Goal: Task Accomplishment & Management: Complete application form

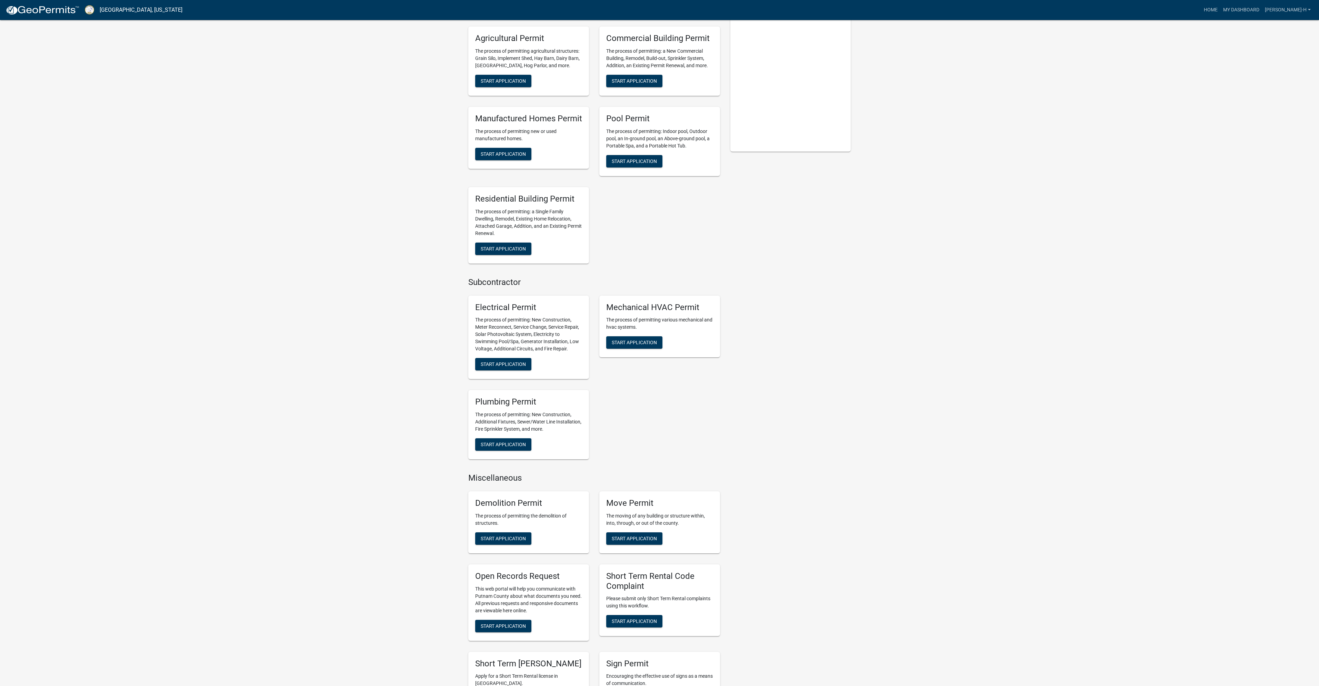
scroll to position [69, 0]
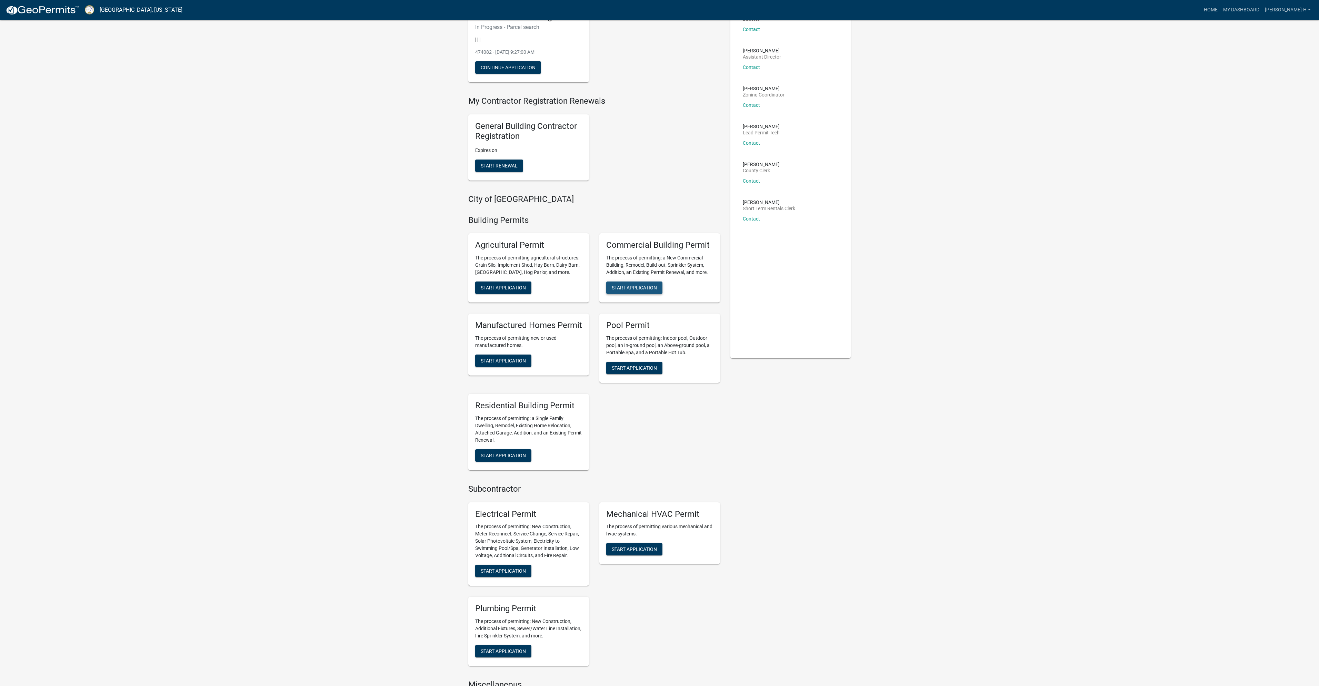
click at [640, 285] on span "Start Application" at bounding box center [634, 288] width 45 height 6
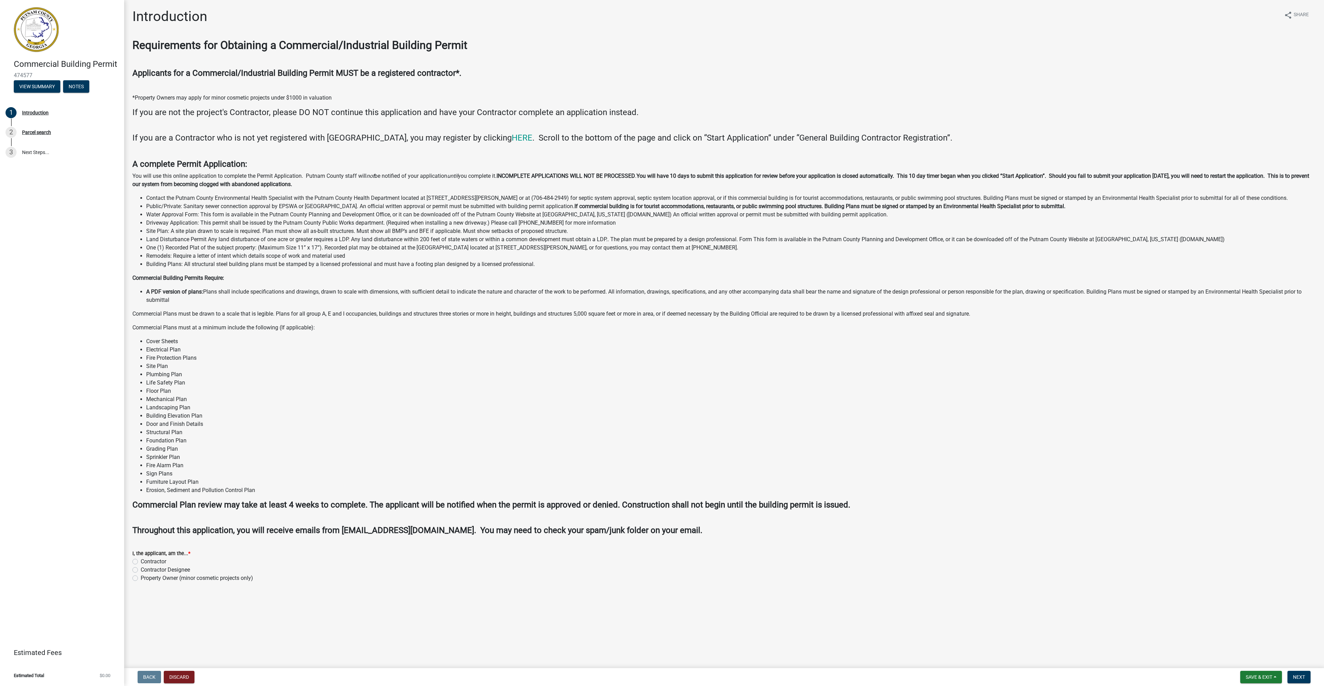
click at [141, 562] on label "Contractor" at bounding box center [154, 562] width 26 height 8
click at [141, 562] on input "Contractor" at bounding box center [143, 560] width 4 height 4
radio input "true"
click at [1298, 676] on span "Next" at bounding box center [1299, 678] width 12 height 6
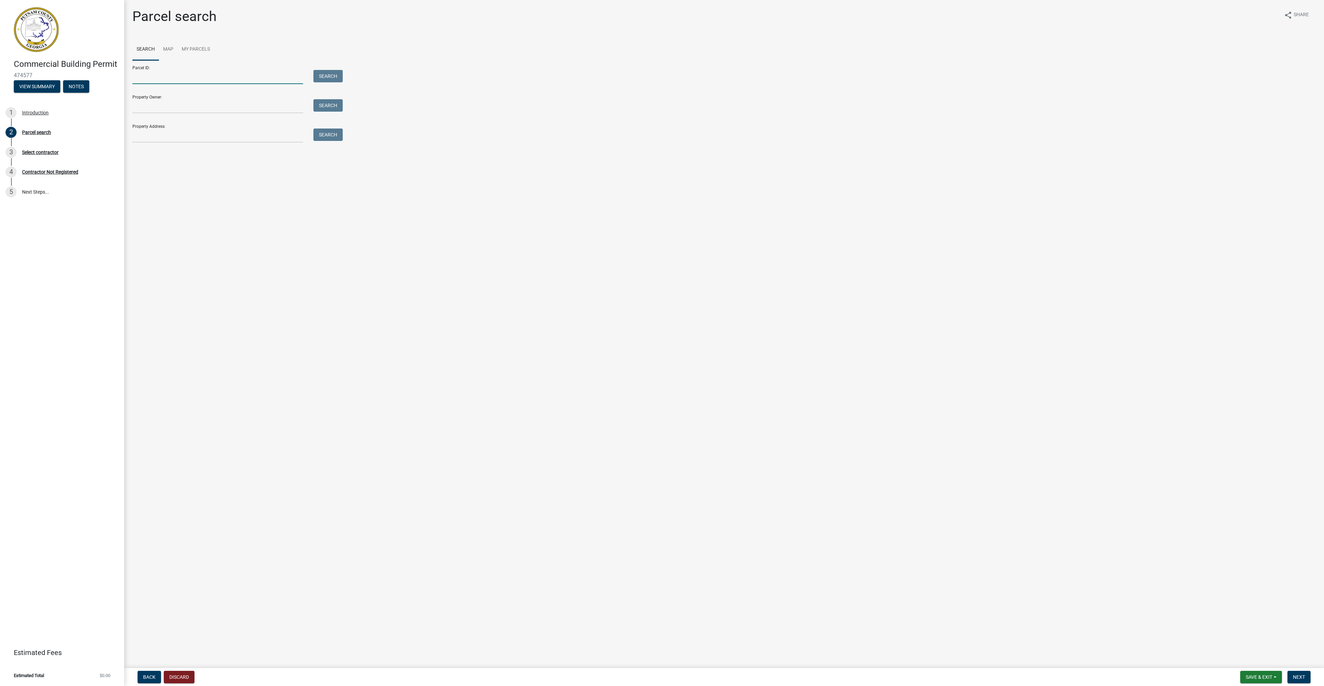
click at [137, 79] on input "Parcel ID:" at bounding box center [217, 77] width 171 height 14
paste input "E006282"
type input "E006282"
click at [152, 108] on input "Property Owner:" at bounding box center [217, 106] width 171 height 14
type input "[PERSON_NAME]"
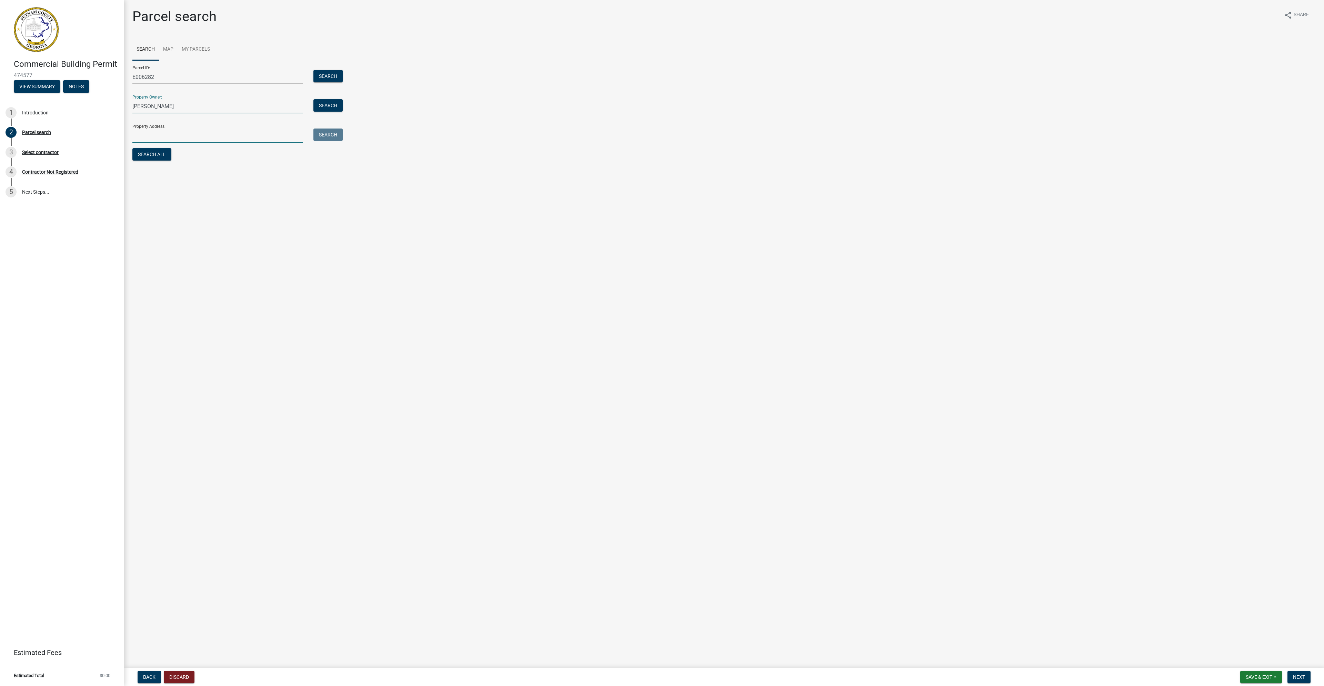
click at [147, 138] on input "Property Address:" at bounding box center [217, 136] width 171 height 14
type input "[STREET_ADDRESS]"
click at [1300, 675] on span "Next" at bounding box center [1299, 678] width 12 height 6
click at [150, 156] on button "Search All" at bounding box center [151, 154] width 39 height 12
drag, startPoint x: 162, startPoint y: 77, endPoint x: 136, endPoint y: 76, distance: 26.6
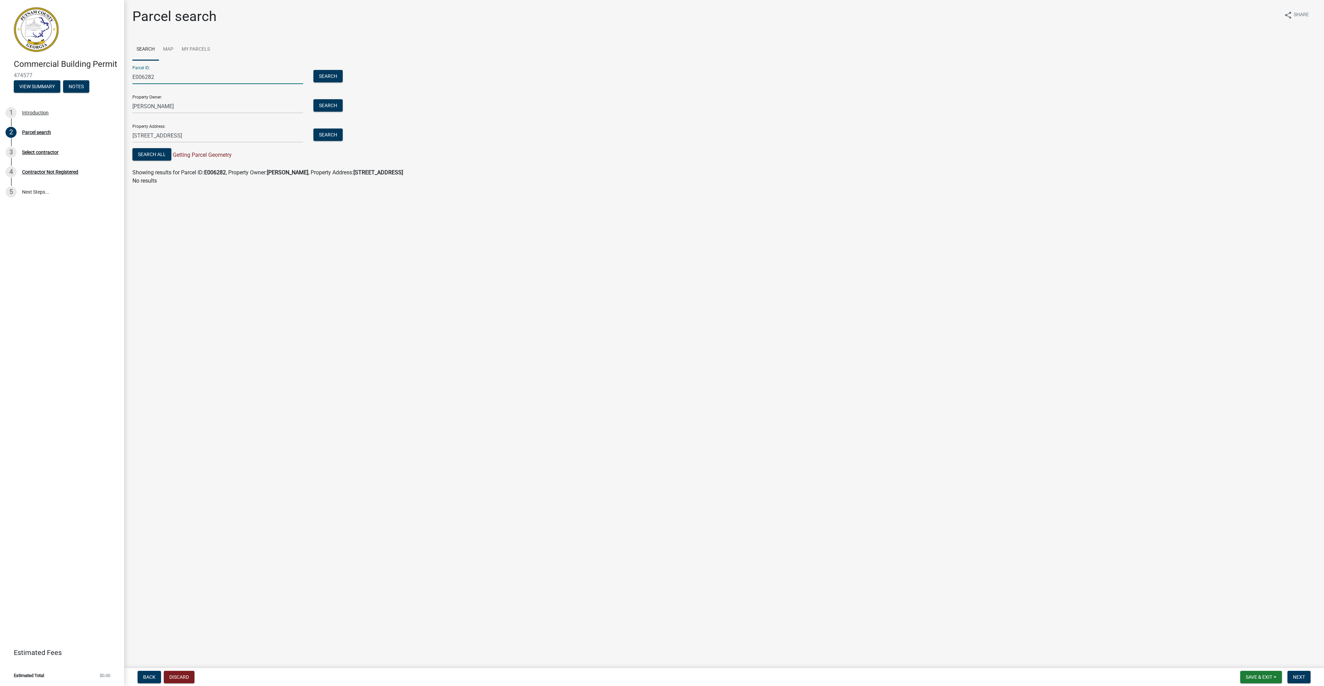
click at [130, 76] on div "E006282" at bounding box center [217, 77] width 181 height 14
paste input "E006116"
click at [153, 153] on button "Search All" at bounding box center [151, 154] width 39 height 12
drag, startPoint x: 174, startPoint y: 75, endPoint x: 134, endPoint y: 78, distance: 40.4
click at [134, 78] on input "E006116" at bounding box center [217, 77] width 171 height 14
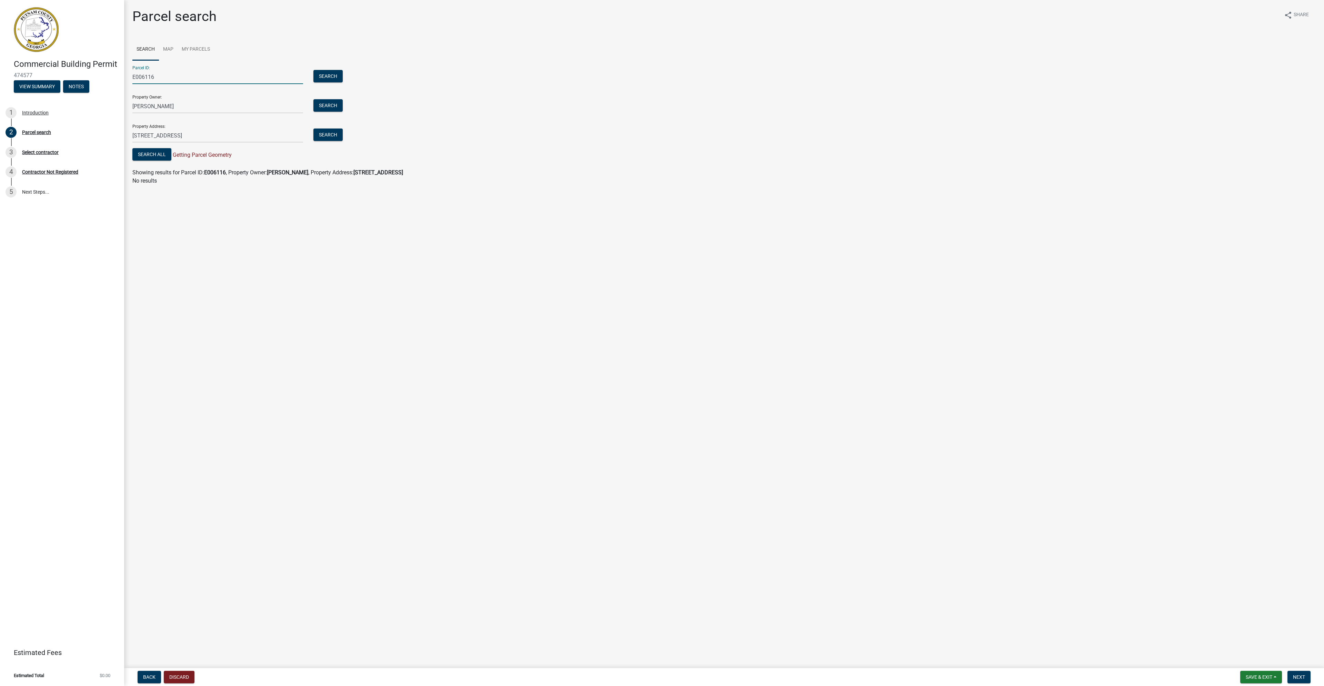
paste input "282"
type input "E006282"
click at [209, 137] on input "[STREET_ADDRESS]" at bounding box center [217, 136] width 171 height 14
type input "[STREET_ADDRESS]"
click at [149, 155] on button "Search All" at bounding box center [151, 154] width 39 height 12
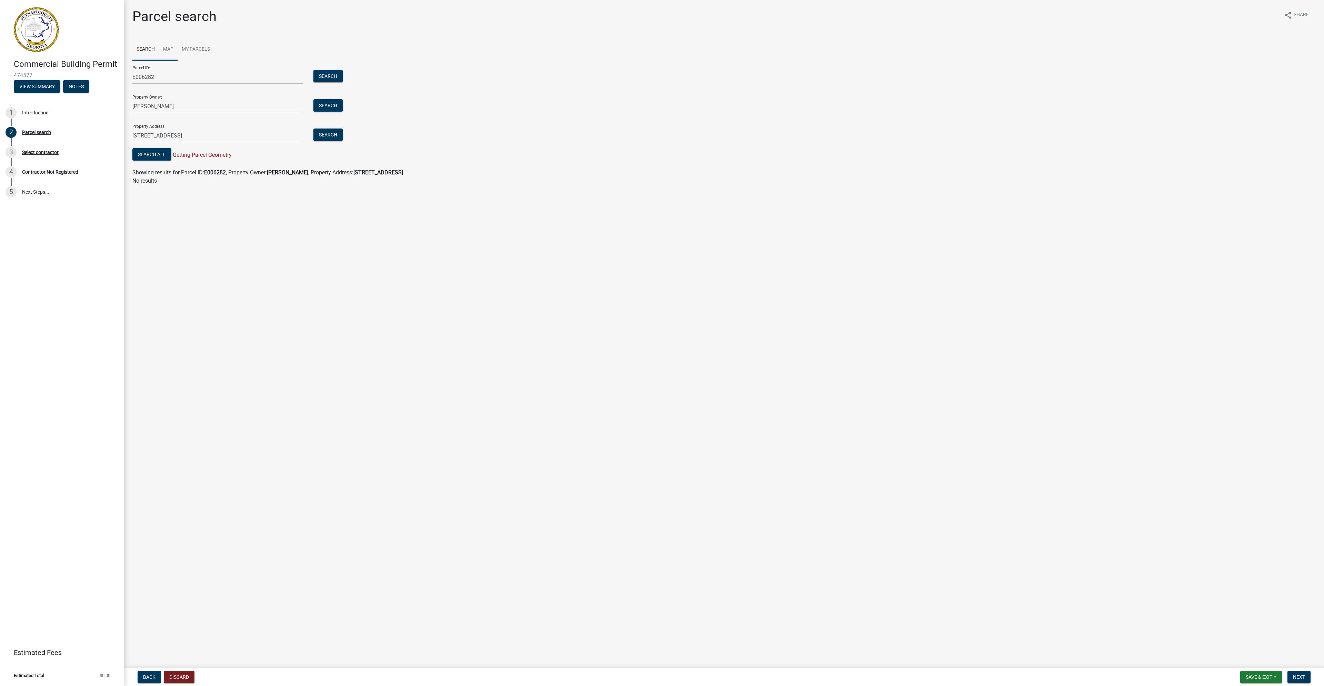
click at [169, 45] on link "Map" at bounding box center [168, 50] width 19 height 22
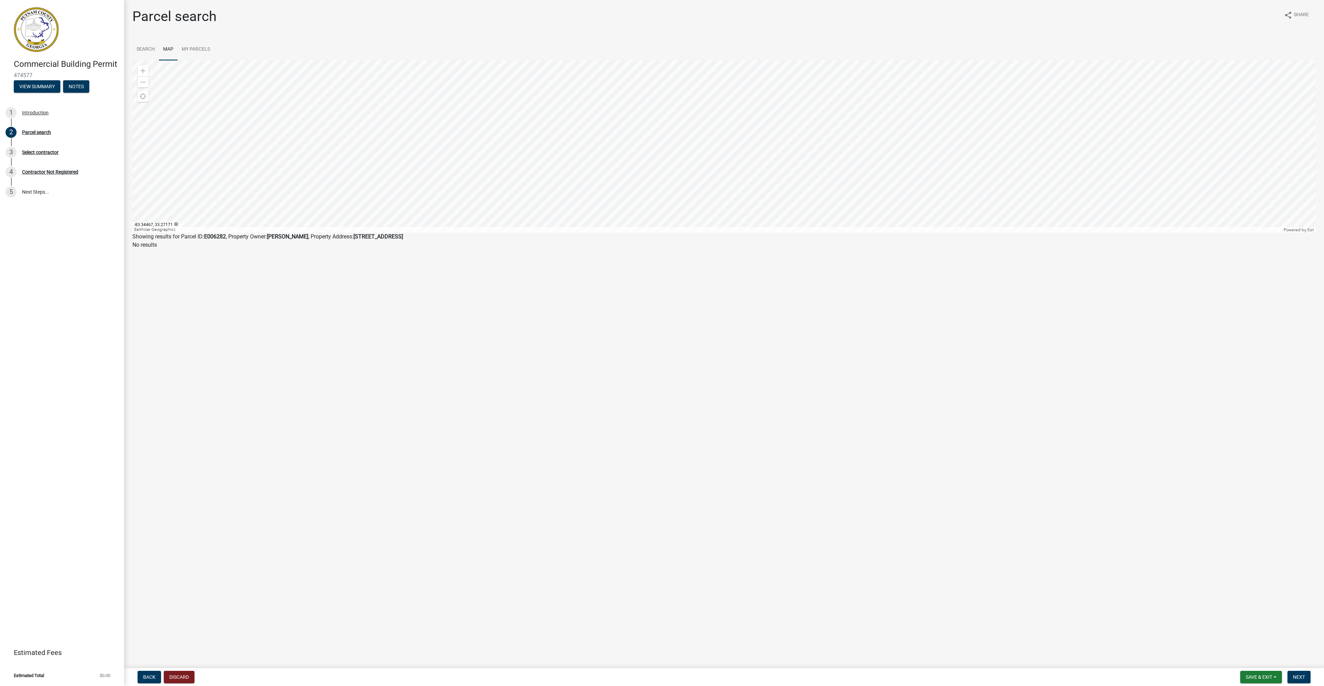
click at [785, 161] on div at bounding box center [723, 146] width 1183 height 172
click at [201, 48] on link "My Parcels" at bounding box center [196, 50] width 37 height 22
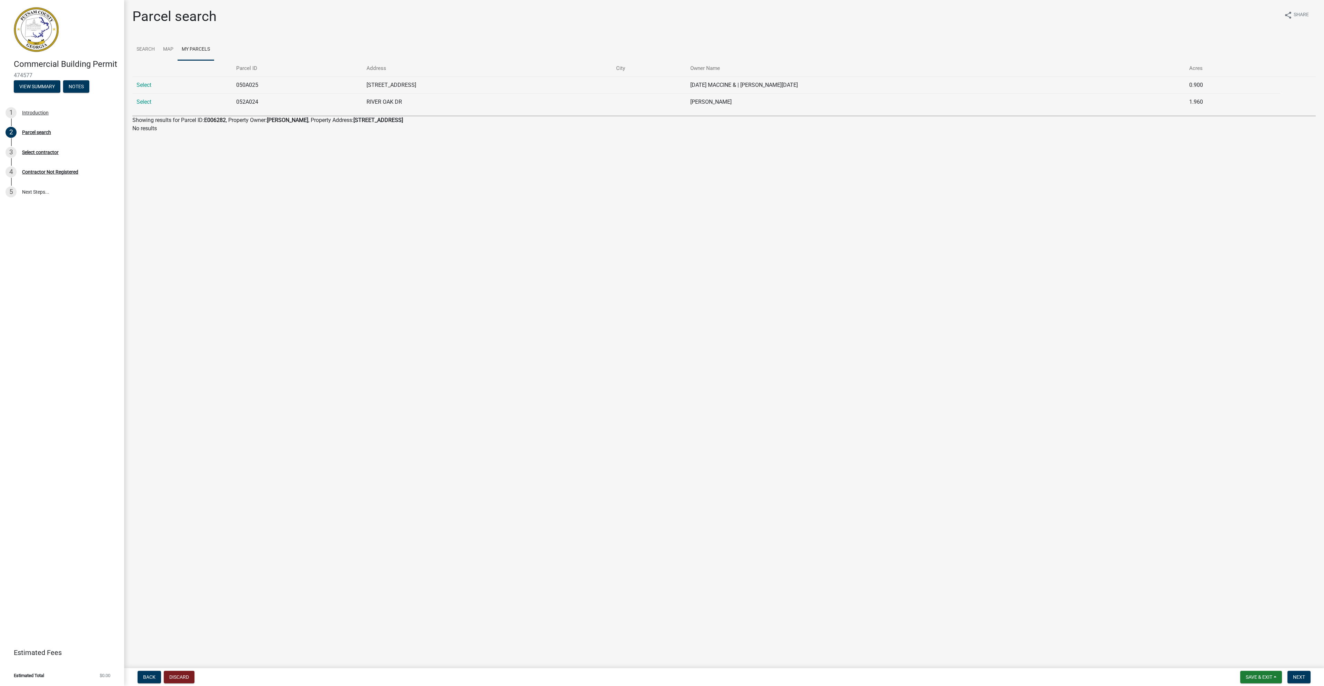
drag, startPoint x: 265, startPoint y: 83, endPoint x: 239, endPoint y: 83, distance: 26.2
click at [221, 83] on tr "Select 050A025 [STREET_ADDRESS] [DATE] MACCINE & | [PERSON_NAME] [DATE] 0.900" at bounding box center [723, 85] width 1183 height 17
drag, startPoint x: 239, startPoint y: 83, endPoint x: 231, endPoint y: 82, distance: 8.3
click at [232, 82] on td "050A025" at bounding box center [297, 85] width 131 height 17
drag, startPoint x: 243, startPoint y: 83, endPoint x: 229, endPoint y: 83, distance: 14.2
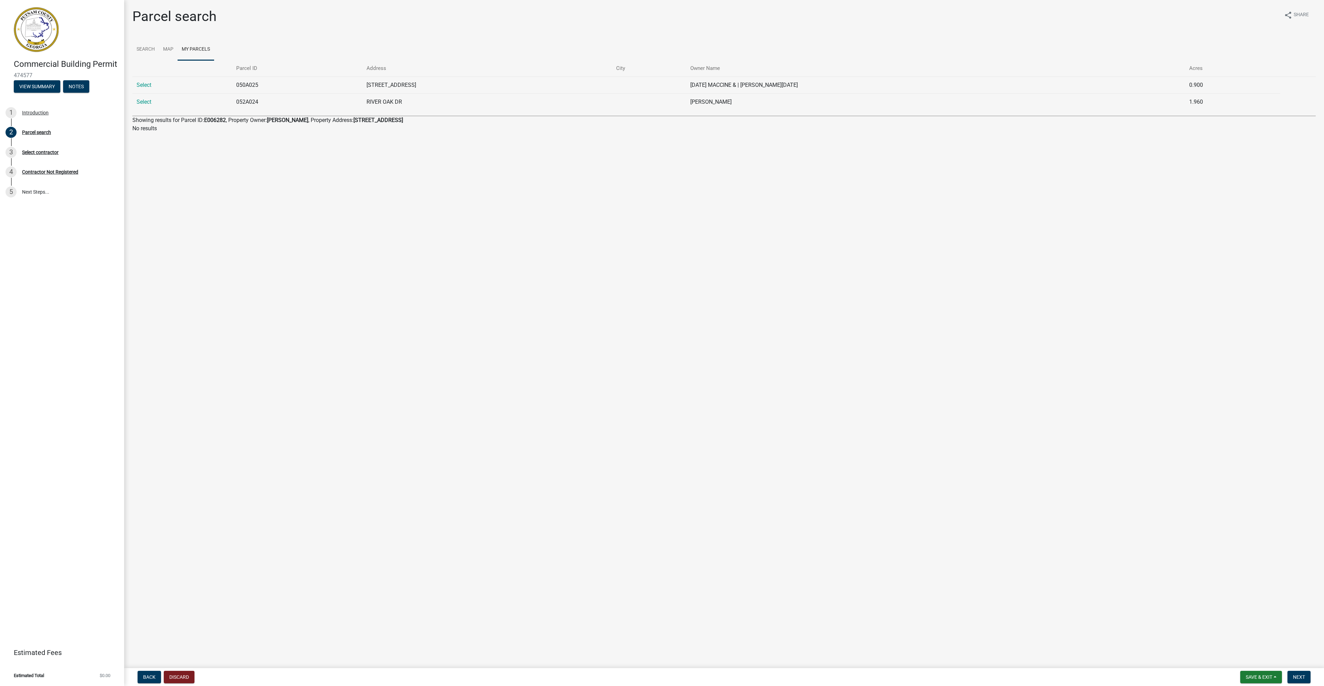
click at [232, 83] on td "050A025" at bounding box center [297, 85] width 131 height 17
click at [425, 89] on td "[STREET_ADDRESS]" at bounding box center [486, 85] width 249 height 17
drag, startPoint x: 405, startPoint y: 90, endPoint x: 344, endPoint y: 84, distance: 61.7
click at [344, 84] on tr "Select 050A025 [STREET_ADDRESS] [DATE] MACCINE & | [PERSON_NAME] [DATE] 0.900" at bounding box center [723, 85] width 1183 height 17
click at [170, 47] on link "Map" at bounding box center [168, 50] width 19 height 22
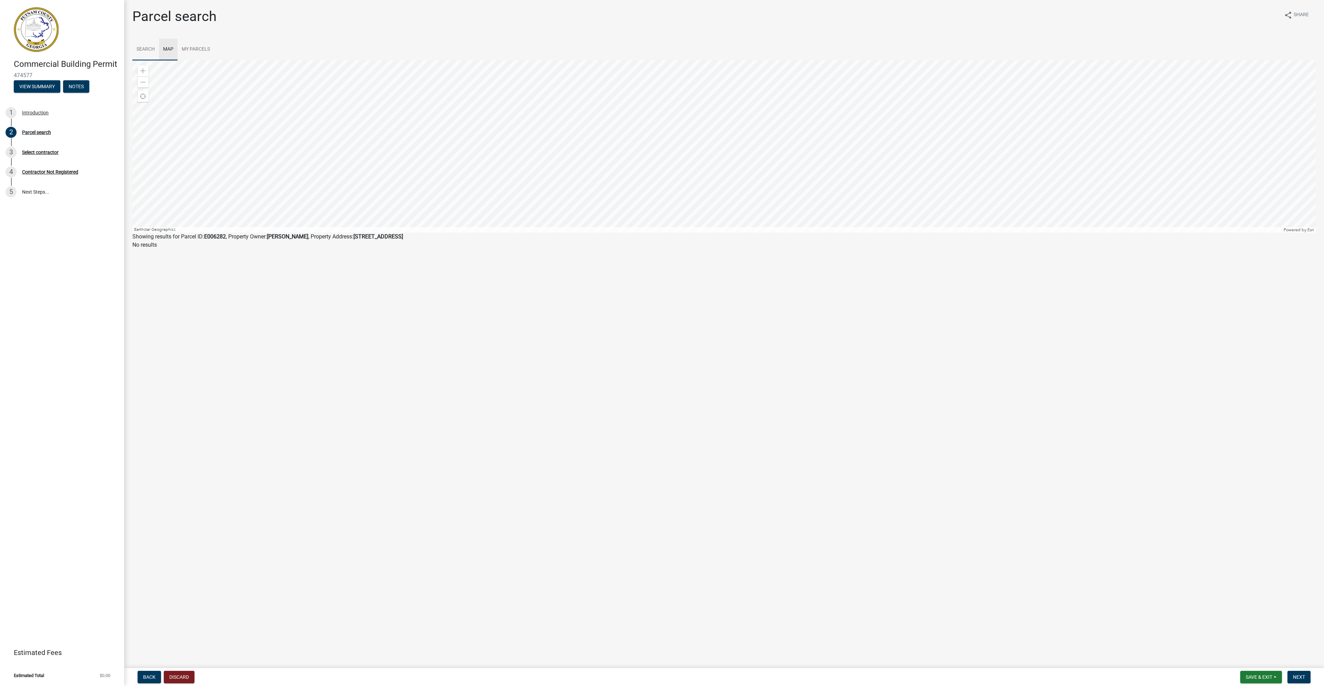
click at [146, 47] on link "Search" at bounding box center [145, 50] width 27 height 22
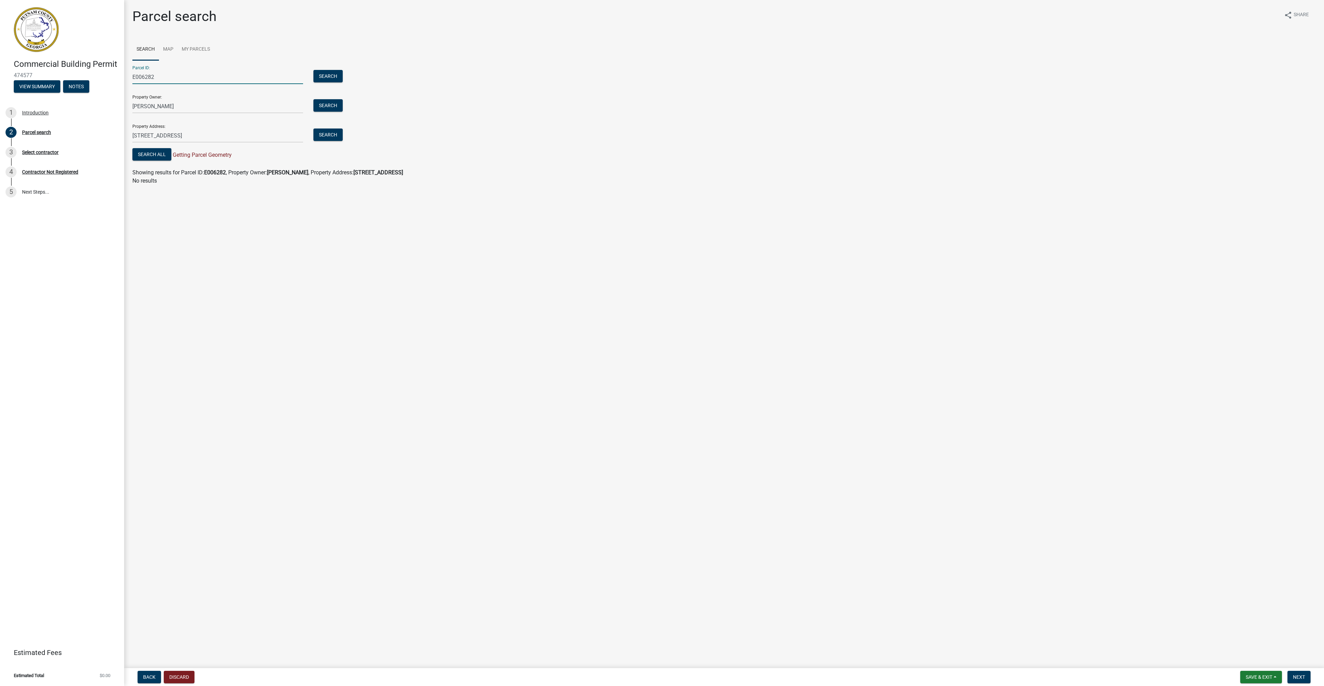
drag, startPoint x: 171, startPoint y: 72, endPoint x: 119, endPoint y: 81, distance: 52.4
click at [118, 81] on div "Commercial Building Permit 474577 View Summary Notes 1 Introduction 2 Parcel se…" at bounding box center [662, 343] width 1324 height 686
drag, startPoint x: 553, startPoint y: 346, endPoint x: 551, endPoint y: 342, distance: 4.8
click at [553, 345] on main "Parcel search share Share Search Map My Parcels Parcel ID: Search Property Owne…" at bounding box center [724, 333] width 1200 height 666
click at [149, 156] on button "Search All" at bounding box center [151, 154] width 39 height 12
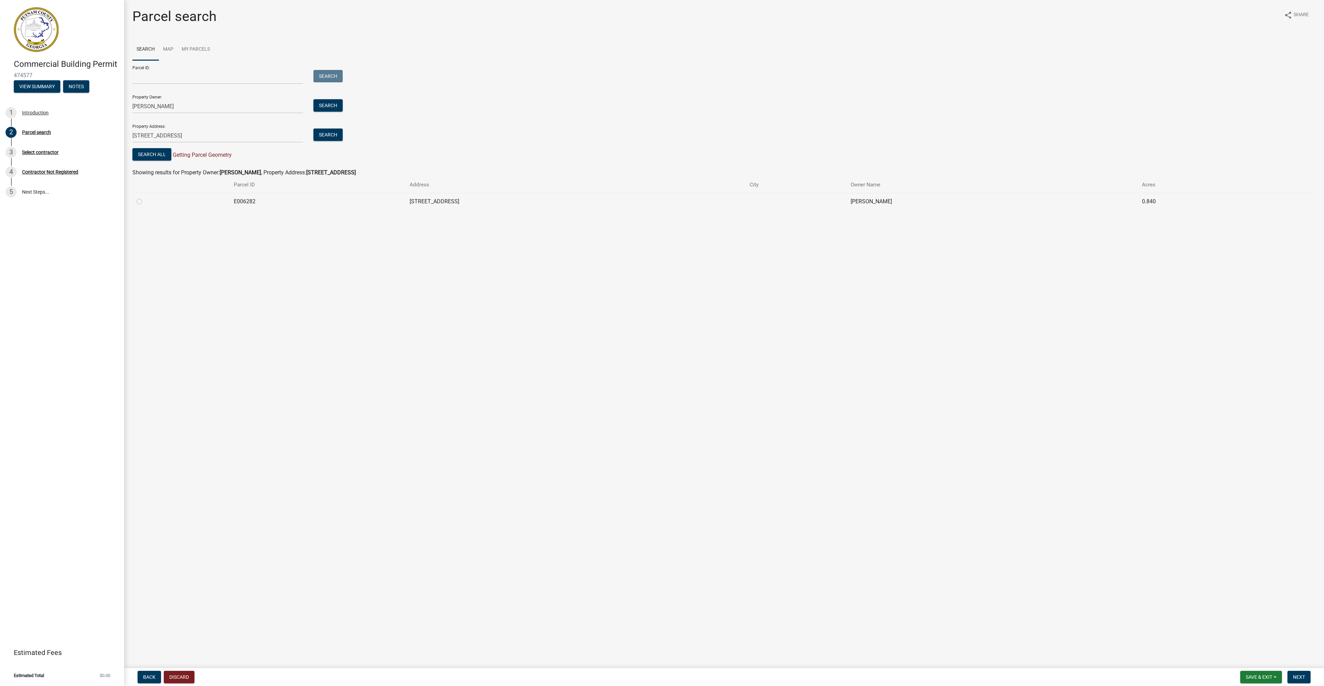
click at [145, 198] on label at bounding box center [145, 198] width 0 height 0
click at [145, 200] on input "radio" at bounding box center [147, 200] width 4 height 4
radio input "true"
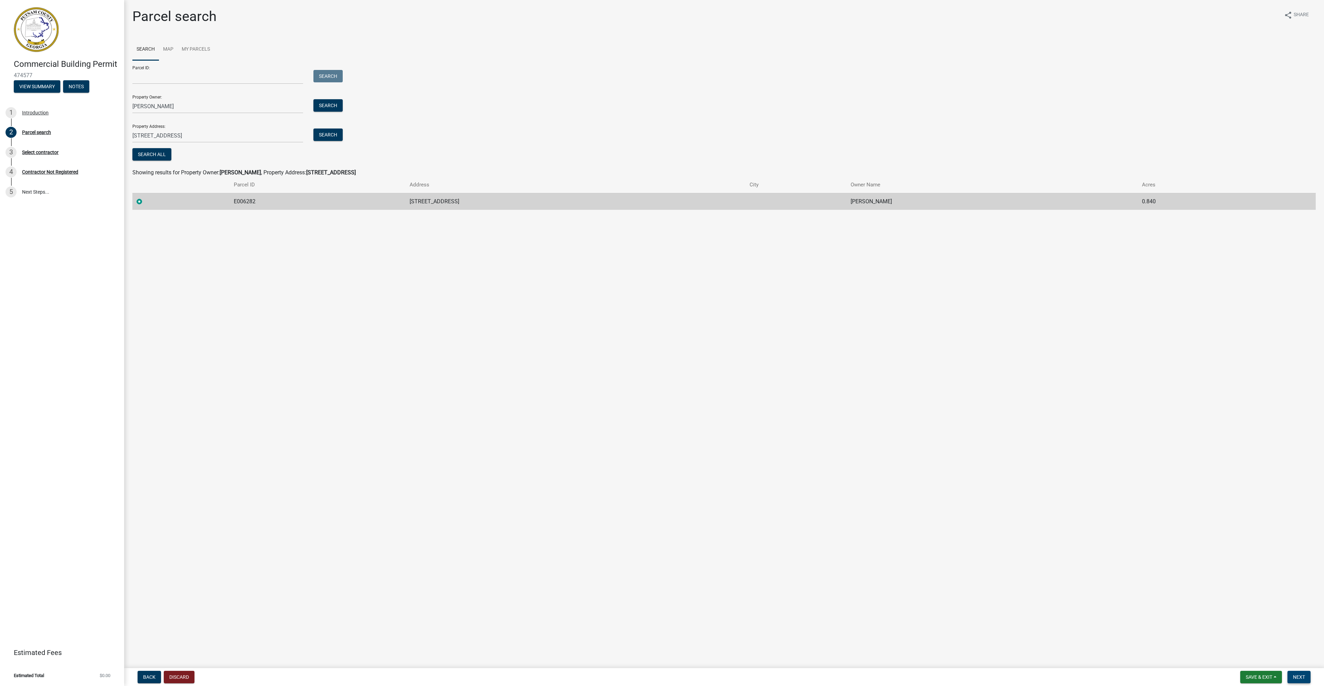
click at [1296, 676] on span "Next" at bounding box center [1299, 678] width 12 height 6
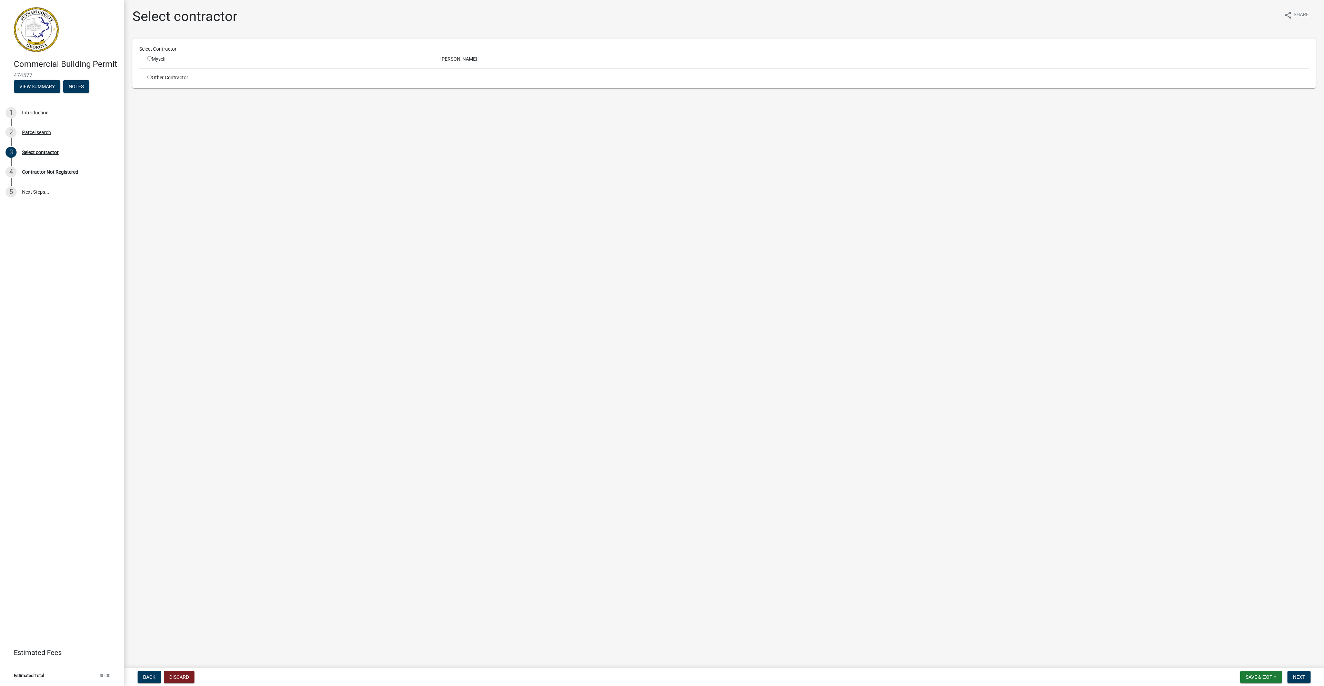
click at [149, 59] on input "radio" at bounding box center [149, 58] width 4 height 4
radio input "true"
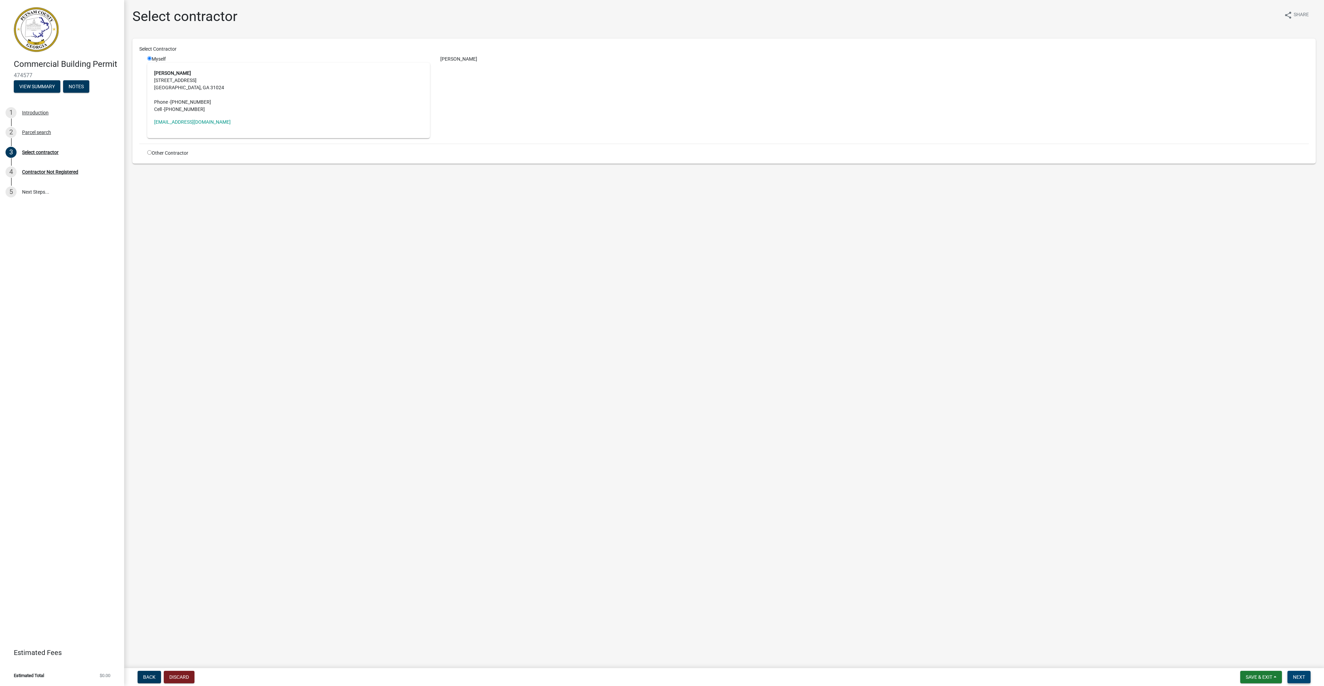
click at [1293, 674] on button "Next" at bounding box center [1298, 677] width 23 height 12
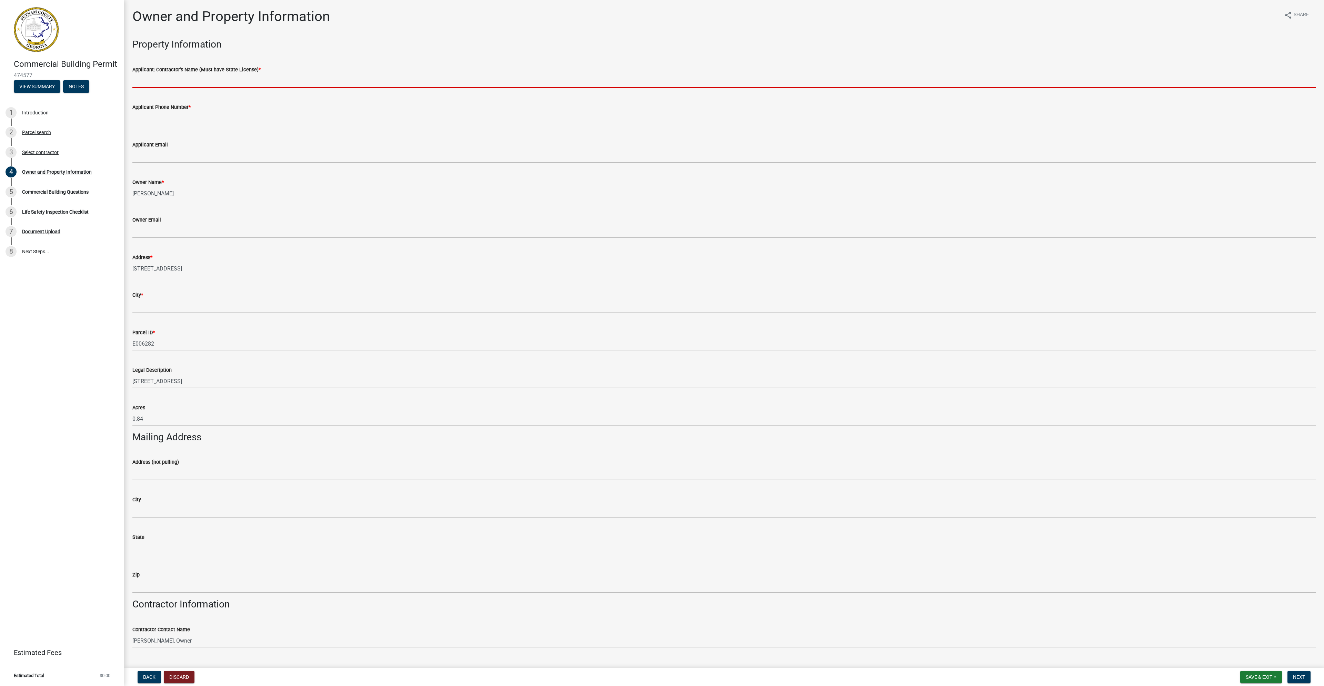
click at [159, 80] on input "Applicant: Contractor's Name (Must have State License) *" at bounding box center [723, 81] width 1183 height 14
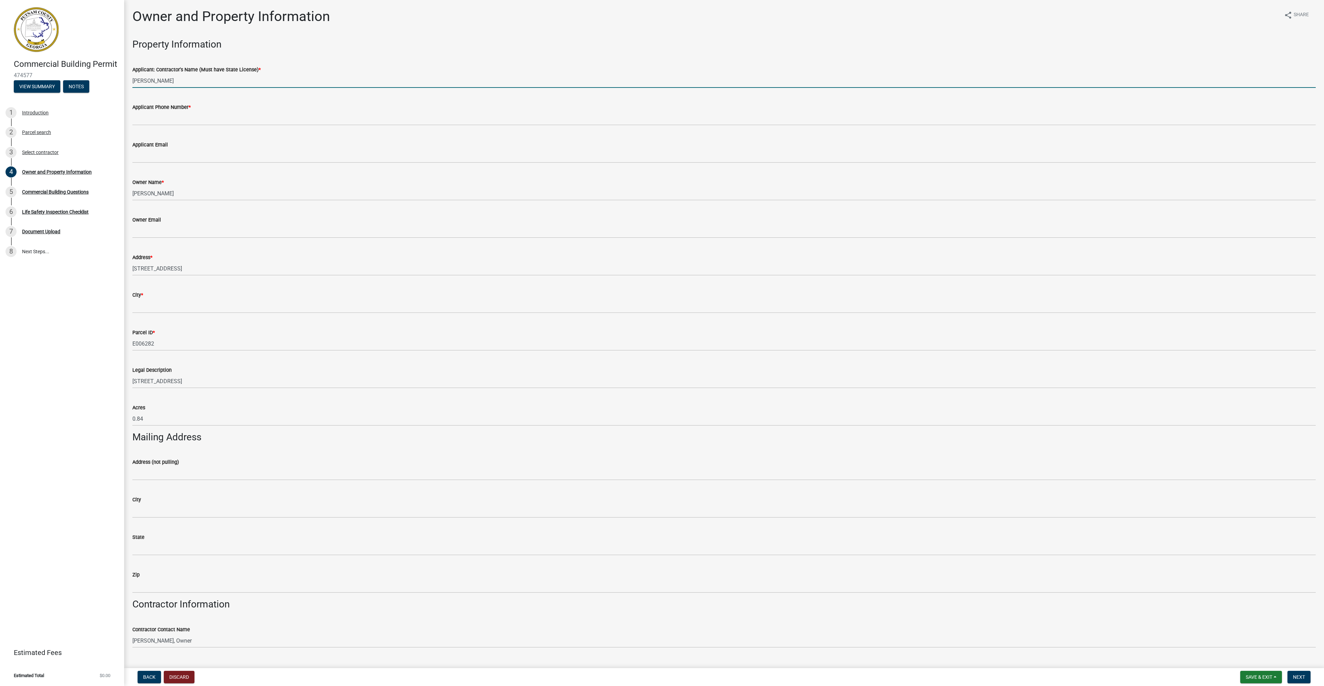
type input "[PERSON_NAME]"
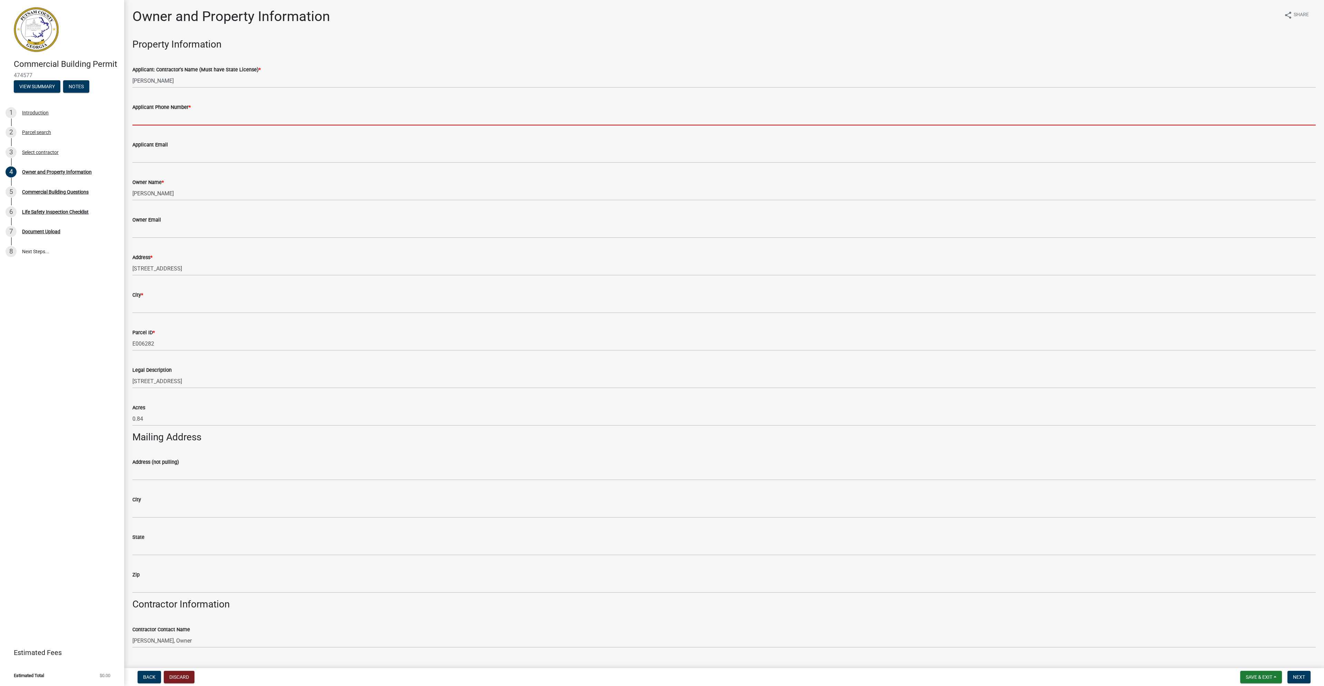
drag, startPoint x: 148, startPoint y: 120, endPoint x: 152, endPoint y: 119, distance: 4.4
click at [148, 120] on input "Applicant Phone Number *" at bounding box center [723, 118] width 1183 height 14
type input "7064733409"
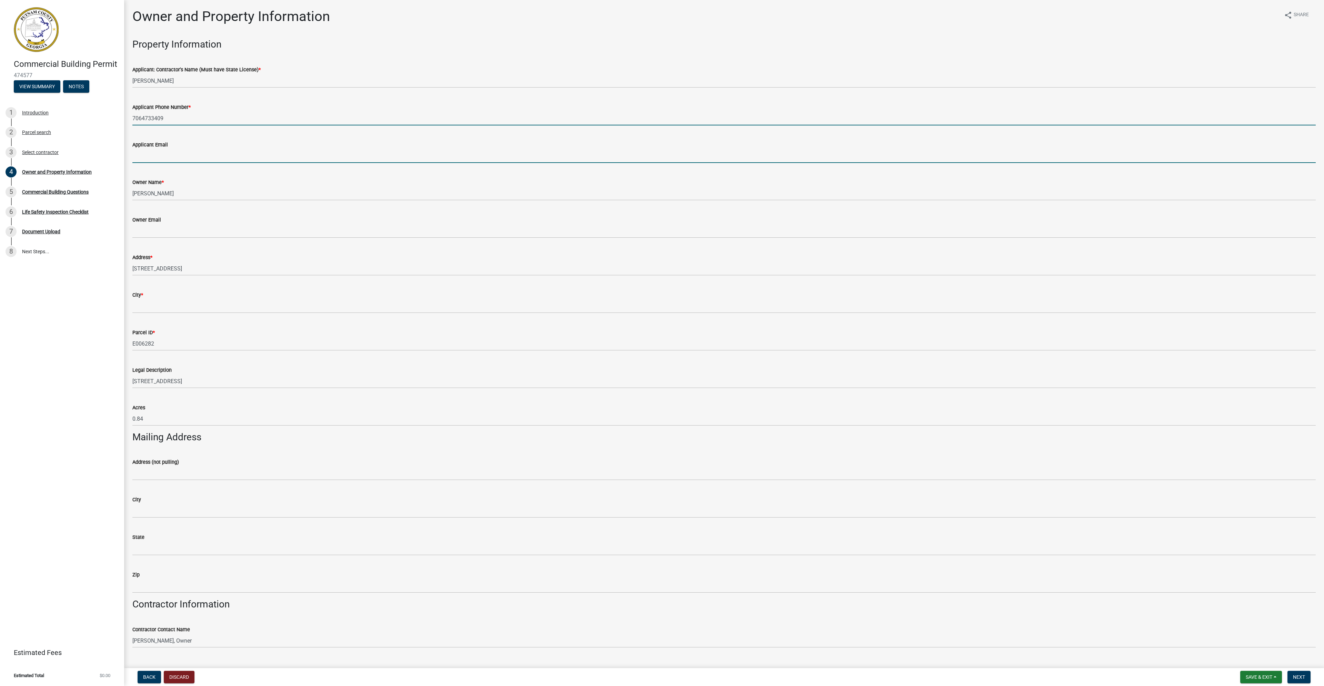
type input "[EMAIL_ADDRESS][DOMAIN_NAME]"
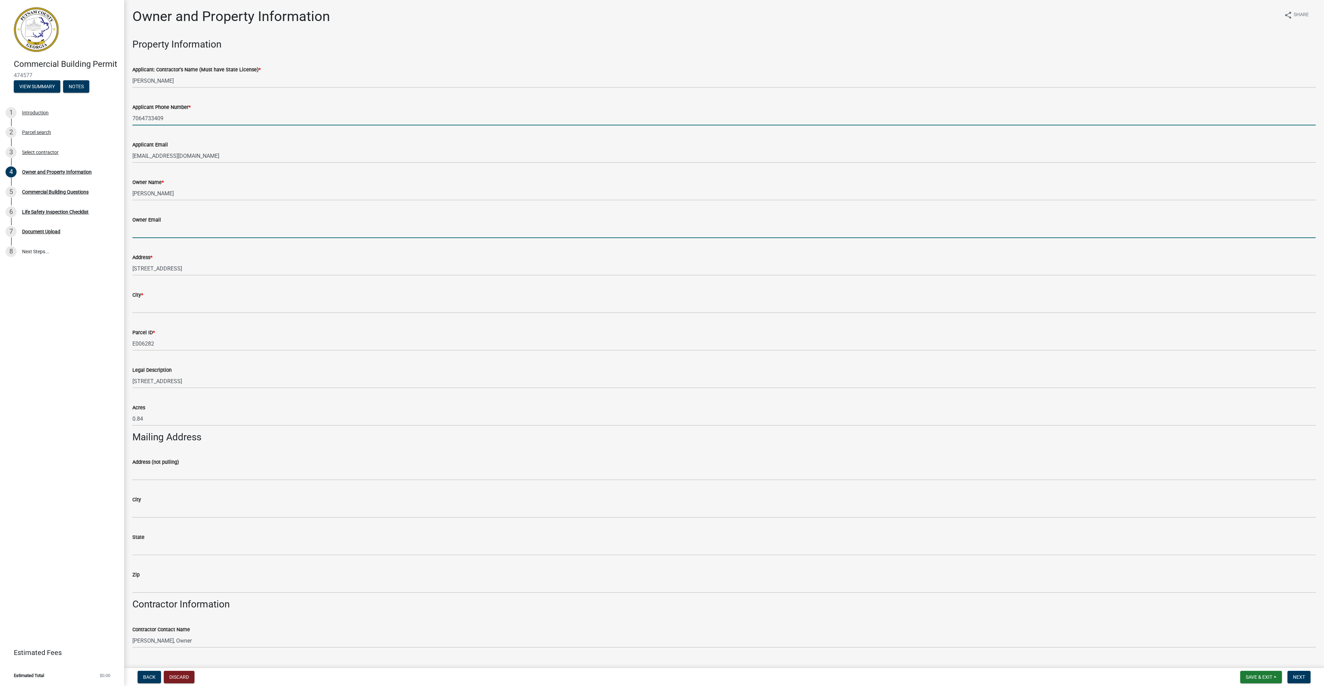
click at [151, 231] on input "Owner Email" at bounding box center [723, 231] width 1183 height 14
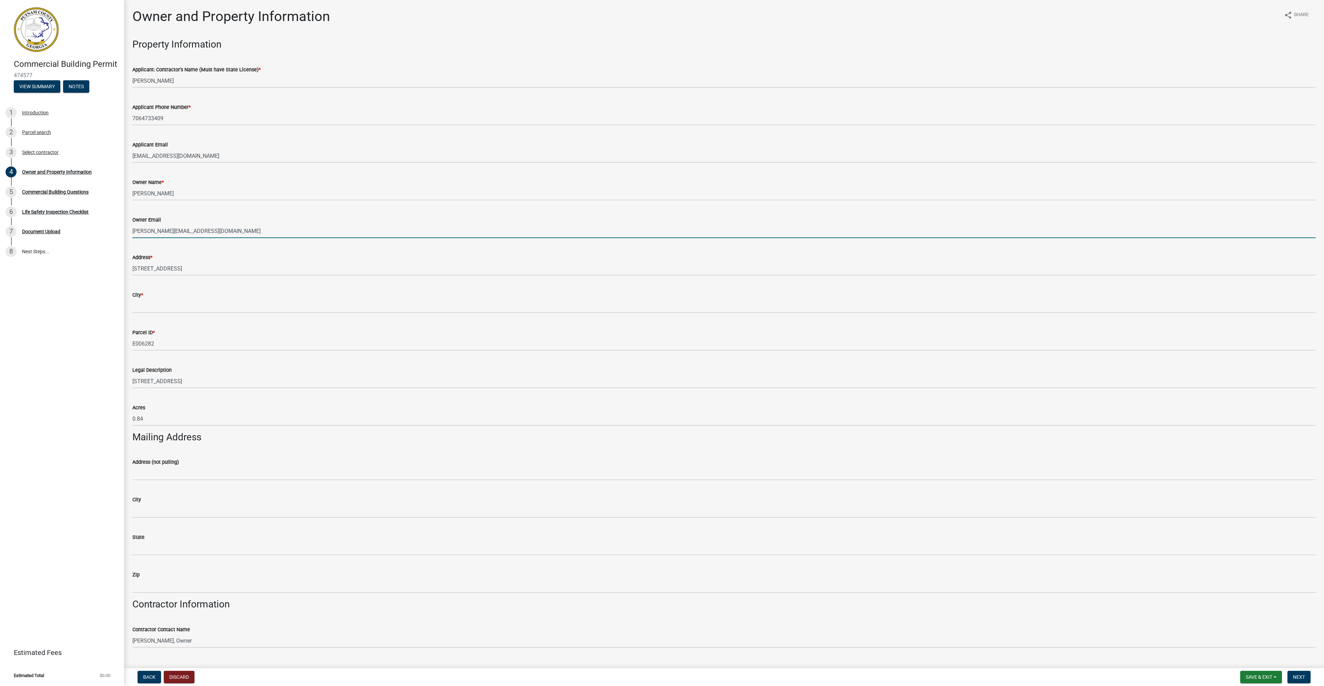
type input "[PERSON_NAME][EMAIL_ADDRESS][DOMAIN_NAME]"
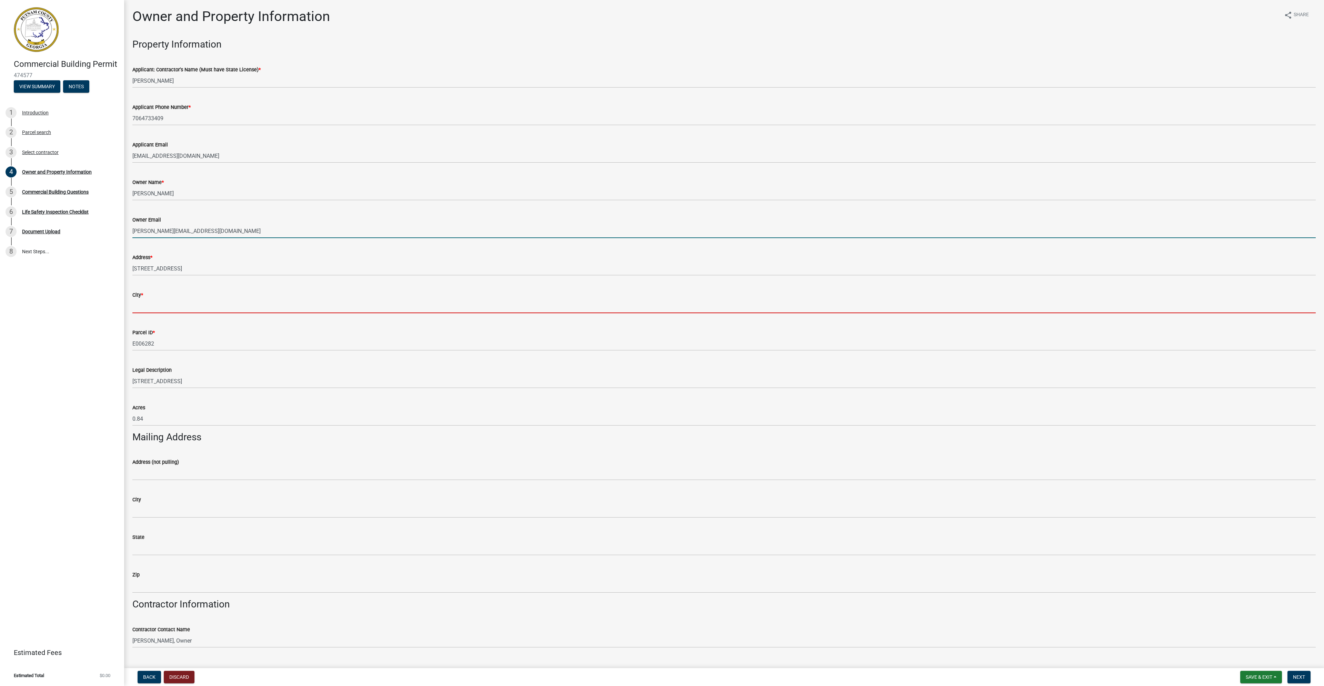
click at [146, 309] on input "City *" at bounding box center [723, 306] width 1183 height 14
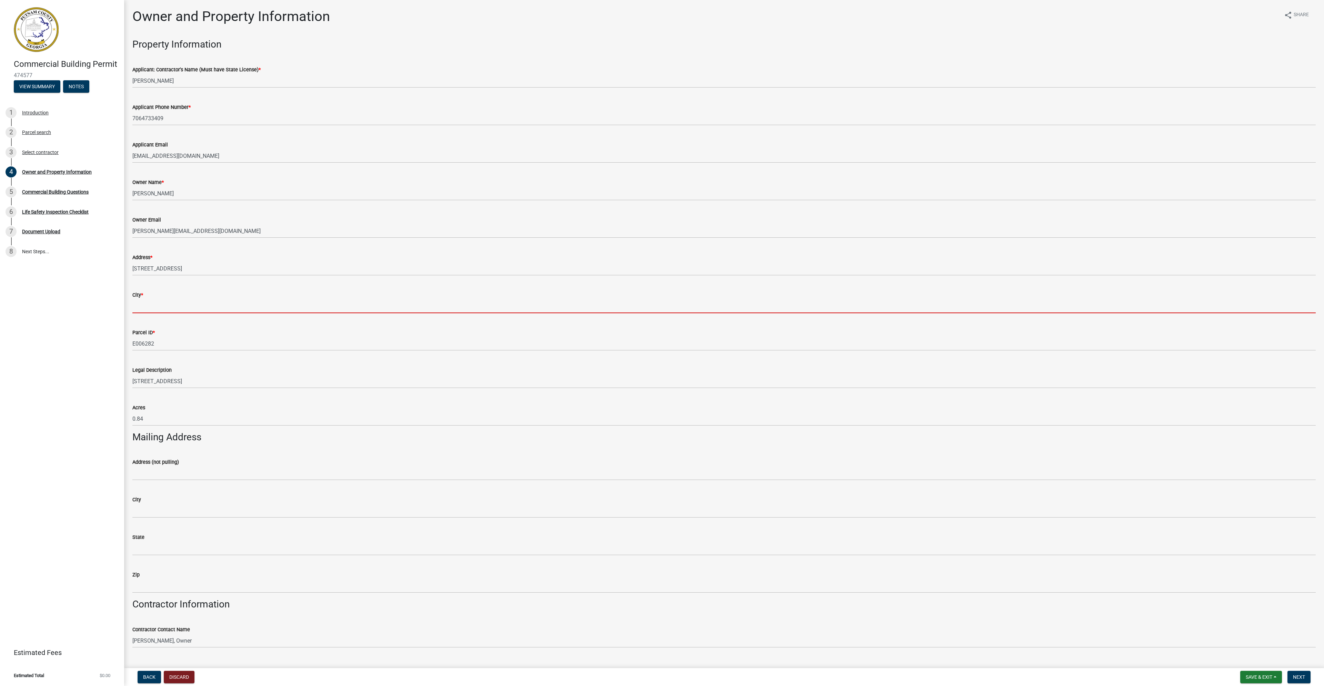
type input "Eatonton"
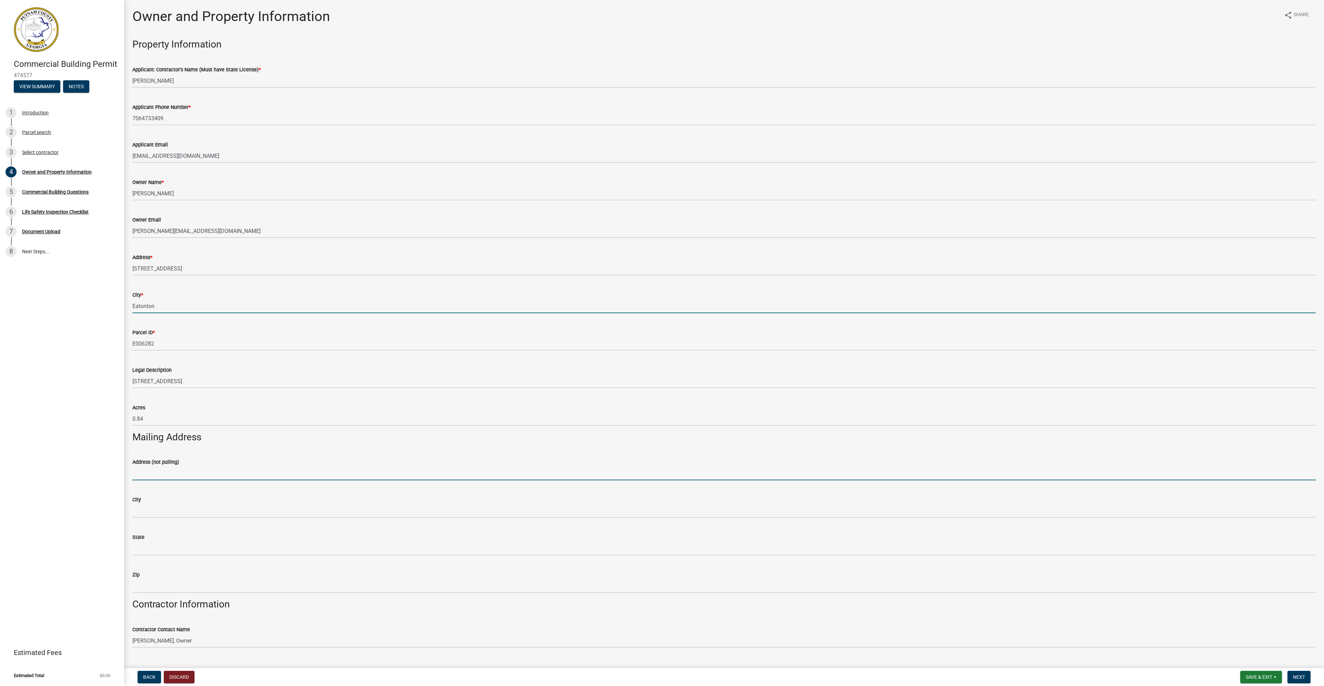
click at [155, 475] on input "Address (not pulling)" at bounding box center [723, 473] width 1183 height 14
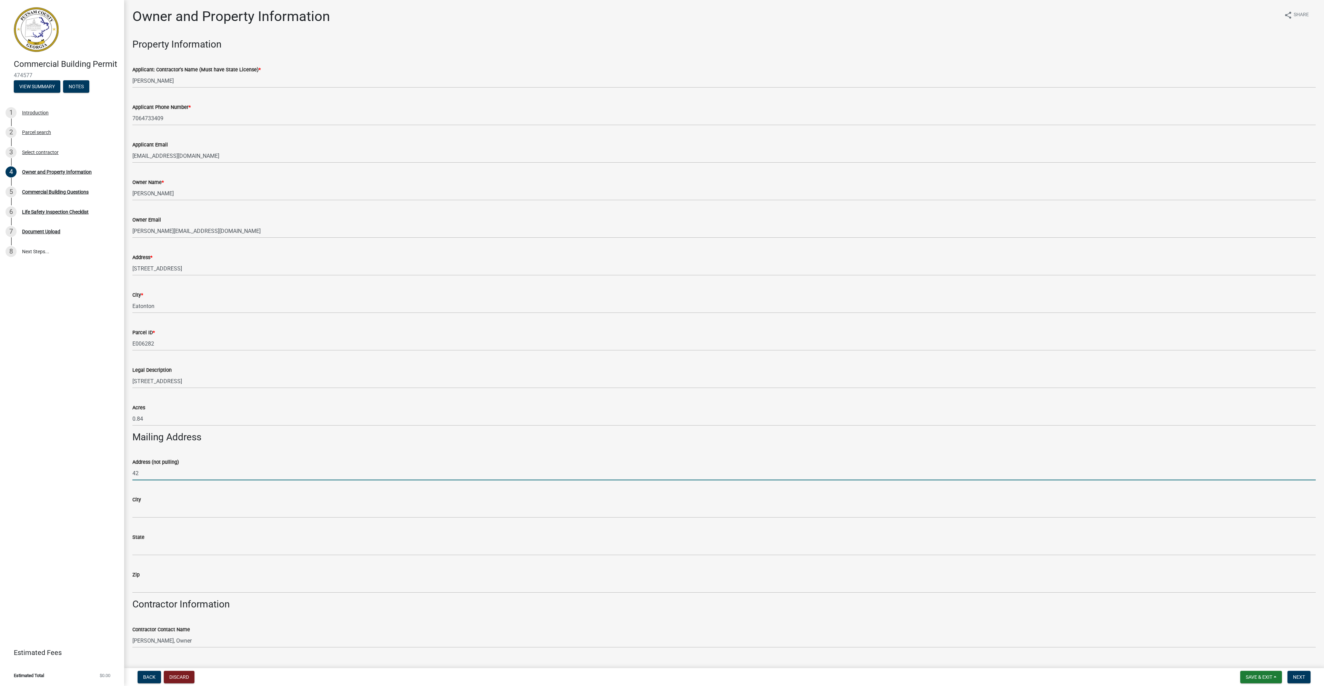
type input "4"
type input "$"
type input "[STREET_ADDRESS][PERSON_NAME]"
click at [145, 513] on input "City" at bounding box center [723, 511] width 1183 height 14
type input "Eatonton"
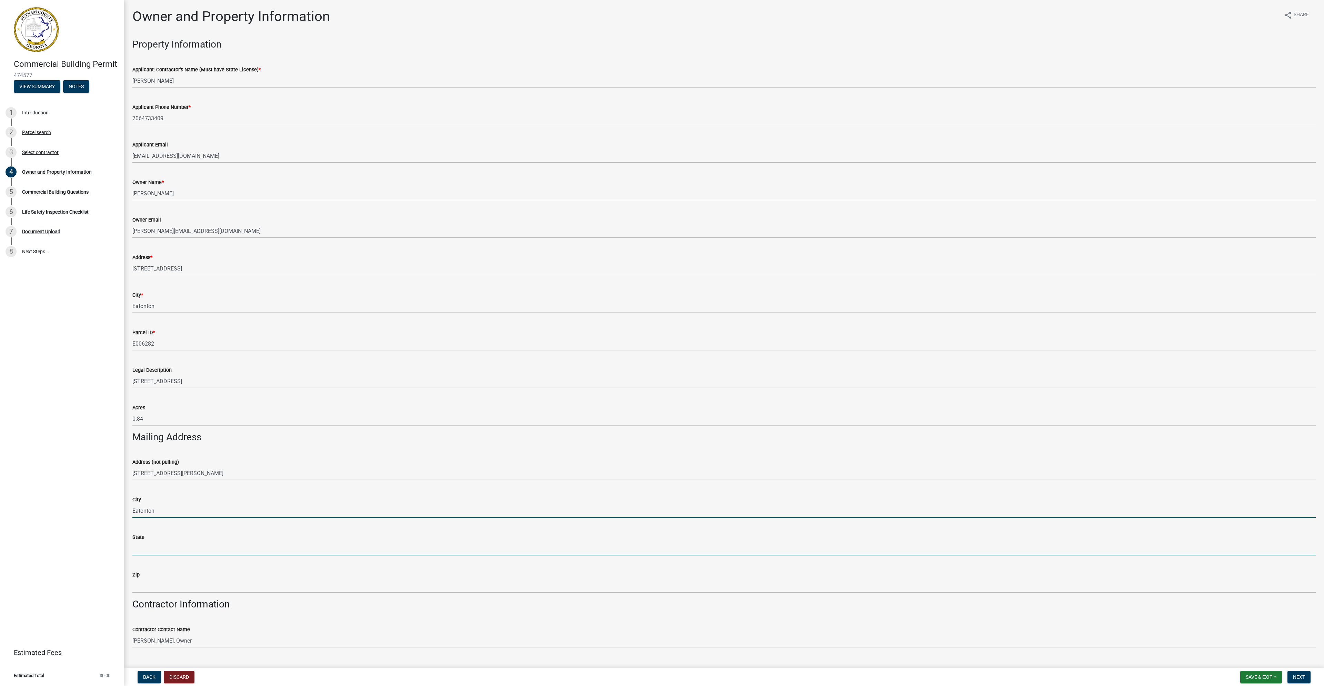
type input "GA"
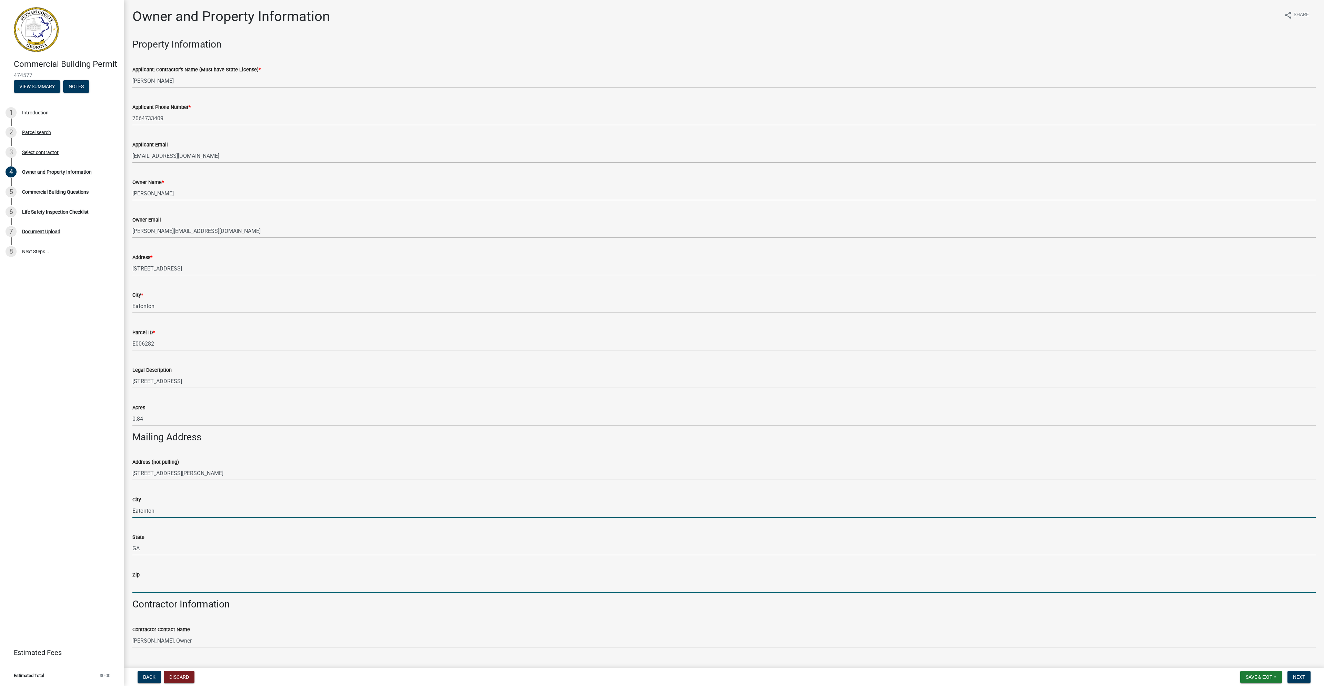
type input "31024"
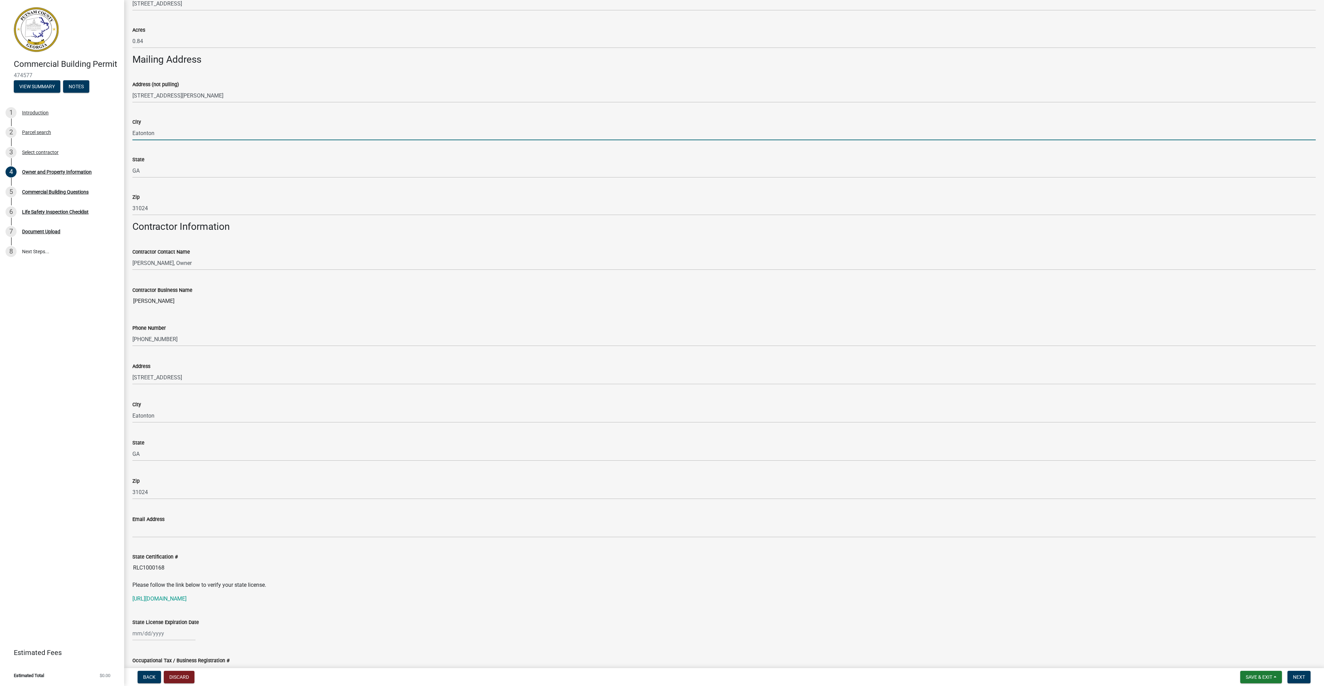
scroll to position [379, 0]
click at [168, 377] on input "[STREET_ADDRESS]" at bounding box center [723, 376] width 1183 height 14
type input "1"
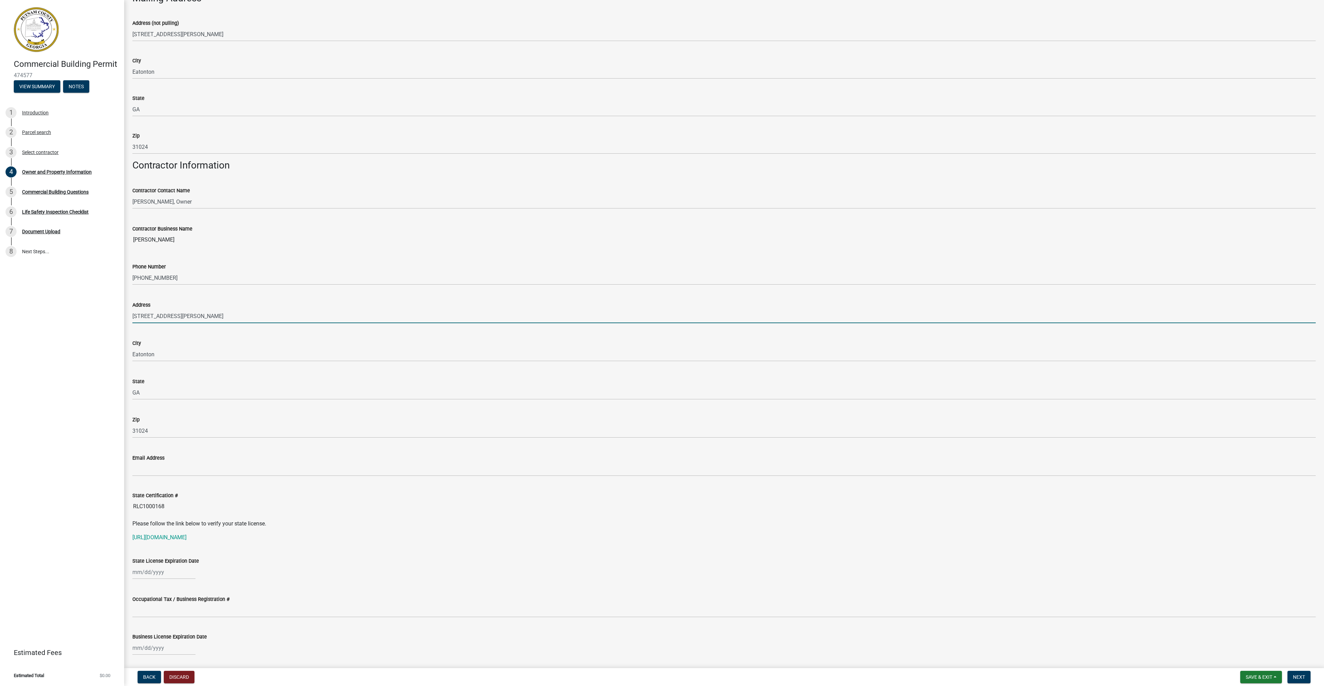
scroll to position [448, 0]
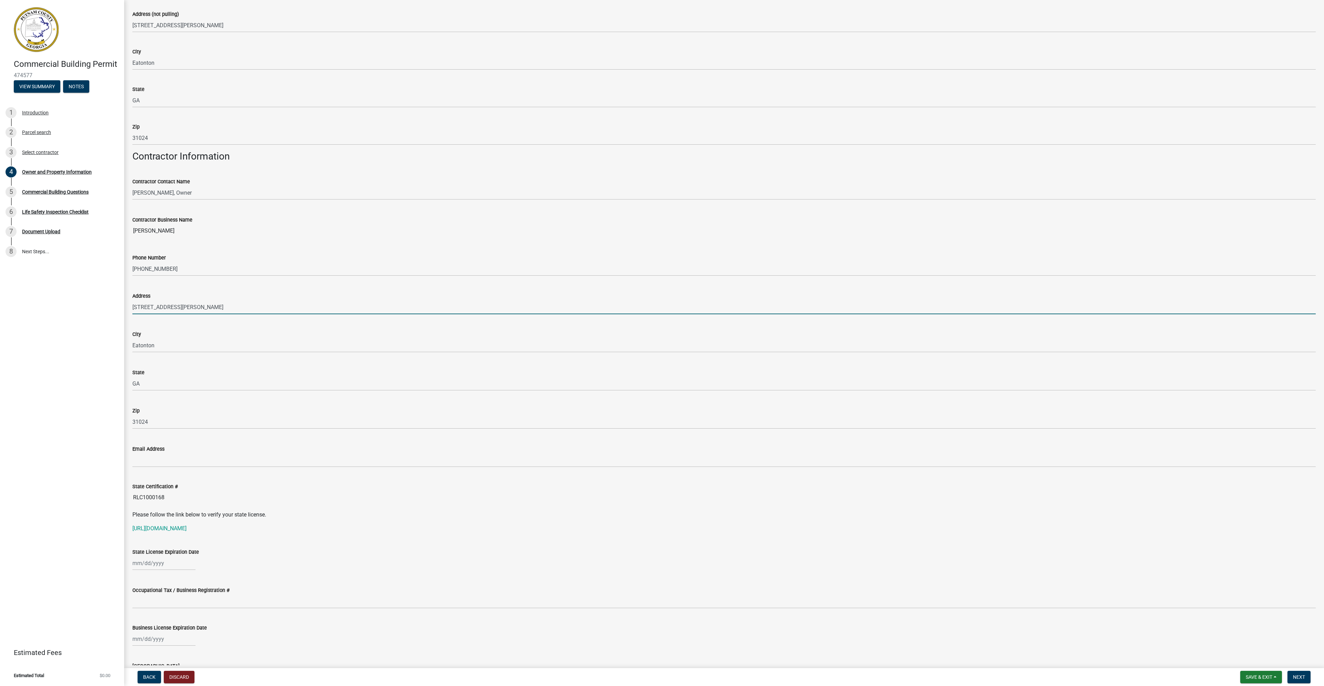
type input "[STREET_ADDRESS][PERSON_NAME]"
click at [141, 458] on input "Email Address" at bounding box center [723, 460] width 1183 height 14
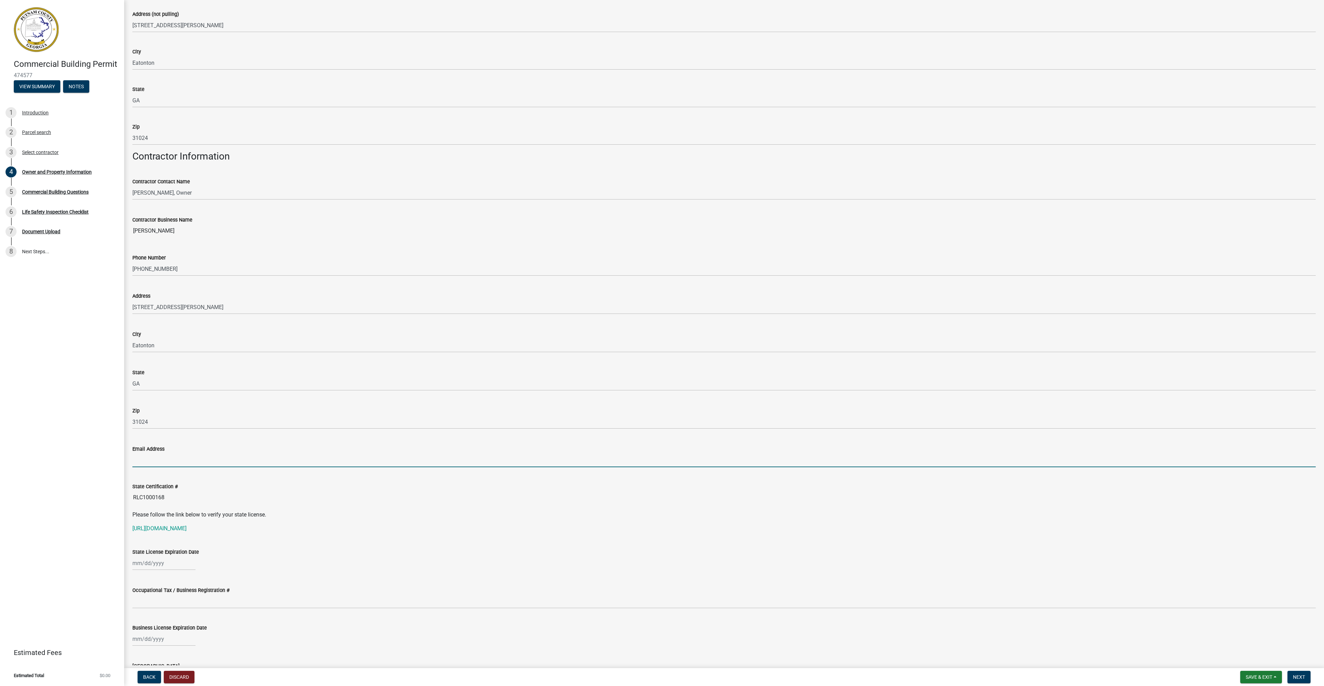
type input "[EMAIL_ADDRESS][DOMAIN_NAME]"
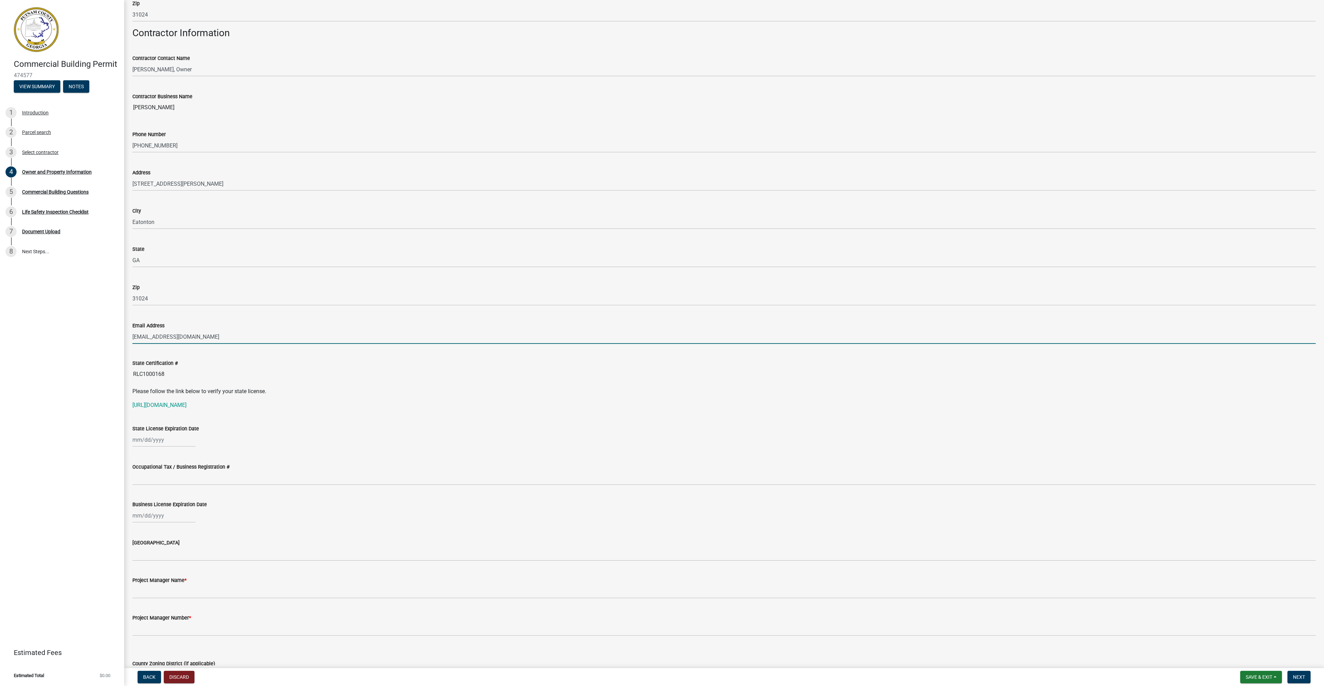
scroll to position [586, 0]
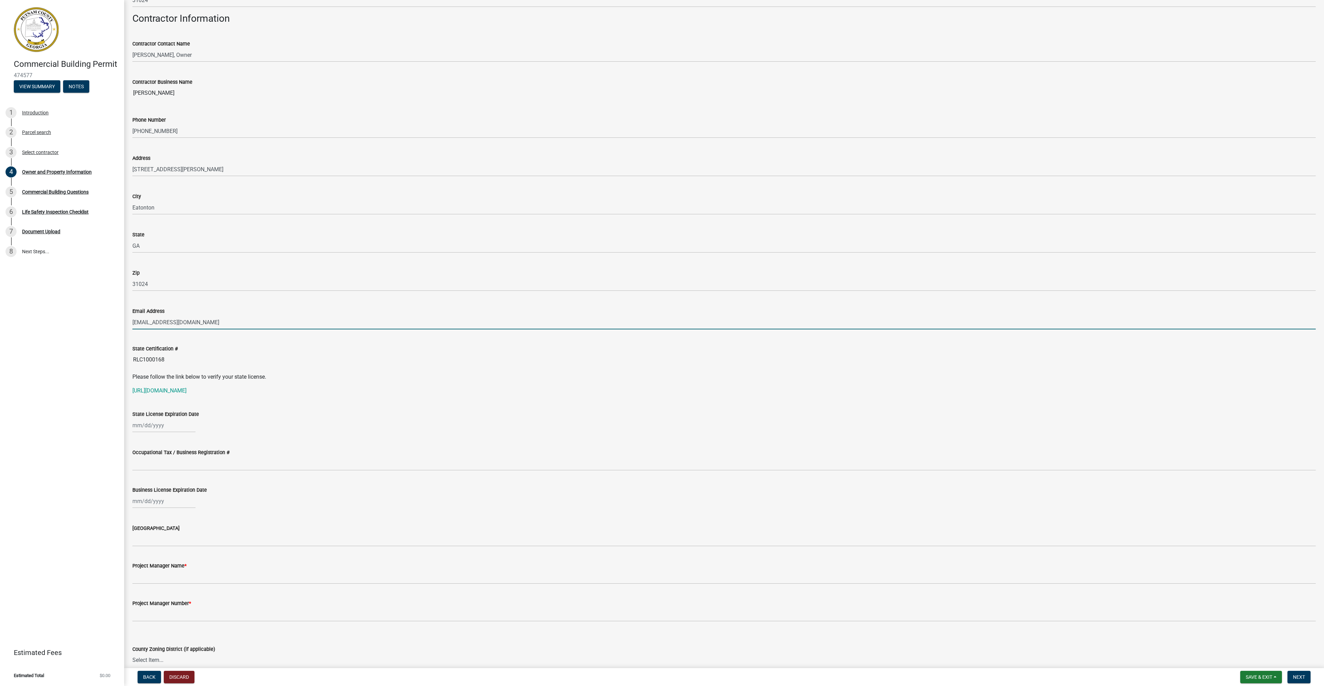
select select "9"
select select "2025"
click at [140, 427] on div "[PERSON_NAME] Feb Mar Apr [PERSON_NAME][DATE] Oct Nov [DATE] 1526 1527 1528 152…" at bounding box center [163, 426] width 63 height 14
drag, startPoint x: 258, startPoint y: 436, endPoint x: 251, endPoint y: 436, distance: 6.6
click at [258, 436] on wm-data-entity-input "State License Expiration Date Jan Feb Mar Apr [PERSON_NAME][DATE] Sep Oct Nov […" at bounding box center [723, 420] width 1183 height 38
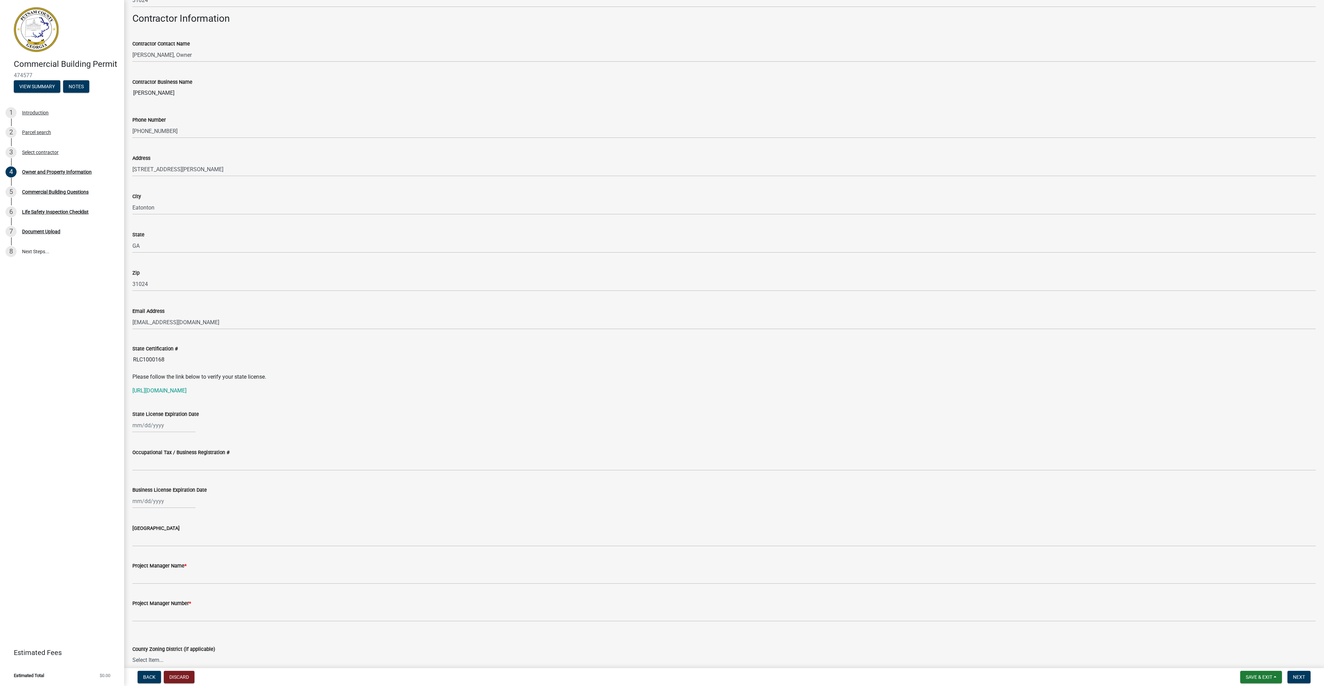
click at [139, 425] on div at bounding box center [163, 426] width 63 height 14
select select "9"
select select "2025"
click at [237, 446] on div "Occupational Tax / Business Registration #" at bounding box center [723, 455] width 1183 height 32
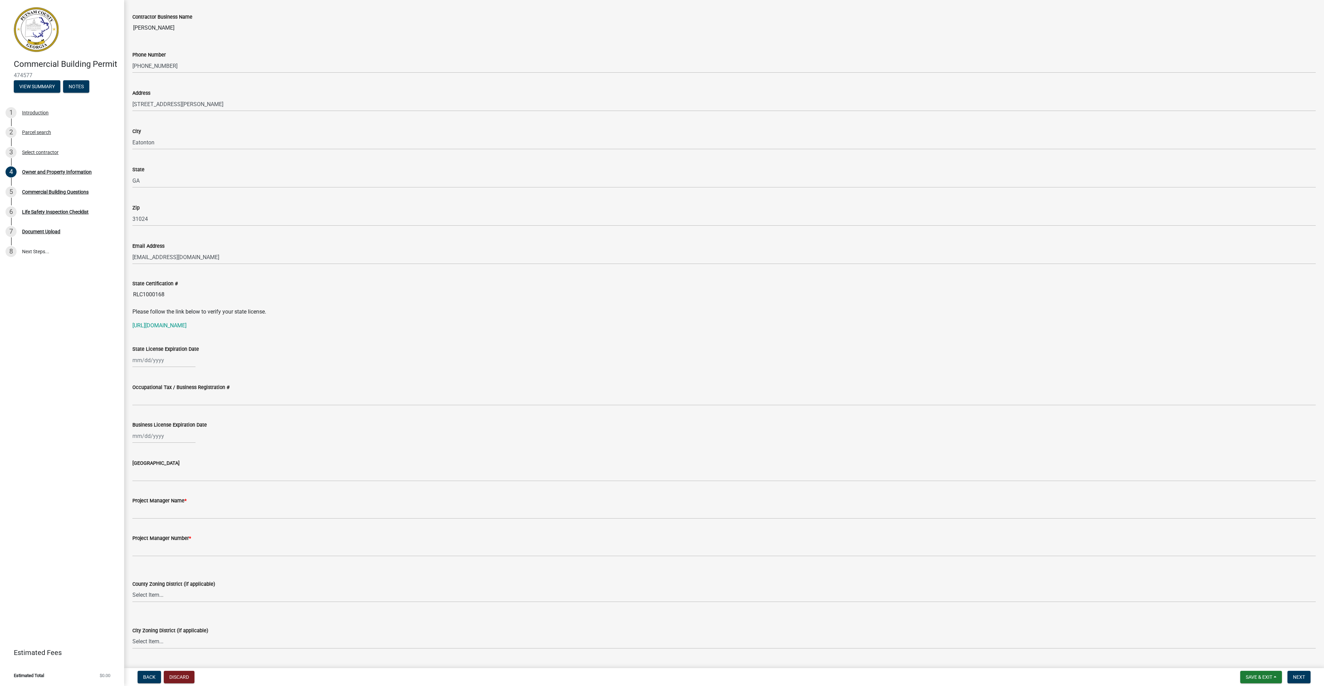
scroll to position [655, 0]
click at [139, 353] on div at bounding box center [163, 357] width 63 height 14
select select "9"
select select "2025"
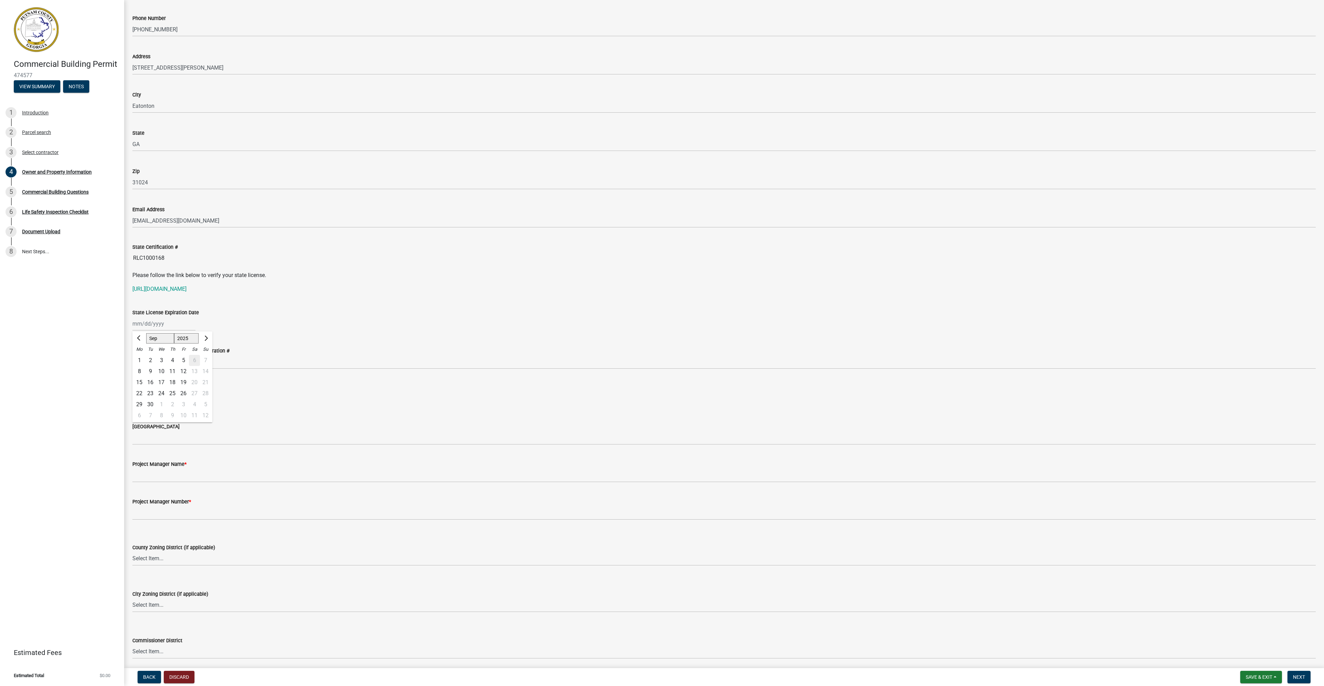
scroll to position [724, 0]
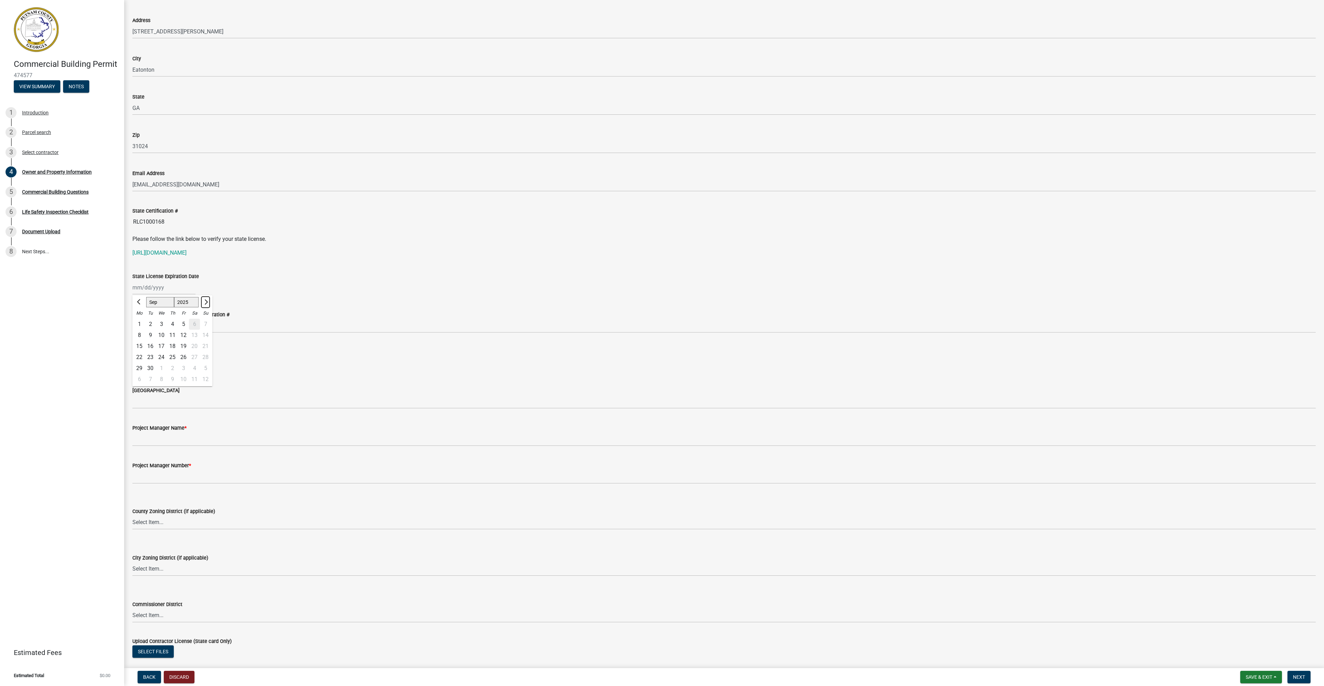
click at [204, 299] on button "Next month" at bounding box center [205, 302] width 8 height 11
click at [204, 300] on button "Next month" at bounding box center [205, 302] width 8 height 11
click at [204, 299] on button "Next month" at bounding box center [205, 302] width 8 height 11
select select "1"
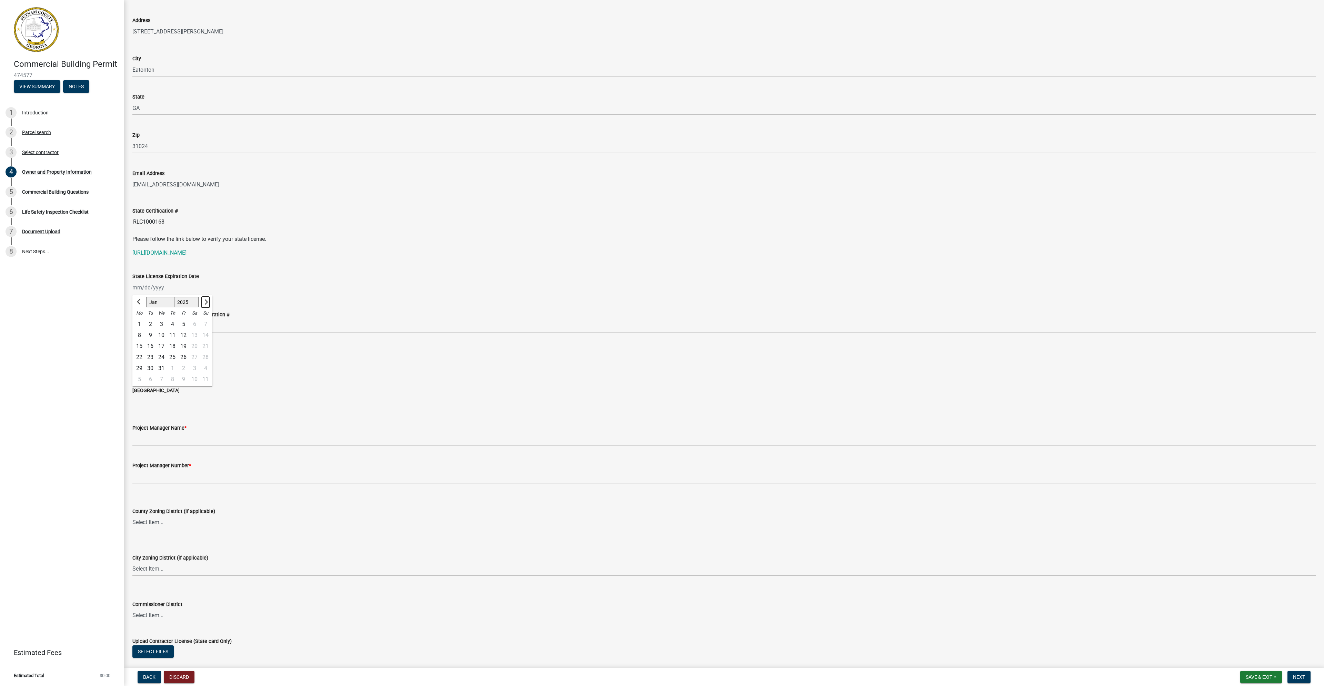
select select "2026"
click at [204, 299] on button "Next month" at bounding box center [205, 302] width 8 height 11
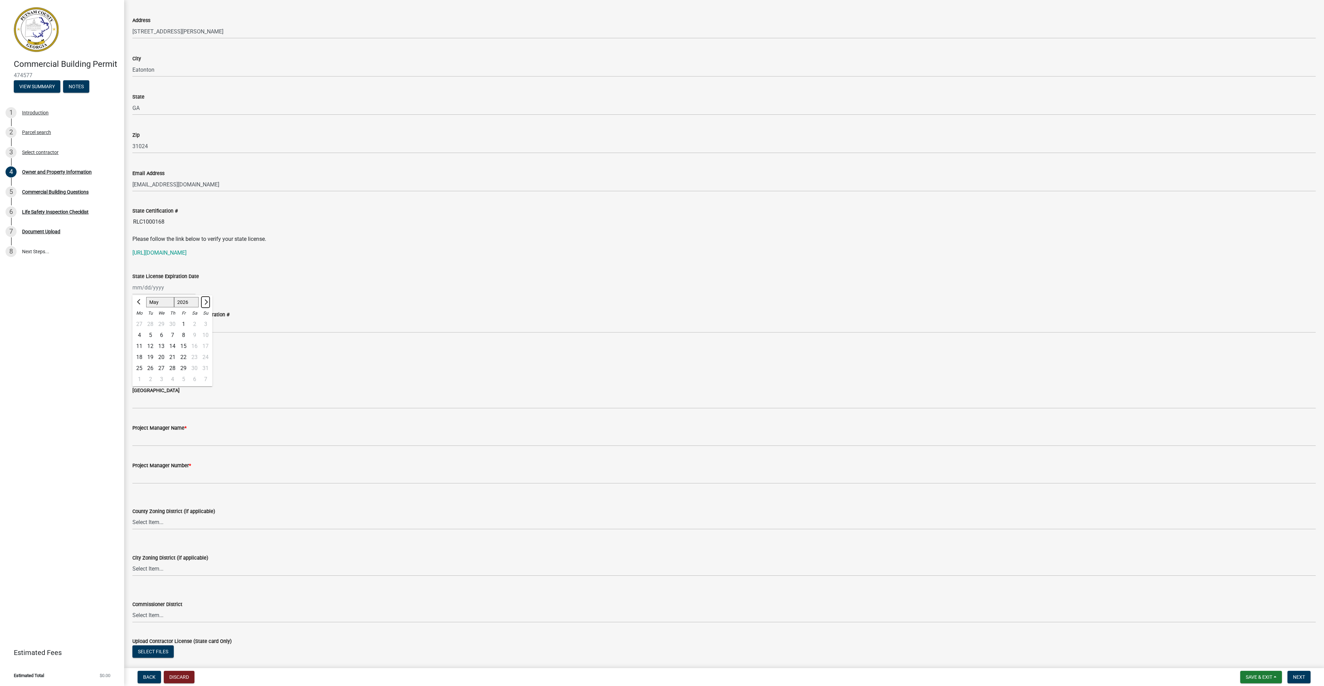
click at [204, 299] on button "Next month" at bounding box center [205, 302] width 8 height 11
select select "6"
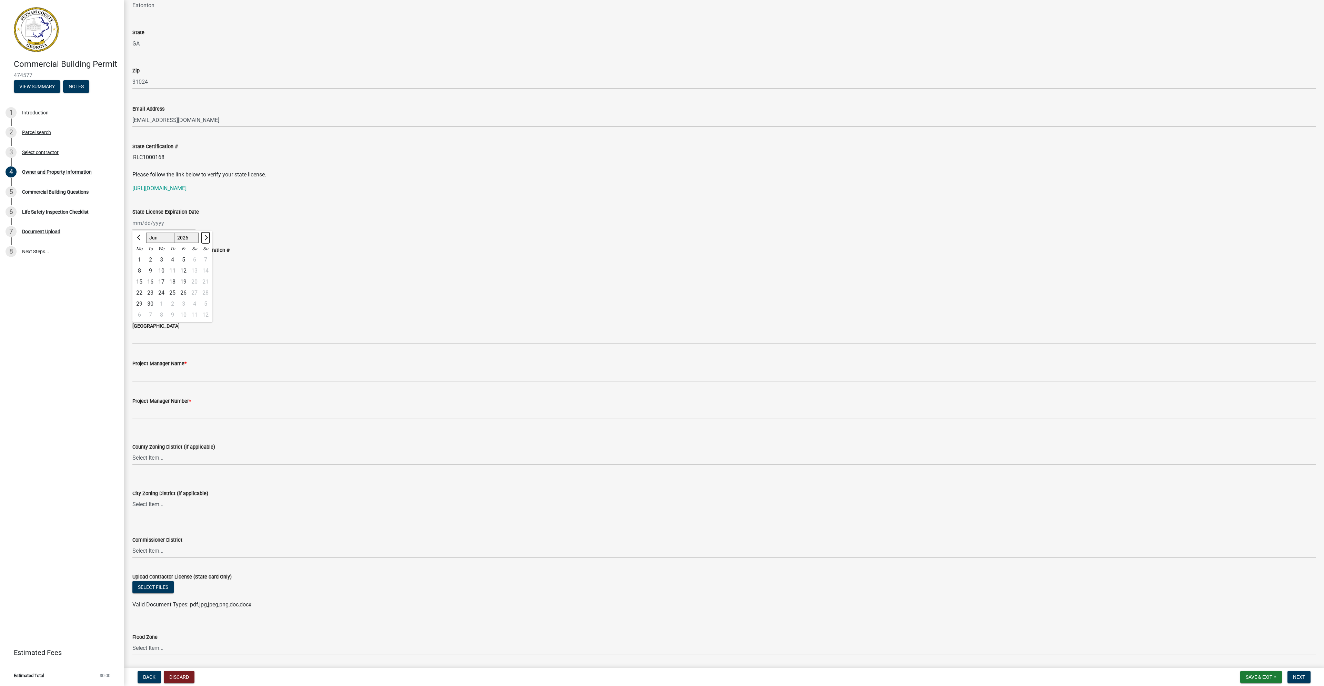
scroll to position [793, 0]
click at [152, 298] on div "30" at bounding box center [150, 299] width 11 height 11
type input "[DATE]"
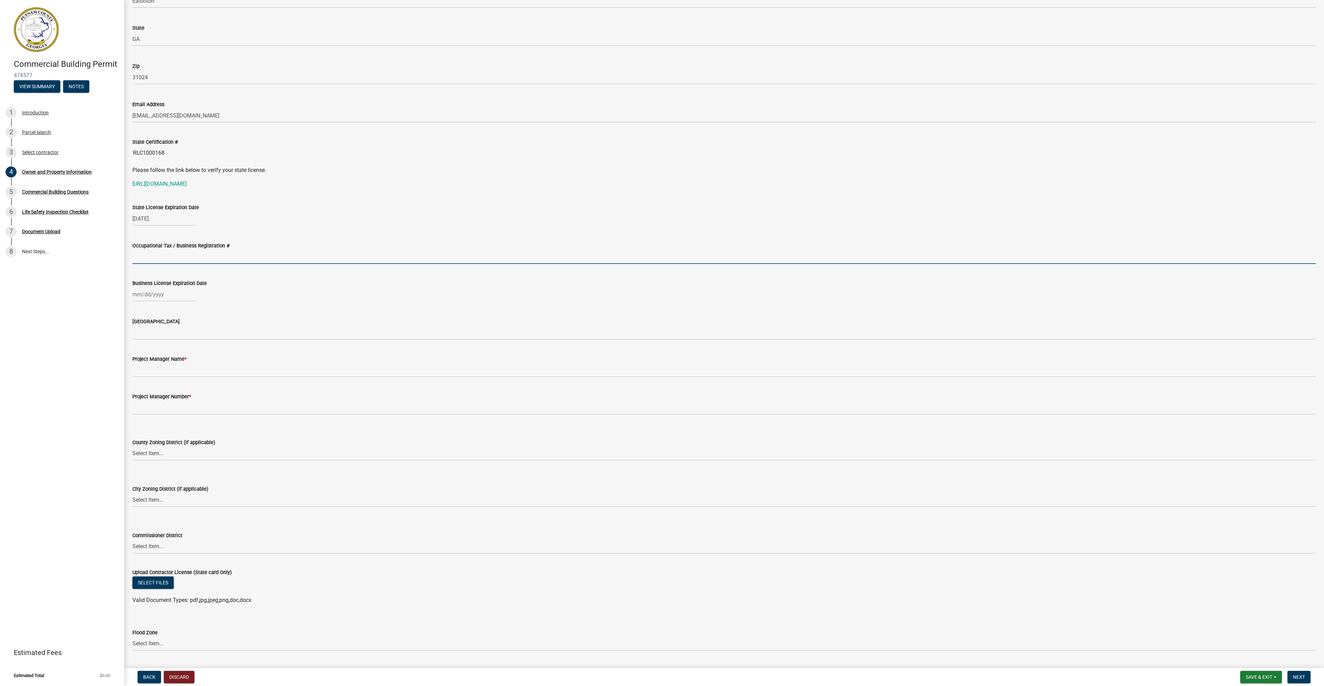
click at [143, 255] on input "Occupational Tax / Business Registration #" at bounding box center [723, 257] width 1183 height 14
type input "2025-BLR-114"
select select "9"
select select "2025"
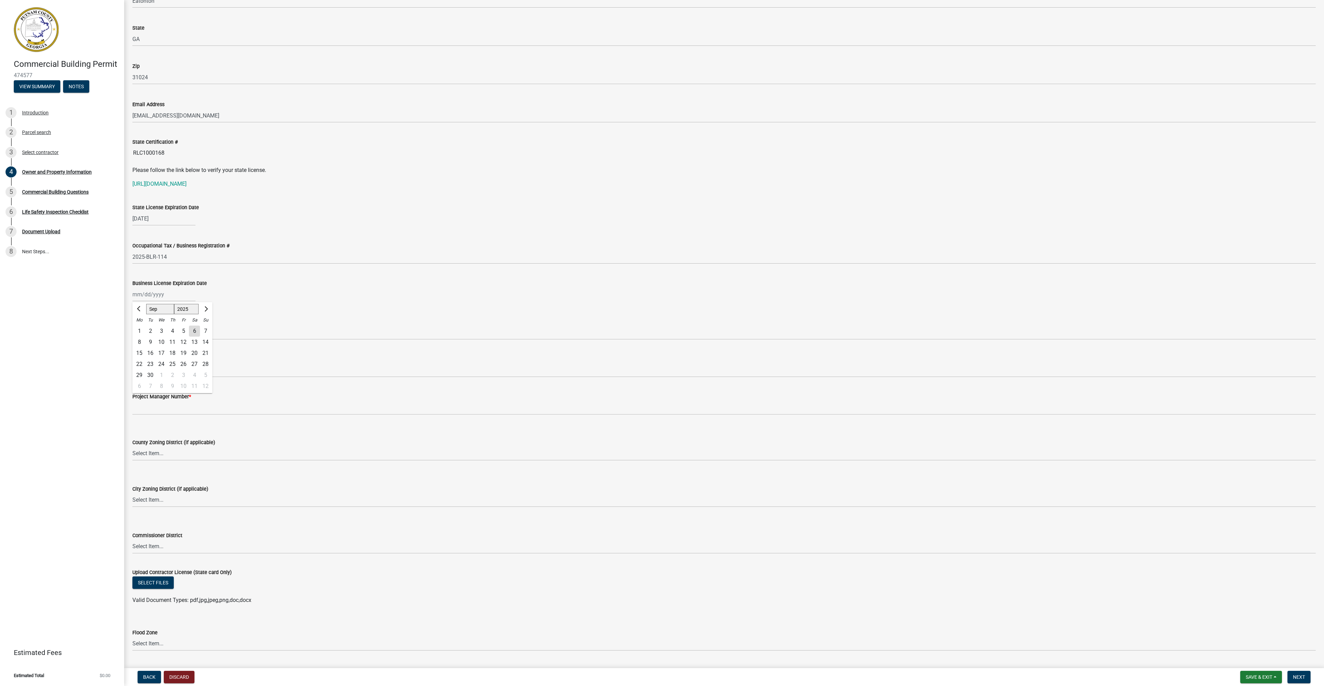
click at [135, 295] on div "[PERSON_NAME] Feb Mar Apr [PERSON_NAME][DATE] Oct Nov [DATE] 1526 1527 1528 152…" at bounding box center [163, 295] width 63 height 14
click at [205, 308] on span "Next month" at bounding box center [205, 309] width 5 height 5
select select "12"
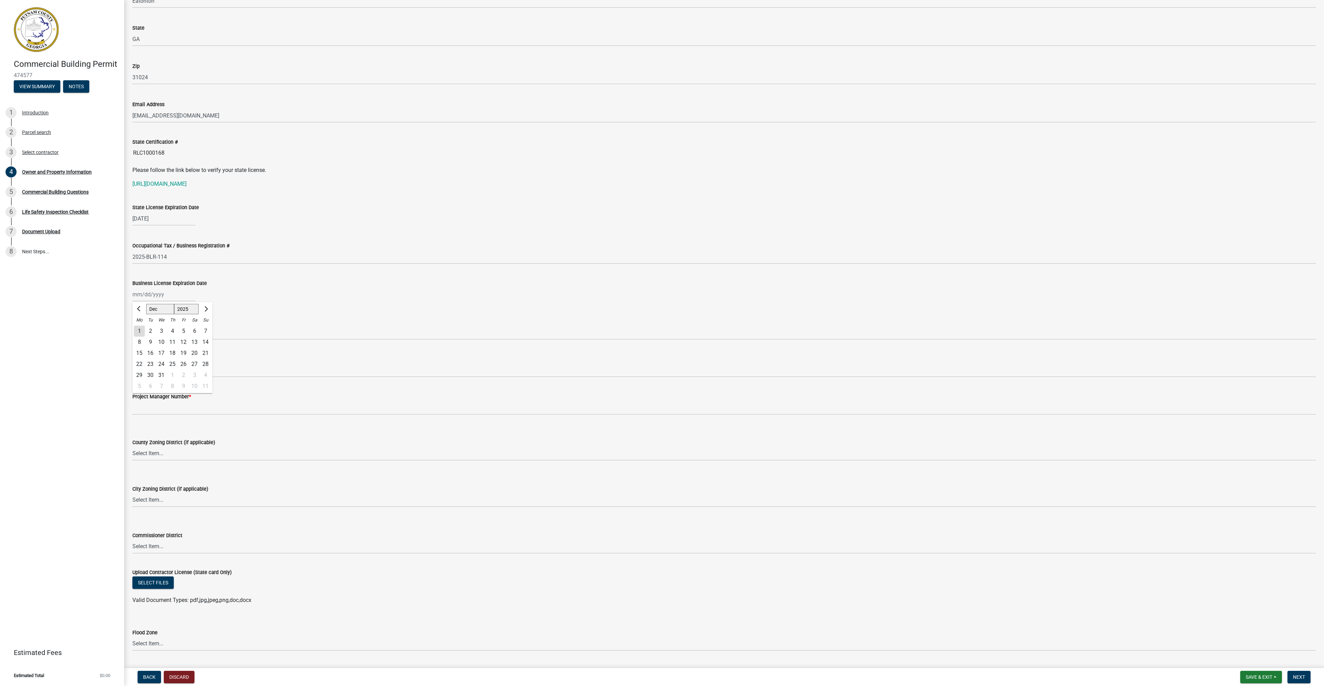
click at [163, 372] on div "31" at bounding box center [161, 375] width 11 height 11
type input "[DATE]"
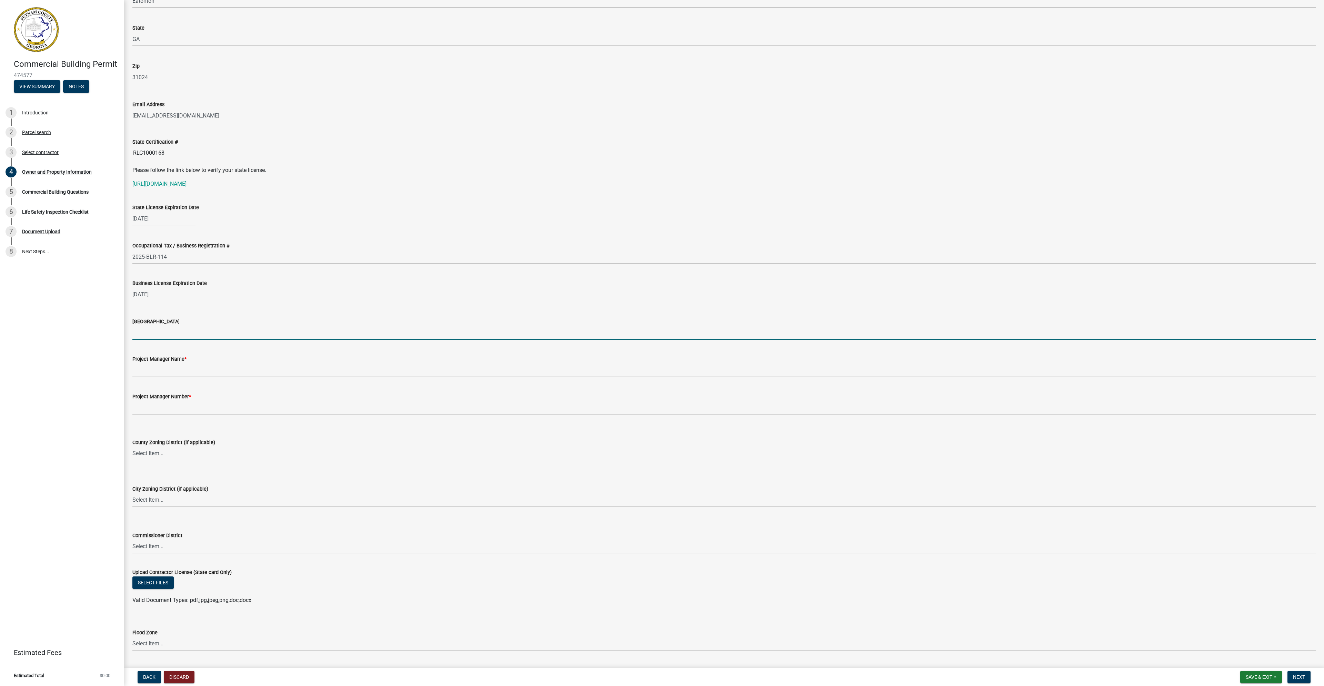
drag, startPoint x: 142, startPoint y: 332, endPoint x: 153, endPoint y: 327, distance: 12.0
click at [142, 332] on input "[GEOGRAPHIC_DATA]" at bounding box center [723, 333] width 1183 height 14
type input "[PERSON_NAME]"
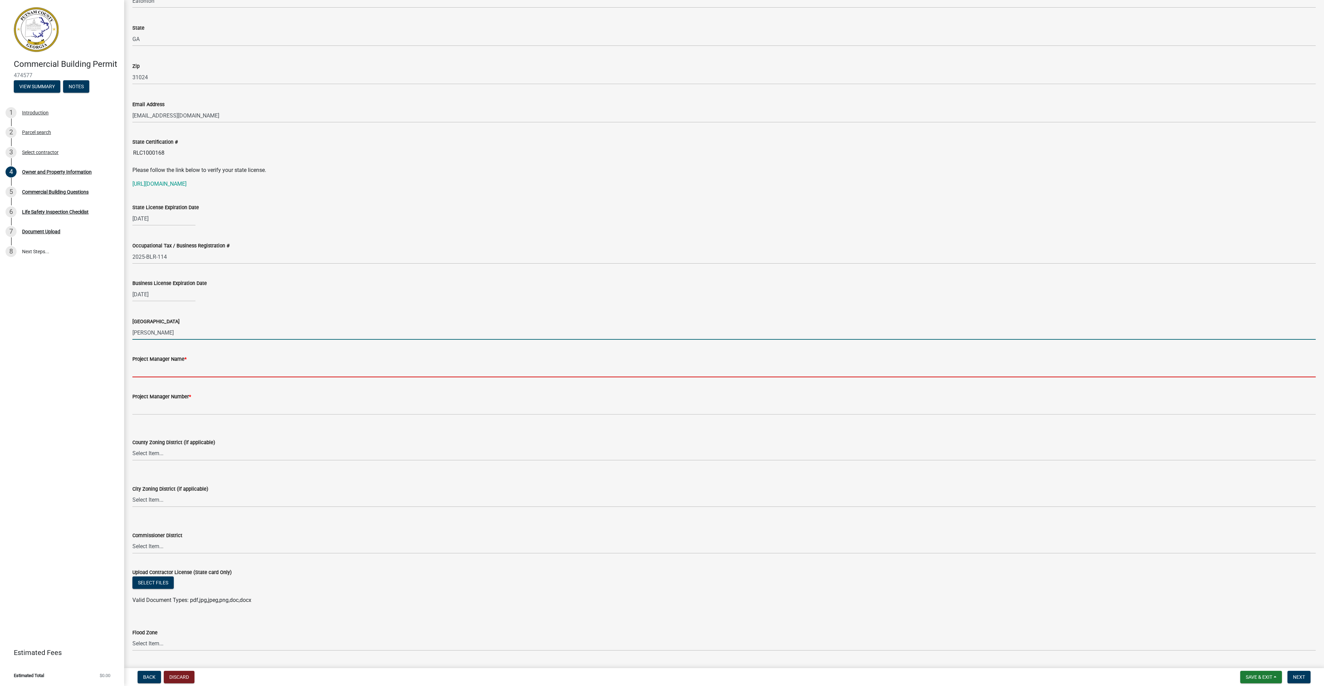
click at [150, 373] on input "Project Manager Name *" at bounding box center [723, 370] width 1183 height 14
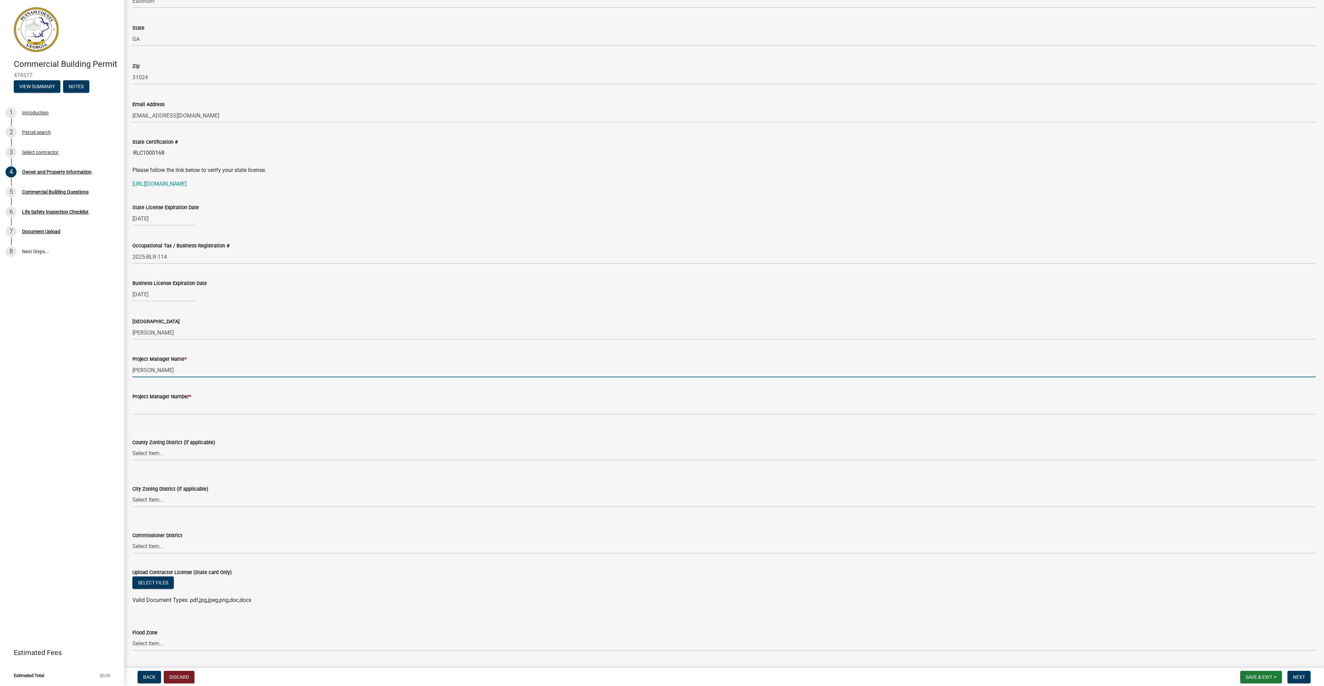
type input "[PERSON_NAME]"
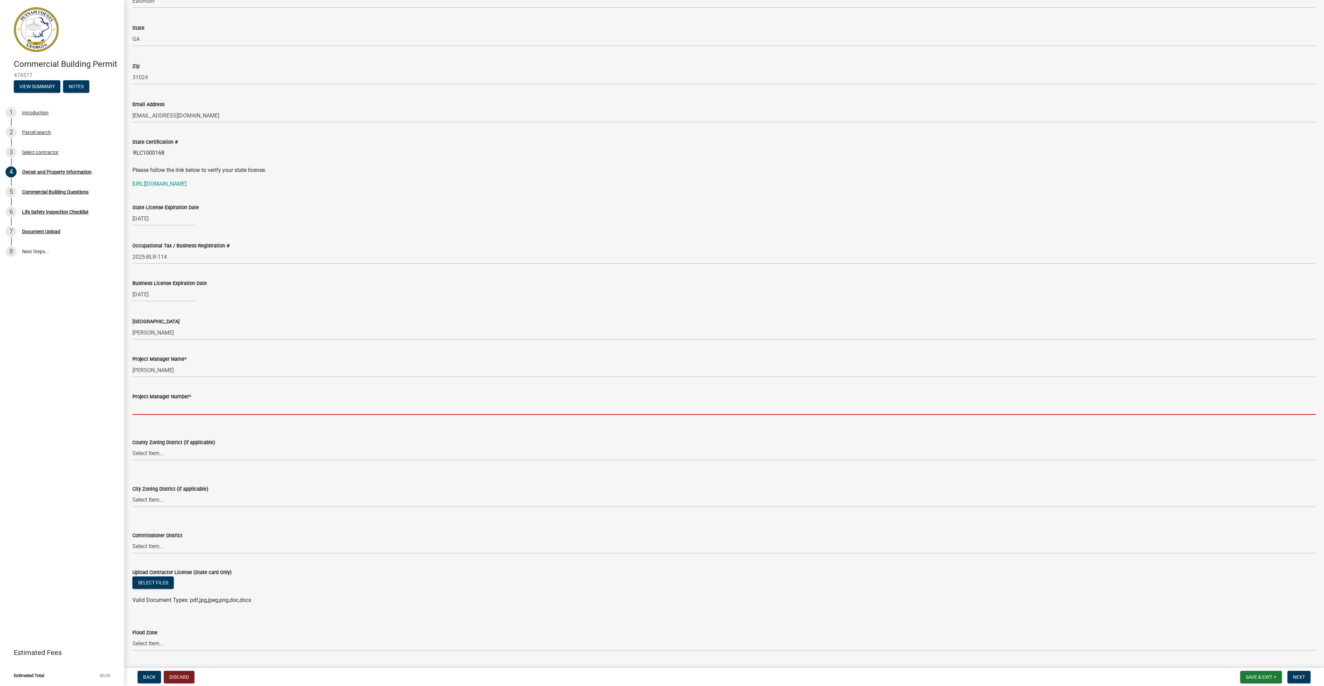
click at [160, 410] on input "Project Manager Number *" at bounding box center [723, 408] width 1183 height 14
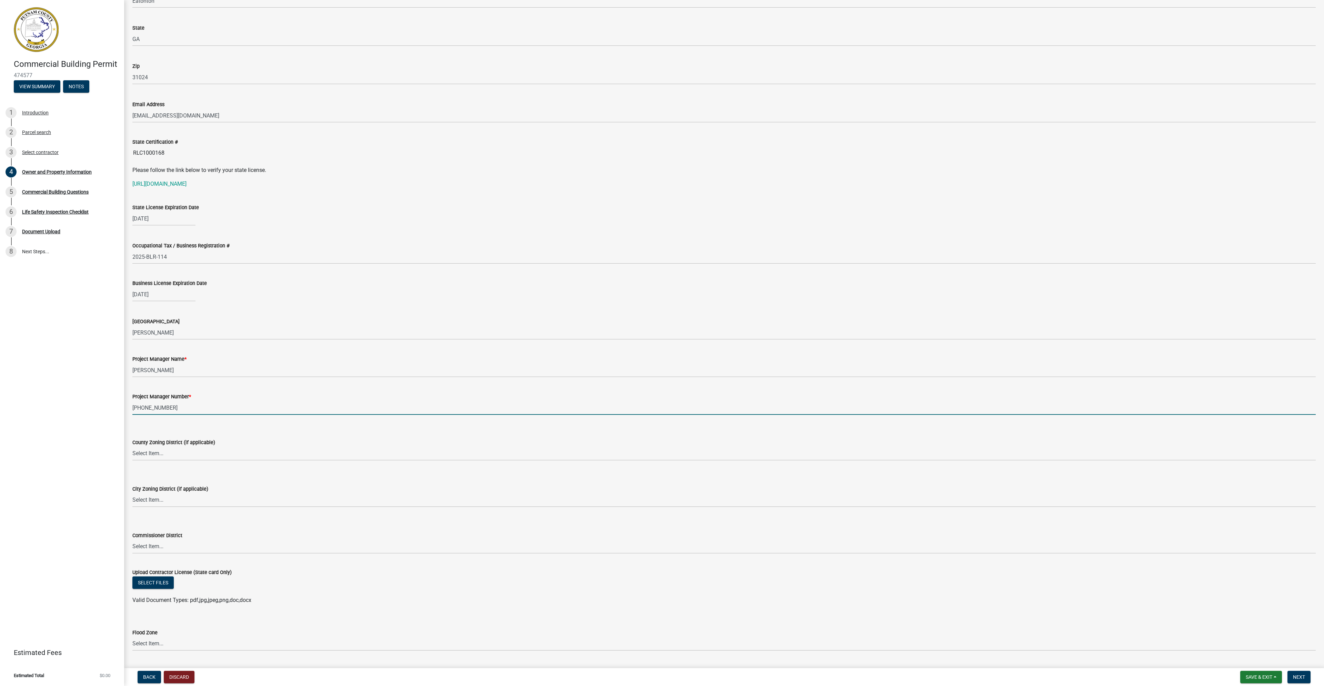
type input "[PHONE_NUMBER]"
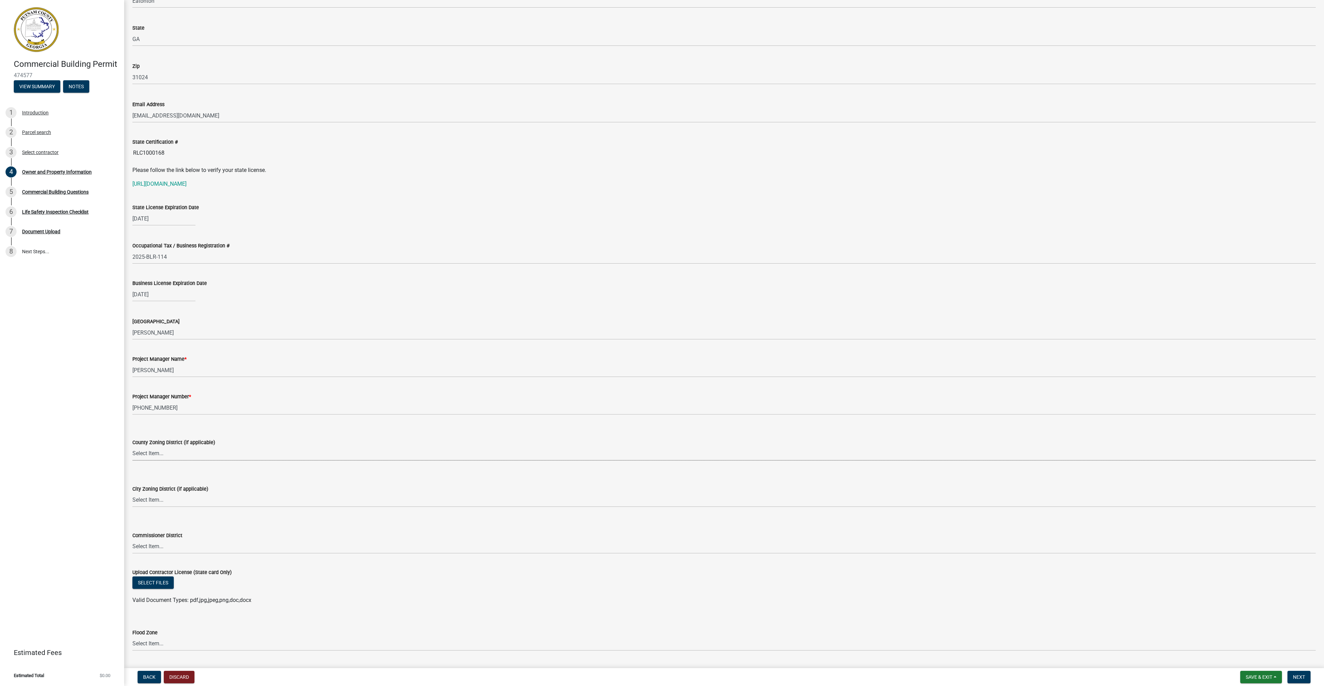
click at [169, 454] on select "Select Item... AG-1 R-1R R-1 R-2 MHP RM-1 RM-3 C-1 C-2 I-M PUD N/A" at bounding box center [723, 454] width 1183 height 14
click at [153, 499] on select "Select Item... A-1 A-2 R-1 R-2 R-3 R-4 MHP C-1 C-2 I-1 I-2 DB FH H-P N/A" at bounding box center [723, 500] width 1183 height 14
click at [147, 499] on select "Select Item... A-1 A-2 R-1 R-2 R-3 R-4 MHP C-1 C-2 I-1 I-2 DB FH H-P N/A" at bounding box center [723, 500] width 1183 height 14
click at [132, 493] on select "Select Item... A-1 A-2 R-1 R-2 R-3 R-4 MHP C-1 C-2 I-1 I-2 DB FH H-P N/A" at bounding box center [723, 500] width 1183 height 14
select select "299807ed-53dd-4c35-b1f9-5b573e537b0e"
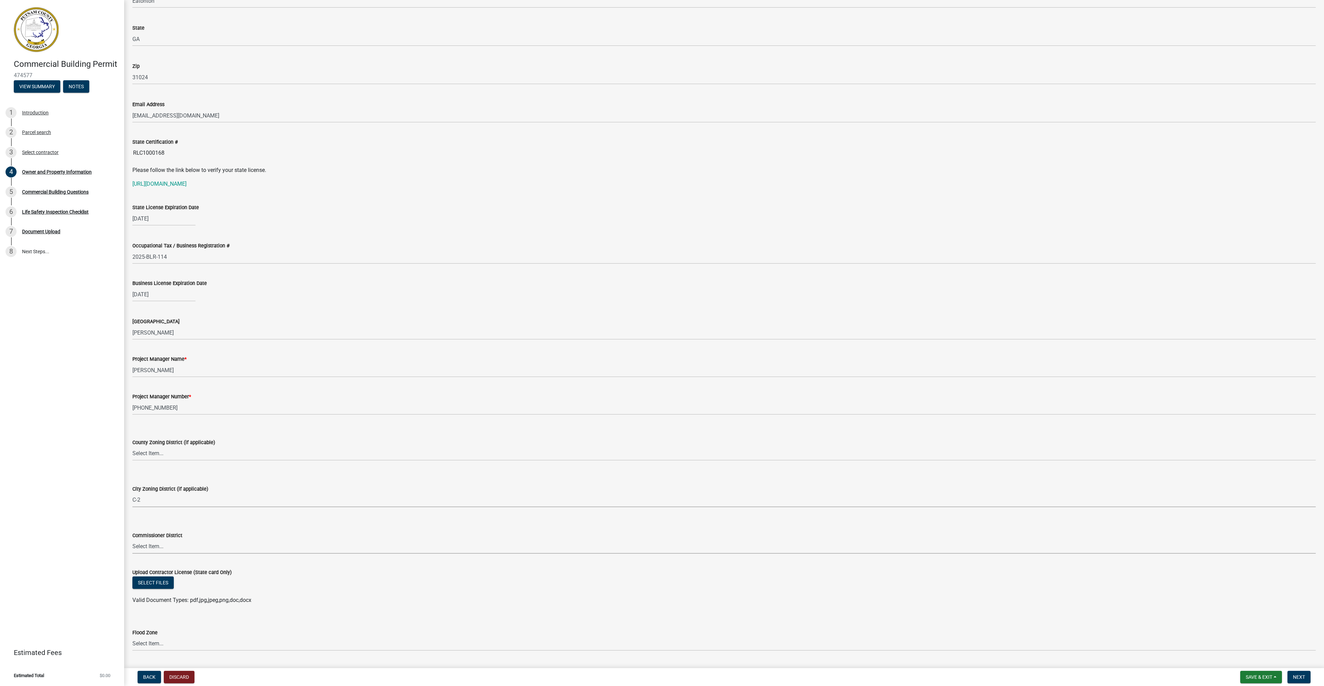
click at [160, 547] on select "Select Item... District 1 District 2 District 3 District 4" at bounding box center [723, 547] width 1183 height 14
click at [153, 547] on select "Select Item... District 1 District 2 District 3 District 4" at bounding box center [723, 547] width 1183 height 14
click at [132, 540] on select "Select Item... District 1 District 2 District 3 District 4" at bounding box center [723, 547] width 1183 height 14
select select "95c2f08d-bd21-40ac-acc0-bf0ad2ba7c20"
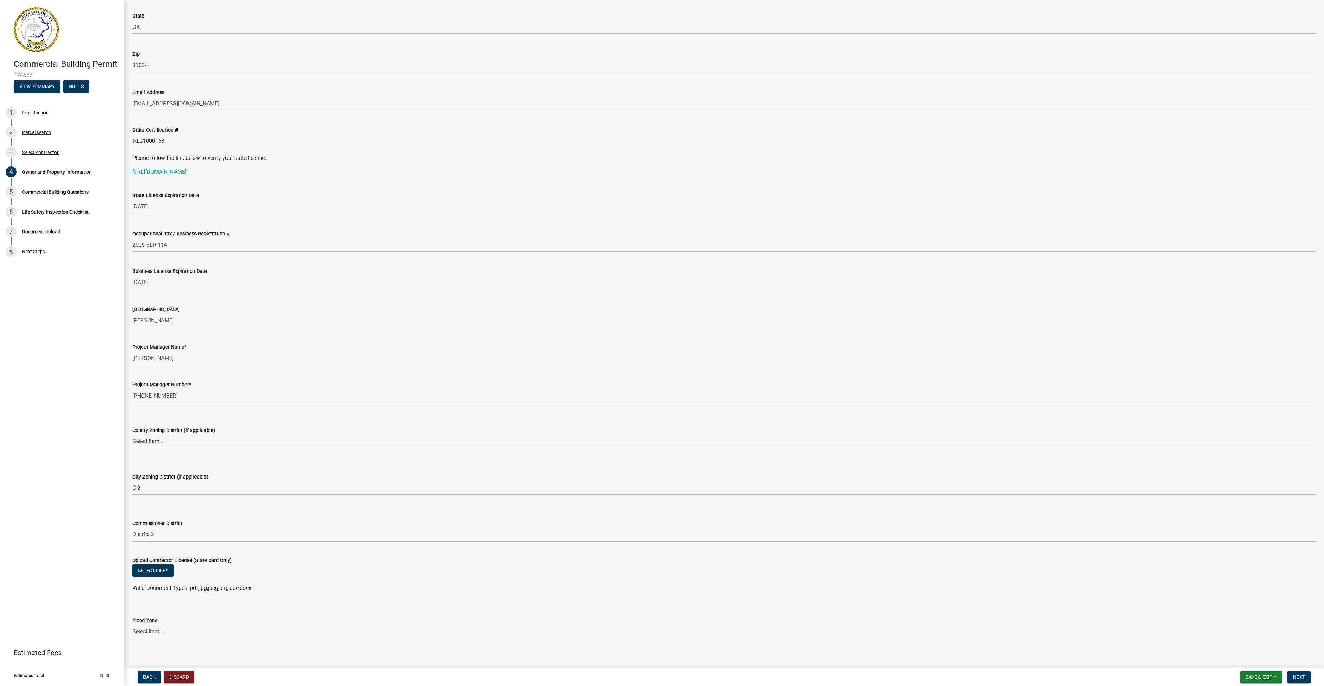
scroll to position [812, 0]
click at [153, 561] on button "Select files" at bounding box center [152, 564] width 41 height 12
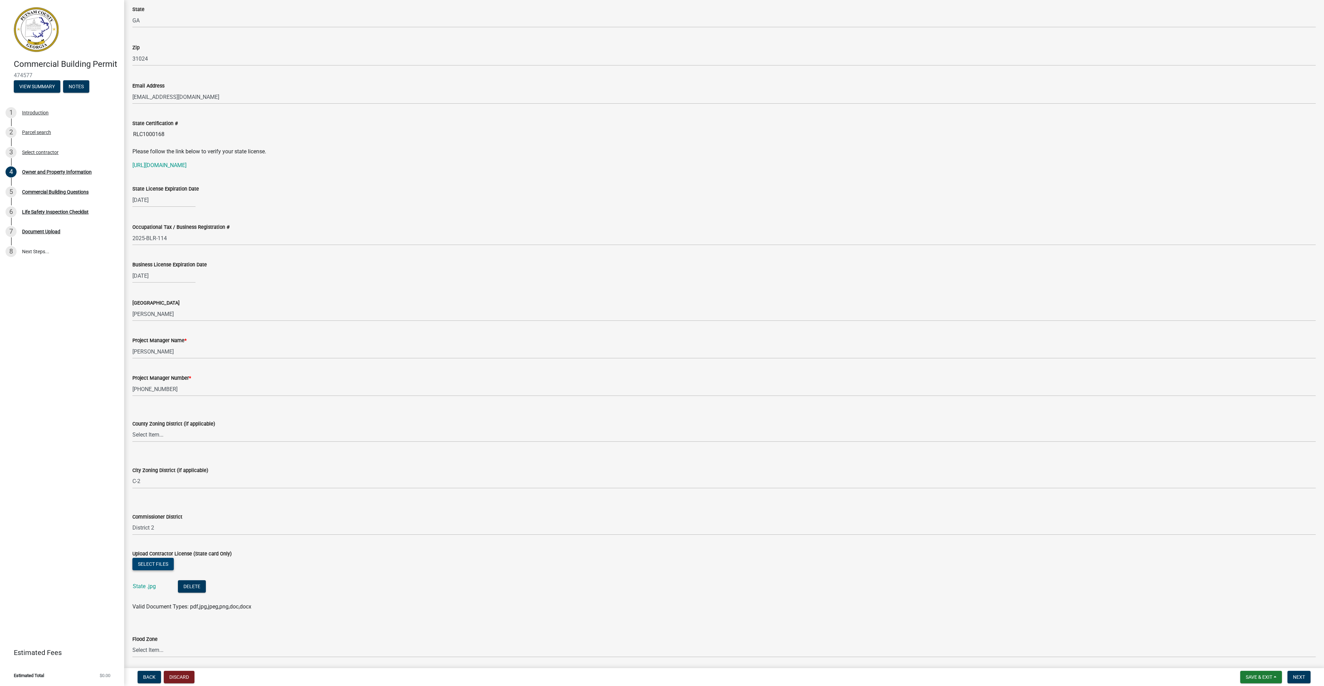
scroll to position [837, 0]
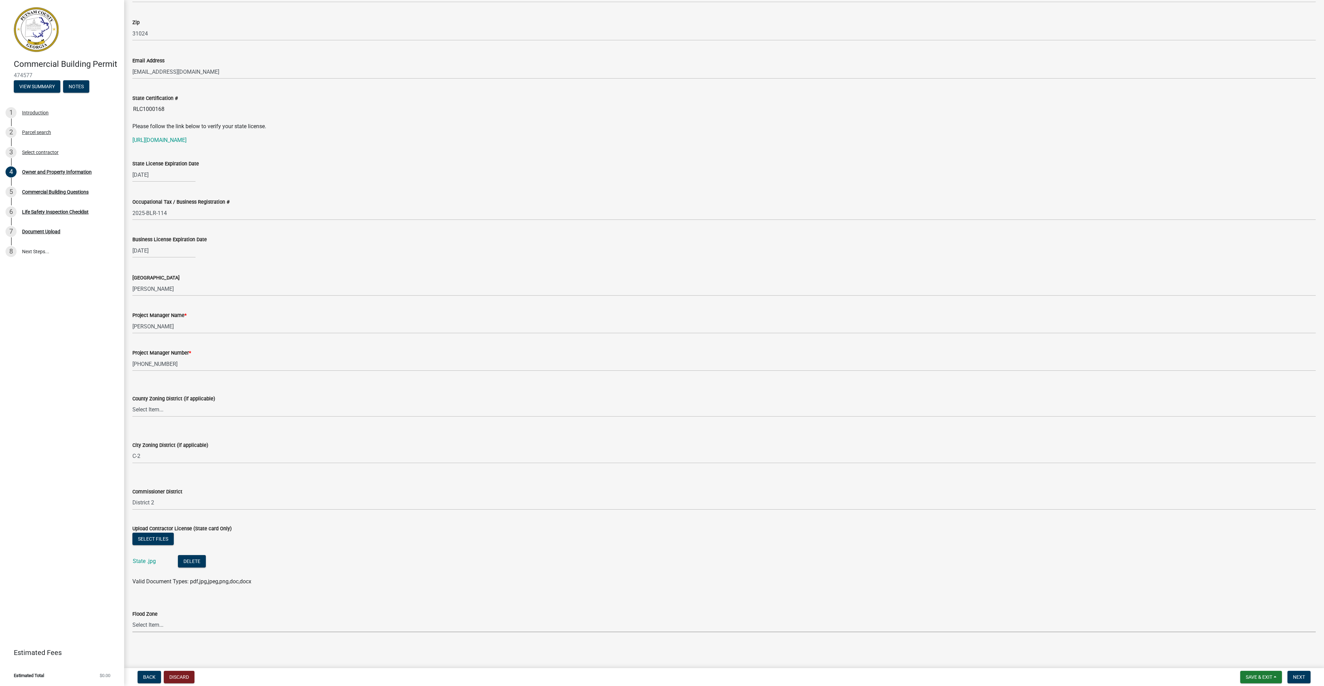
click at [146, 626] on select "Select Item... Zone A Zone V Zone A99 Zone AE Zone AO Zone AH Zone VE Zone AR Z…" at bounding box center [723, 626] width 1183 height 14
click at [151, 623] on select "Select Item... Zone A Zone V Zone A99 Zone AE Zone AO Zone AH Zone VE Zone AR Z…" at bounding box center [723, 626] width 1183 height 14
click at [155, 623] on select "Select Item... Zone A Zone V Zone A99 Zone AE Zone AO Zone AH Zone VE Zone AR Z…" at bounding box center [723, 626] width 1183 height 14
click at [132, 619] on select "Select Item... Zone A Zone V Zone A99 Zone AE Zone AO Zone AH Zone VE Zone AR Z…" at bounding box center [723, 626] width 1183 height 14
select select "fa9ac713-ff98-4511-b6d6-b752a2dce95a"
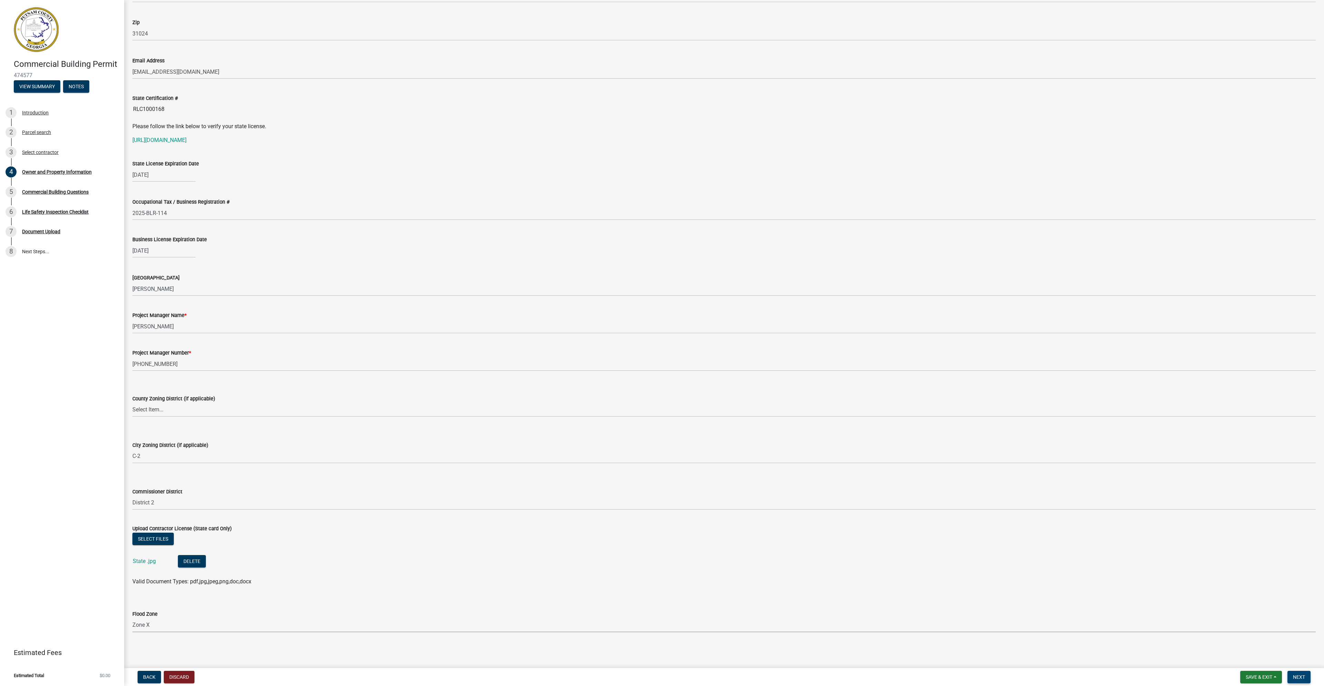
click at [1295, 676] on span "Next" at bounding box center [1299, 678] width 12 height 6
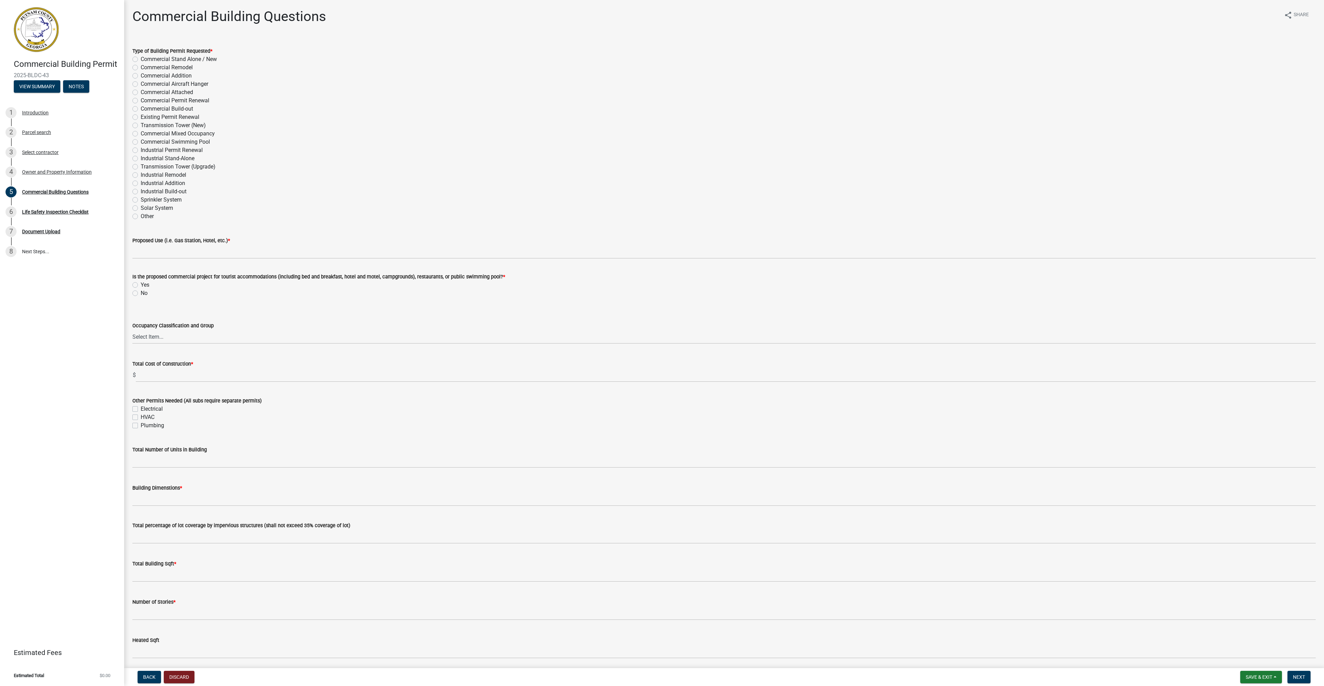
click at [141, 67] on label "Commercial Remodel" at bounding box center [167, 67] width 52 height 8
click at [141, 67] on input "Commercial Remodel" at bounding box center [143, 65] width 4 height 4
radio input "true"
click at [141, 110] on label "Commercial Build-out" at bounding box center [167, 109] width 52 height 8
click at [141, 109] on input "Commercial Build-out" at bounding box center [143, 107] width 4 height 4
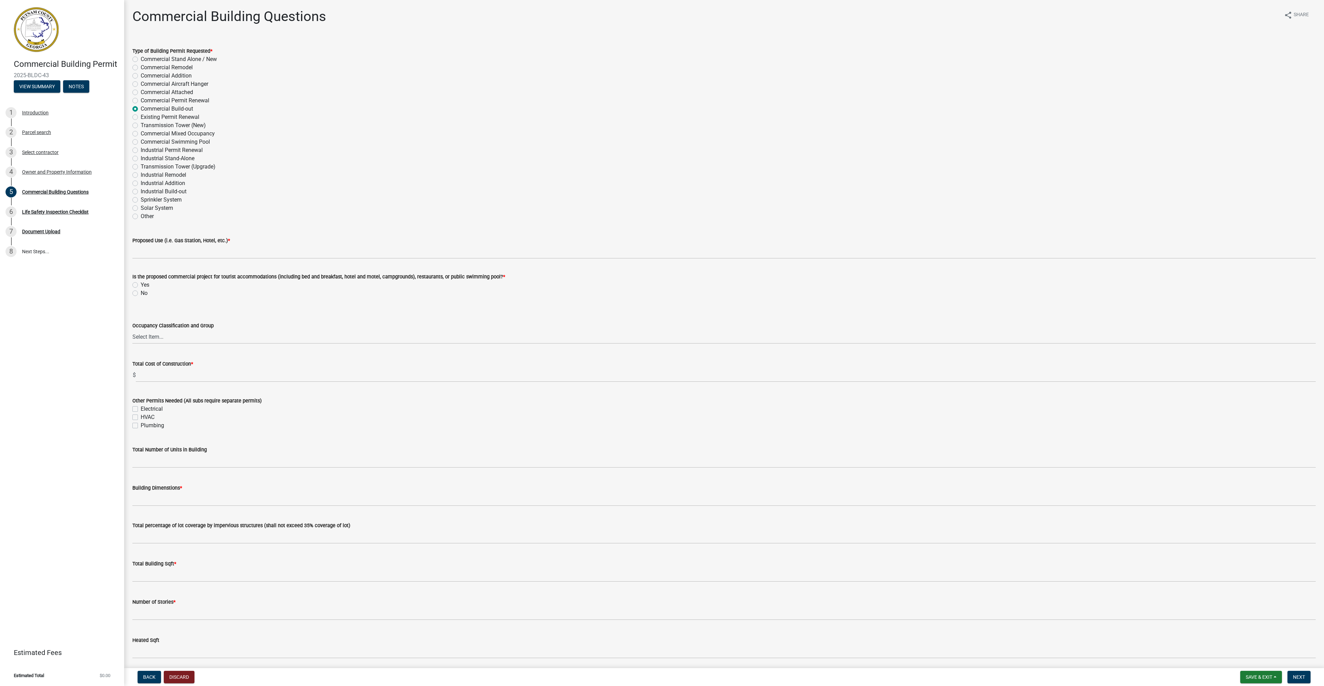
radio input "true"
click at [157, 255] on input "Proposed Use (i.e. Gas Station, Hotel, etc.) *" at bounding box center [723, 252] width 1183 height 14
type input "Office/ retail"
click at [141, 293] on label "No" at bounding box center [144, 293] width 7 height 8
click at [141, 293] on input "No" at bounding box center [143, 291] width 4 height 4
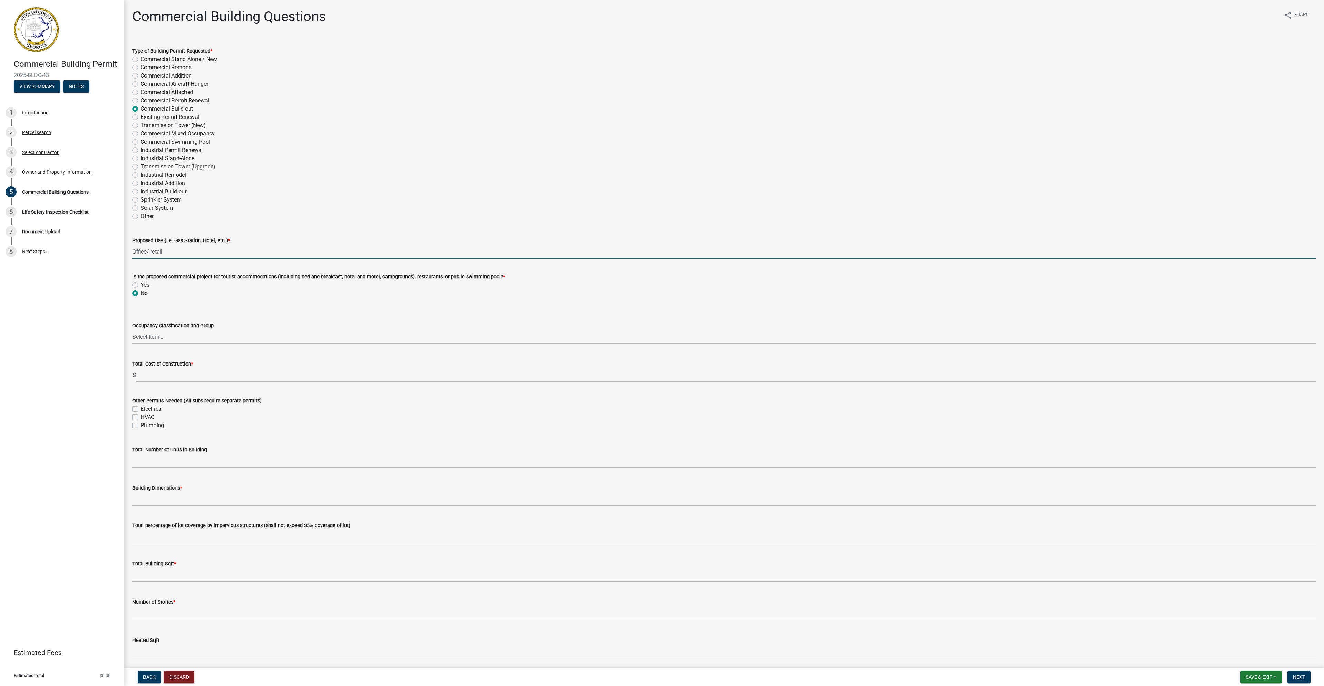
radio input "true"
click at [156, 337] on select "Select Item... A-1 A-2 A-3 A-4 A-5 B M E F-1 F-2 R-1 R-2 R-3 R-4 H-1 H-2 H-4 H-…" at bounding box center [723, 337] width 1183 height 14
drag, startPoint x: 213, startPoint y: 326, endPoint x: 133, endPoint y: 326, distance: 80.0
click at [133, 326] on div "Occupancy Classification and Group" at bounding box center [723, 326] width 1183 height 8
copy label "Occupancy Classification and Group"
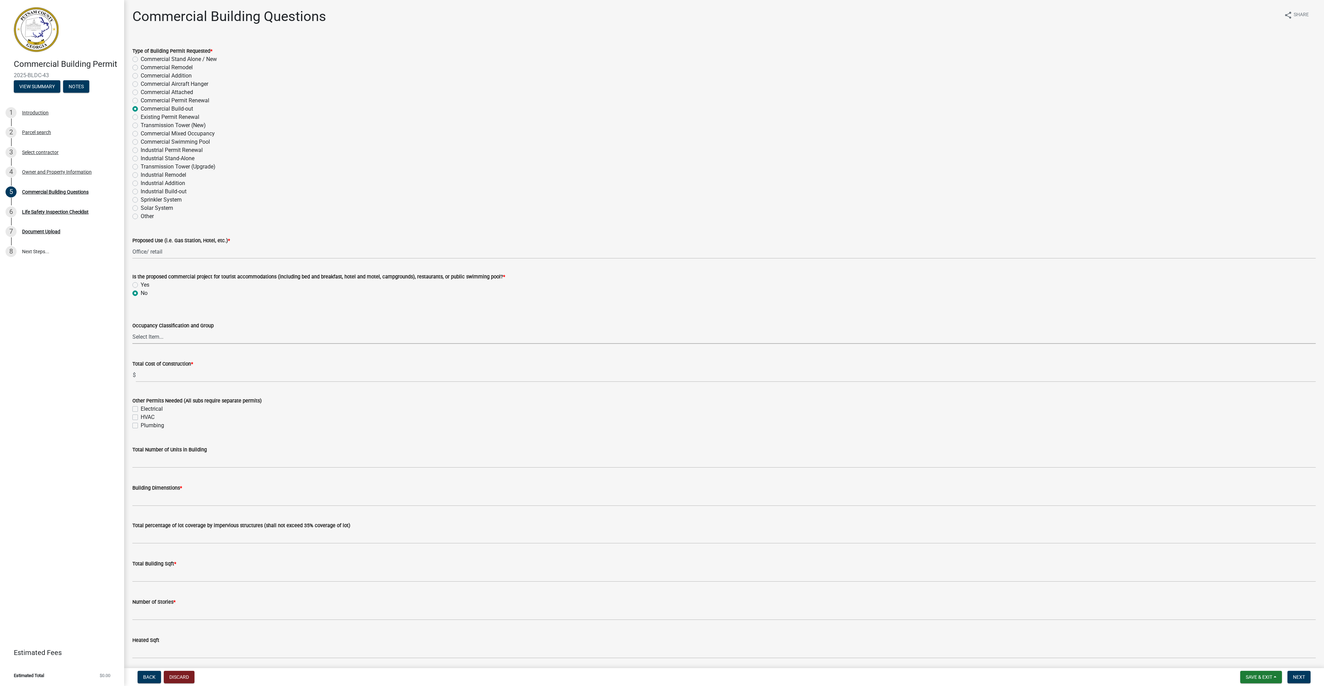
click at [147, 333] on select "Select Item... A-1 A-2 A-3 A-4 A-5 B M E F-1 F-2 R-1 R-2 R-3 R-4 H-1 H-2 H-4 H-…" at bounding box center [723, 337] width 1183 height 14
click at [132, 330] on select "Select Item... A-1 A-2 A-3 A-4 A-5 B M E F-1 F-2 R-1 R-2 R-3 R-4 H-1 H-2 H-4 H-…" at bounding box center [723, 337] width 1183 height 14
select select "57fcfe13-a5be-446e-a688-93f9a060571f"
click at [148, 377] on input "text" at bounding box center [726, 375] width 1180 height 14
type input "50000"
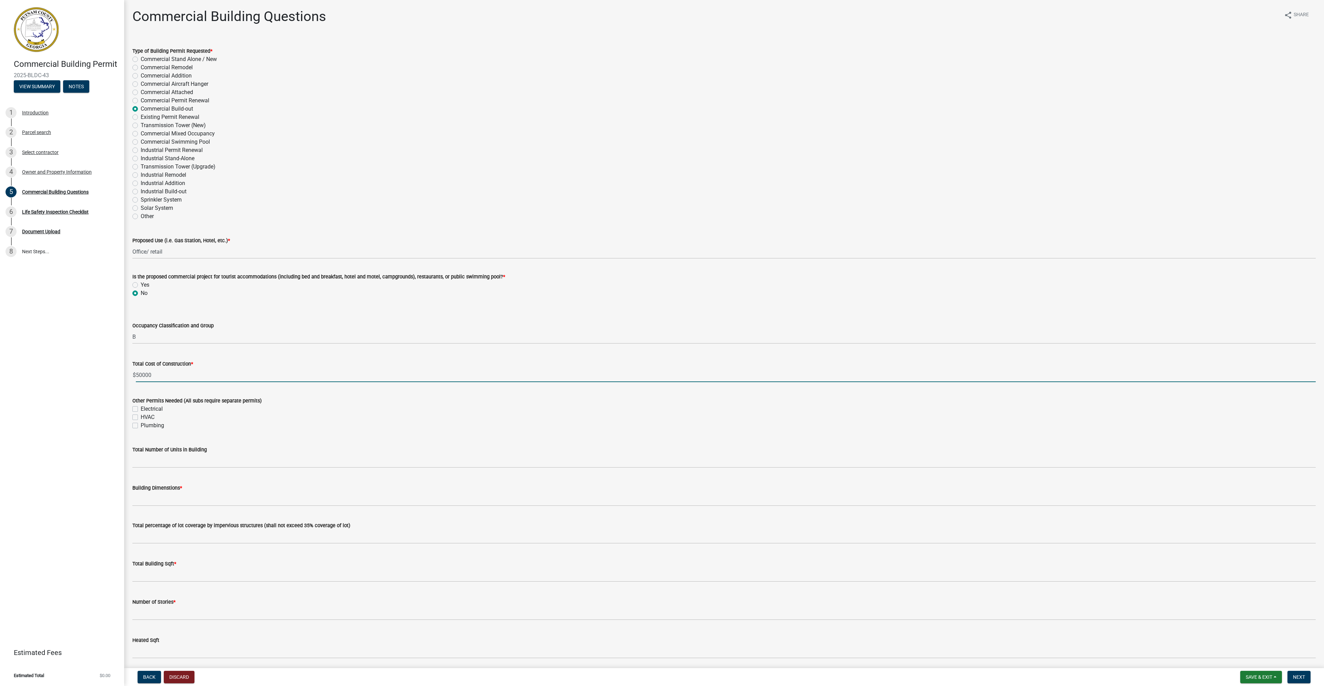
click at [141, 409] on label "Electrical" at bounding box center [152, 409] width 22 height 8
click at [141, 409] on input "Electrical" at bounding box center [143, 407] width 4 height 4
checkbox input "true"
checkbox input "false"
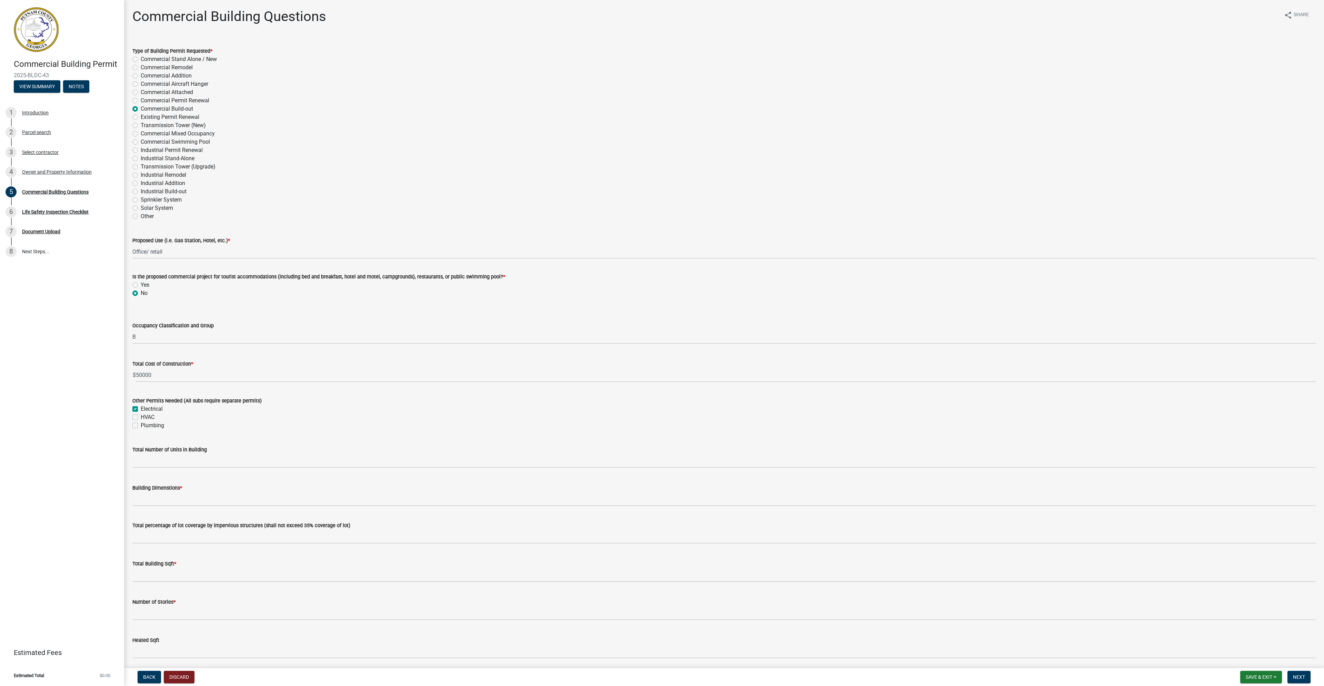
click at [141, 418] on label "HVAC" at bounding box center [148, 417] width 14 height 8
click at [141, 418] on input "HVAC" at bounding box center [143, 415] width 4 height 4
checkbox input "true"
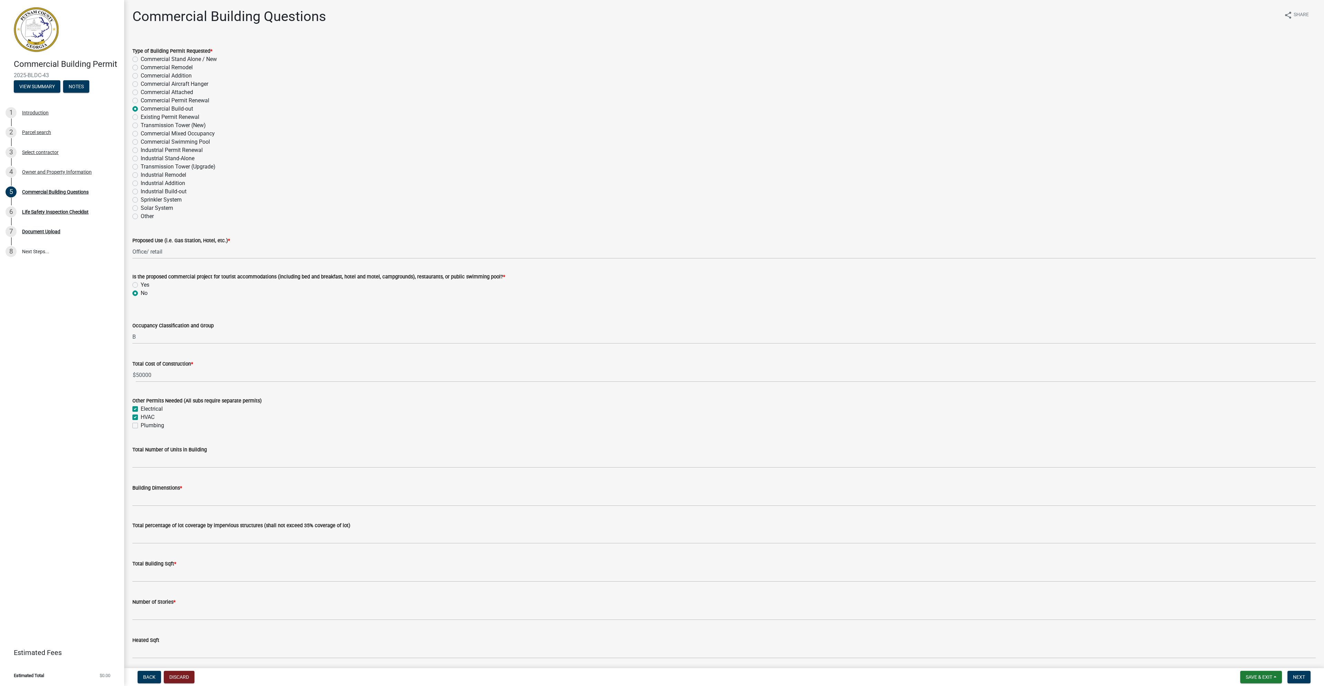
click at [141, 428] on label "Plumbing" at bounding box center [152, 426] width 23 height 8
click at [141, 426] on input "Plumbing" at bounding box center [143, 424] width 4 height 4
checkbox input "true"
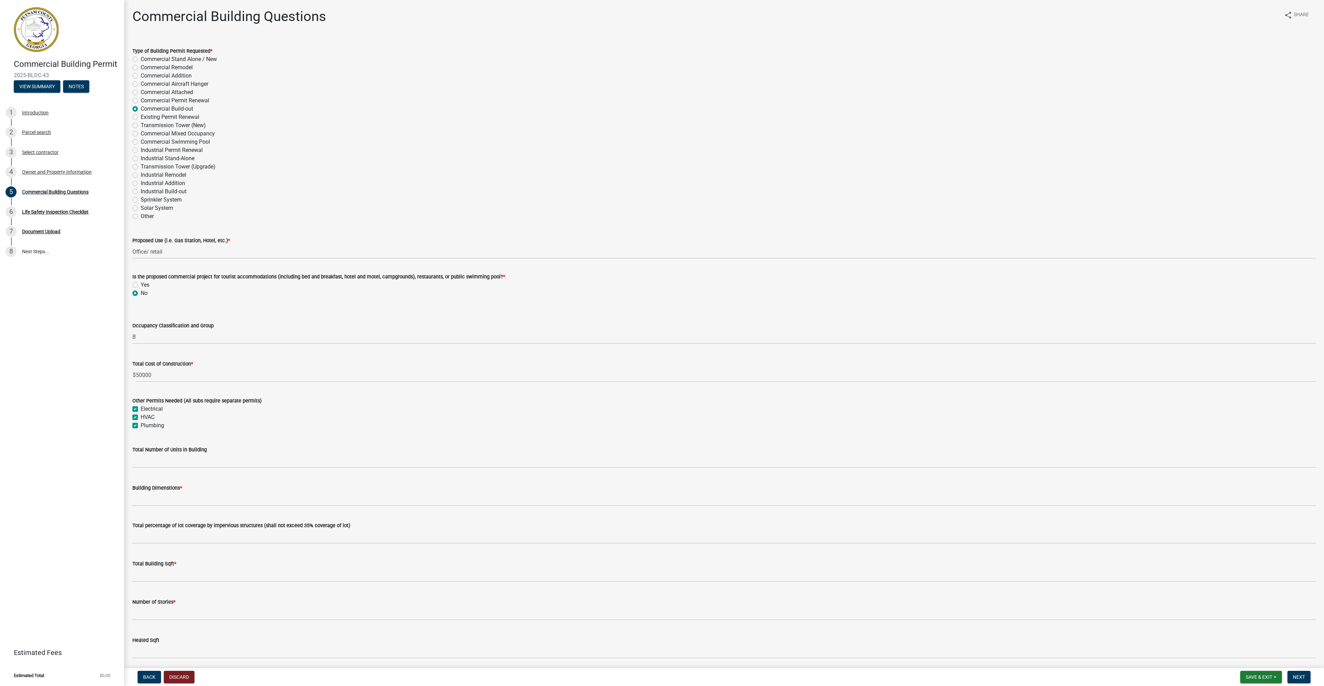
checkbox input "true"
click at [147, 462] on input "text" at bounding box center [723, 461] width 1183 height 14
type input "2"
drag, startPoint x: 143, startPoint y: 502, endPoint x: 148, endPoint y: 502, distance: 4.5
click at [143, 502] on input "Building Dimenstions *" at bounding box center [723, 499] width 1183 height 14
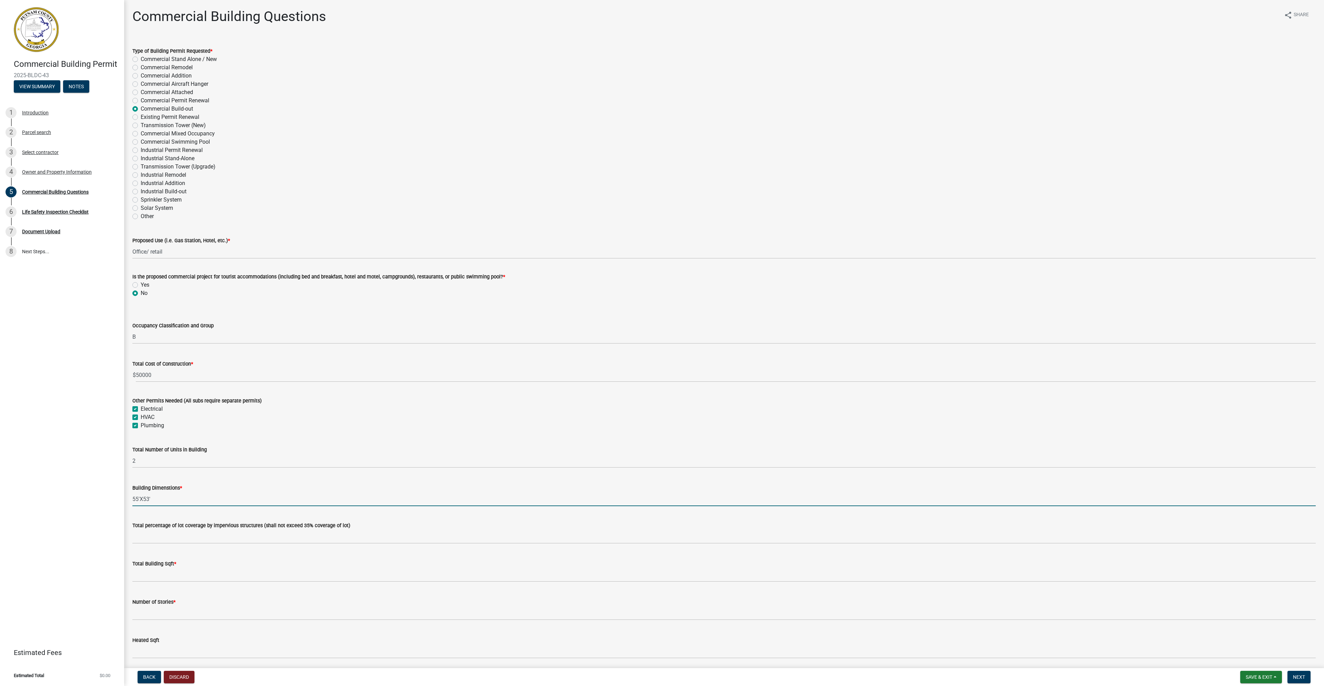
type input "55'X53'"
click at [143, 575] on input "text" at bounding box center [723, 575] width 1183 height 14
type input "2915"
click at [144, 615] on input "text" at bounding box center [723, 613] width 1183 height 14
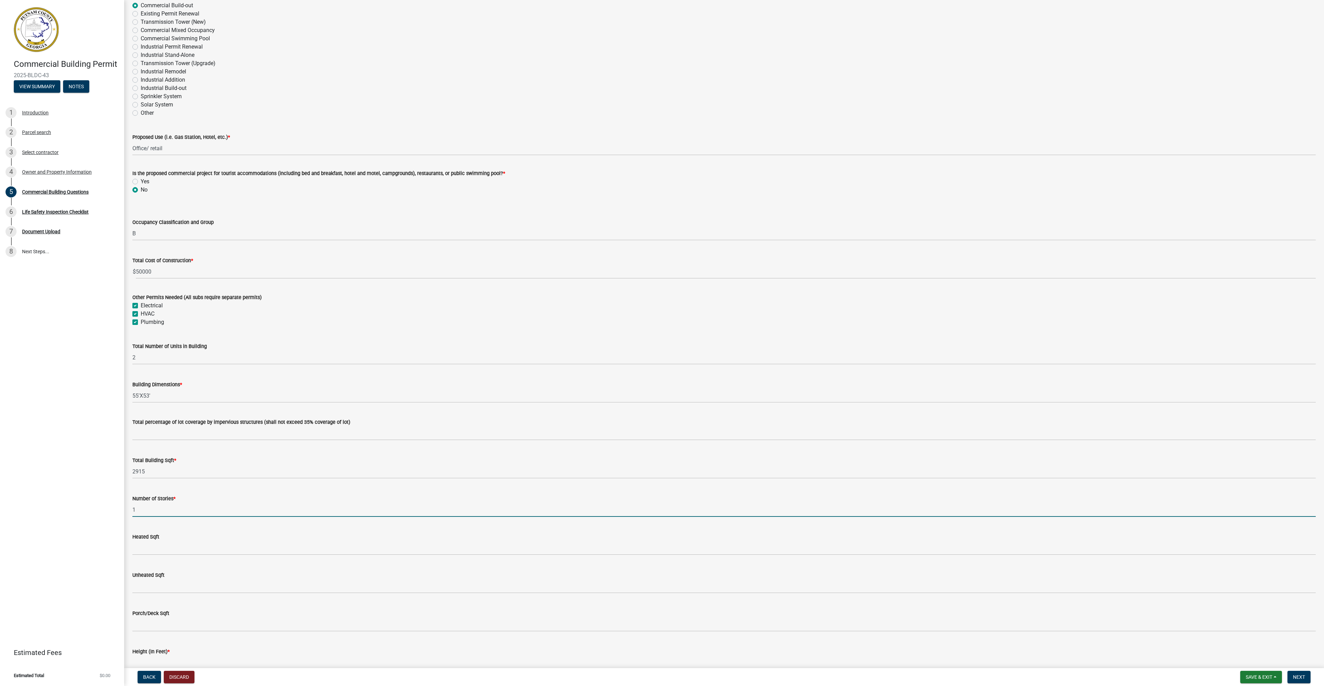
type input "1"
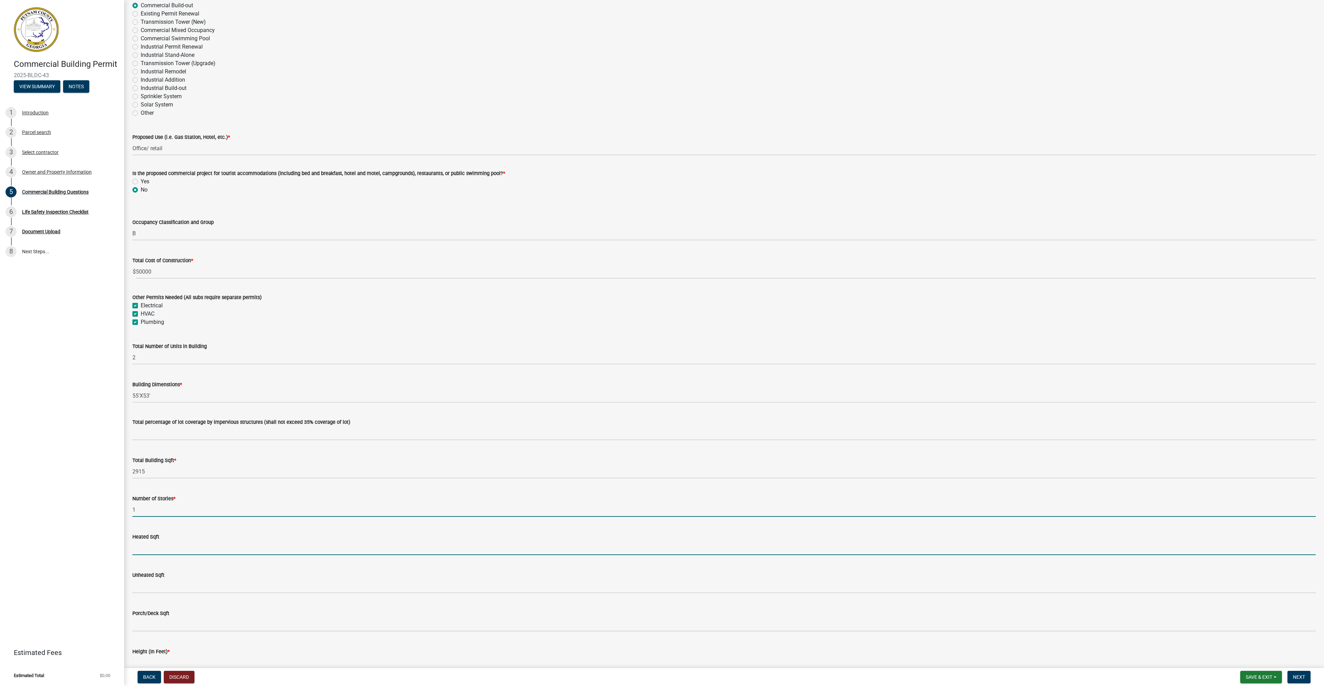
click at [143, 549] on input "text" at bounding box center [723, 548] width 1183 height 14
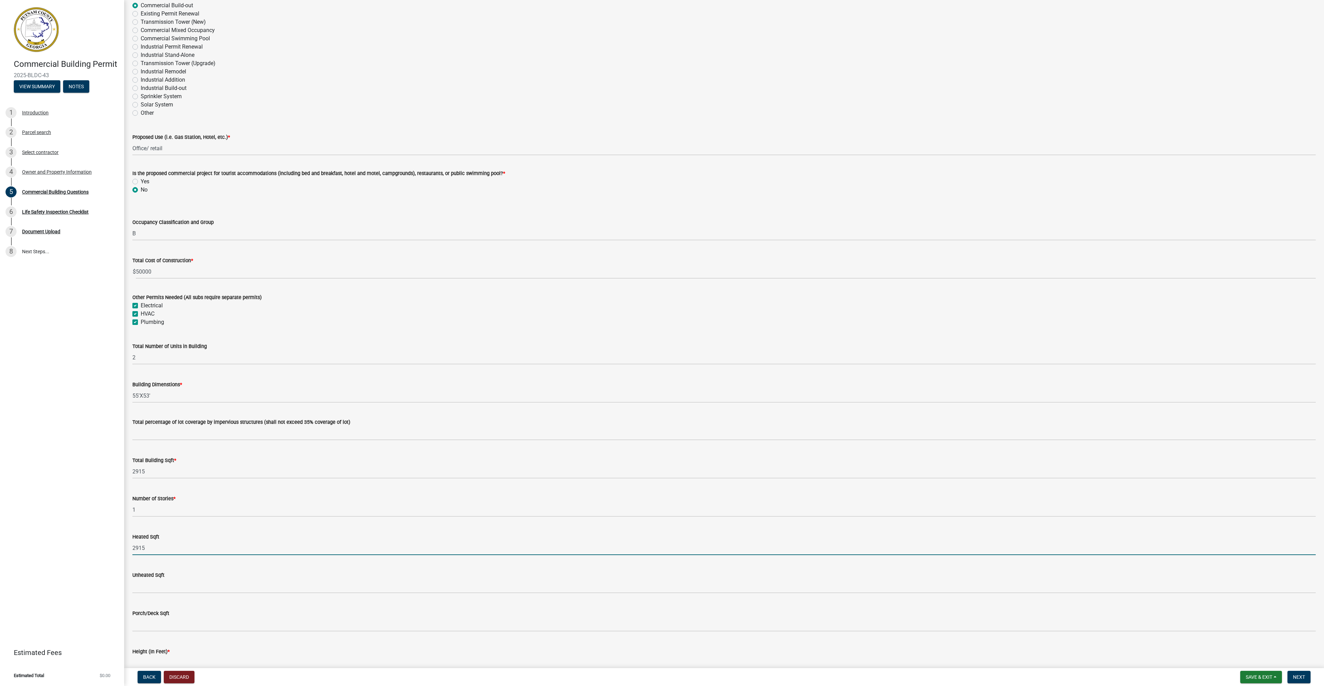
type input "2915"
click at [154, 589] on input "text" at bounding box center [723, 587] width 1183 height 14
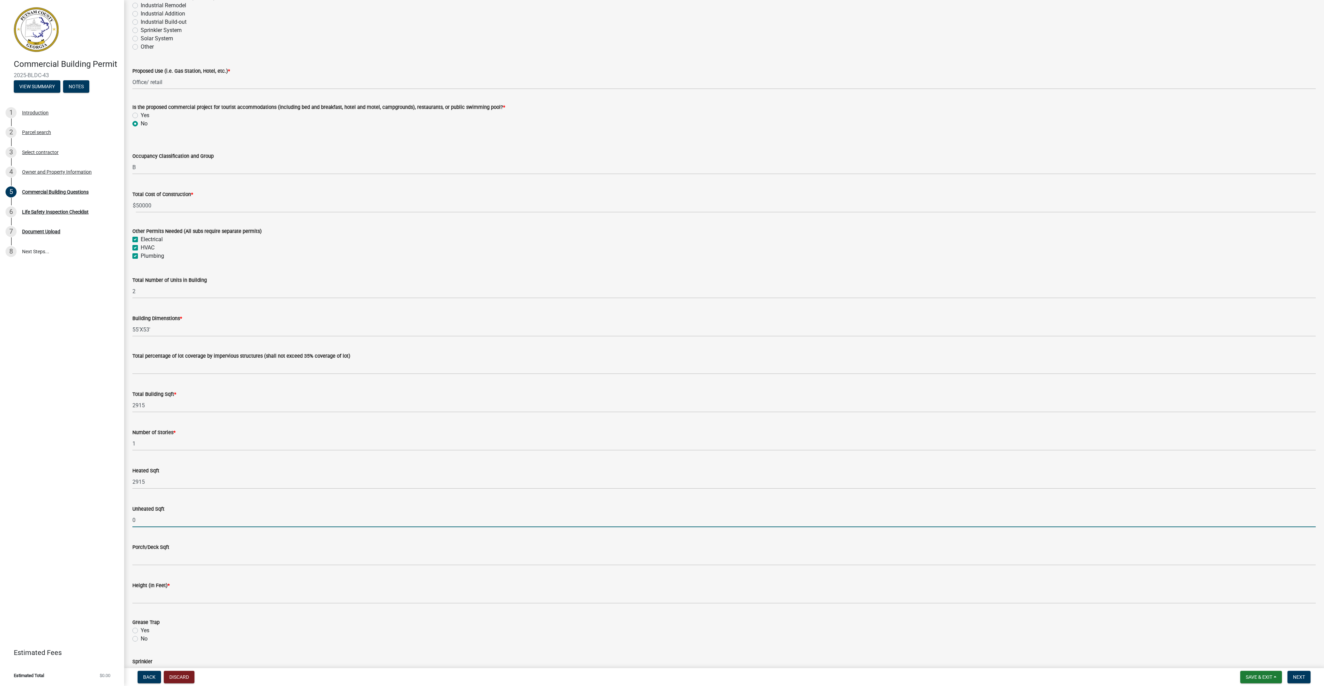
scroll to position [172, 0]
type input "0"
click at [149, 562] on input "text" at bounding box center [723, 556] width 1183 height 14
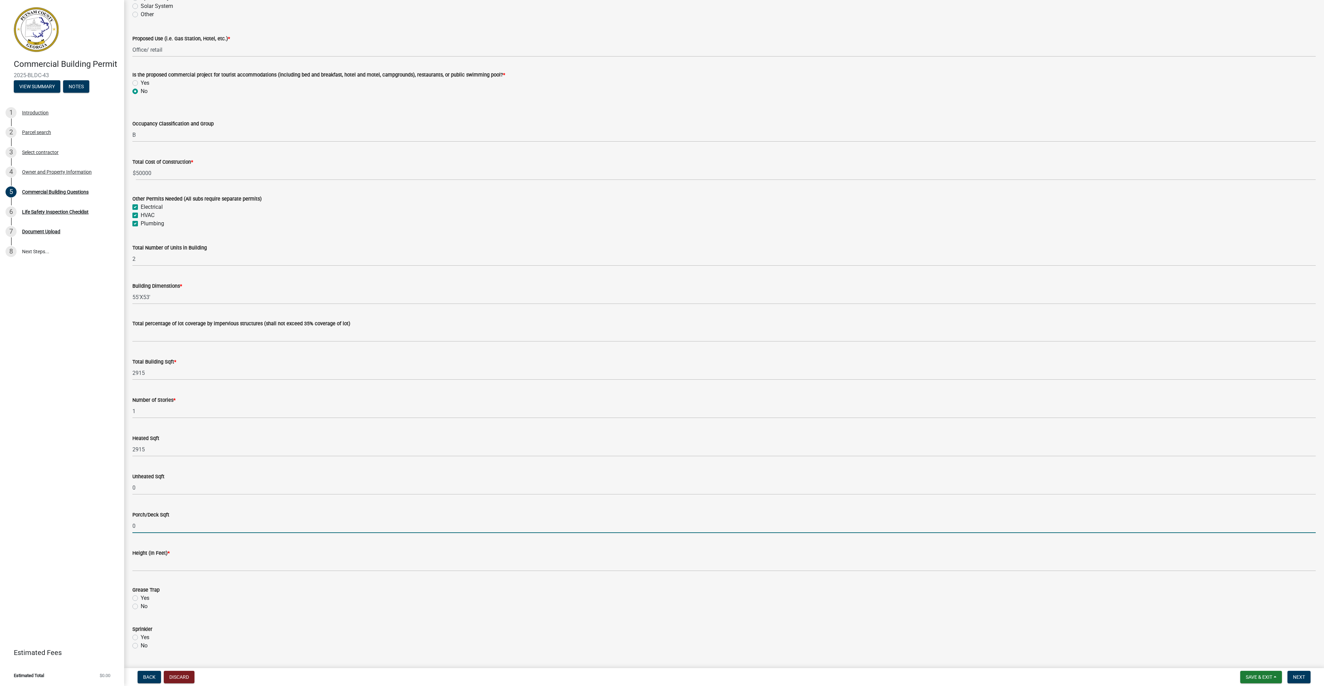
scroll to position [310, 0]
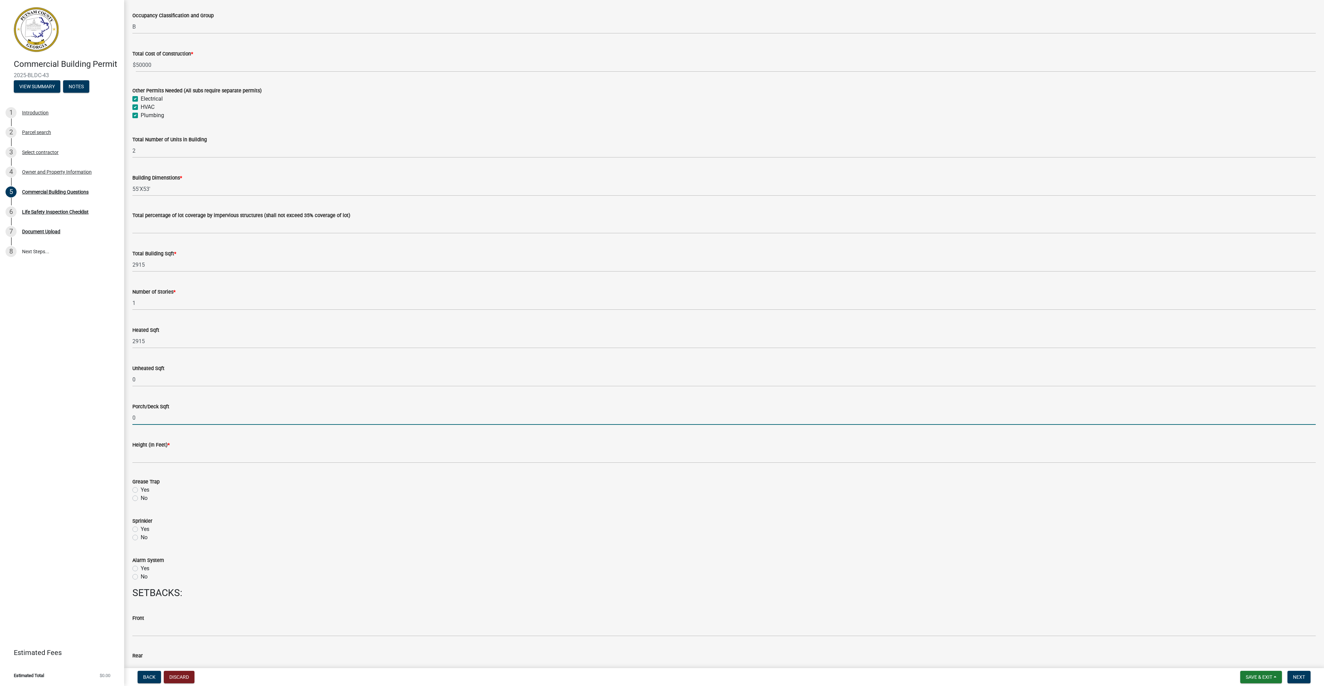
type input "0"
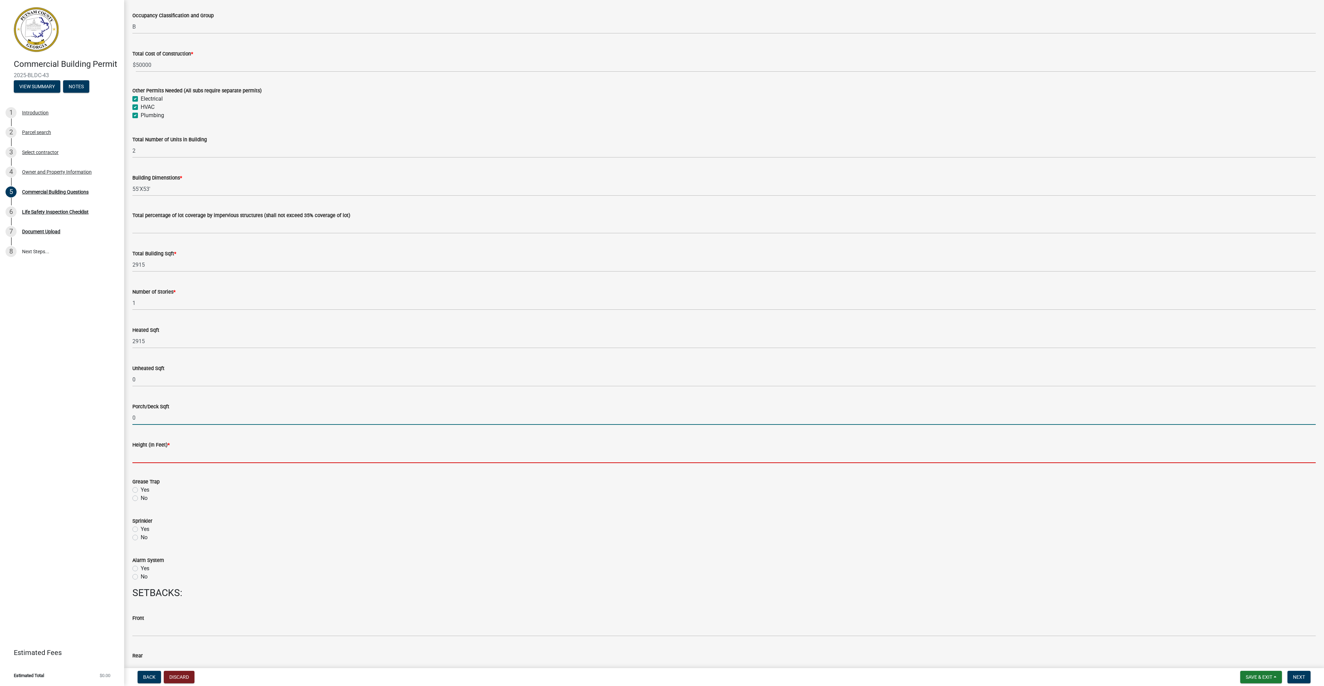
click at [139, 459] on input "text" at bounding box center [723, 456] width 1183 height 14
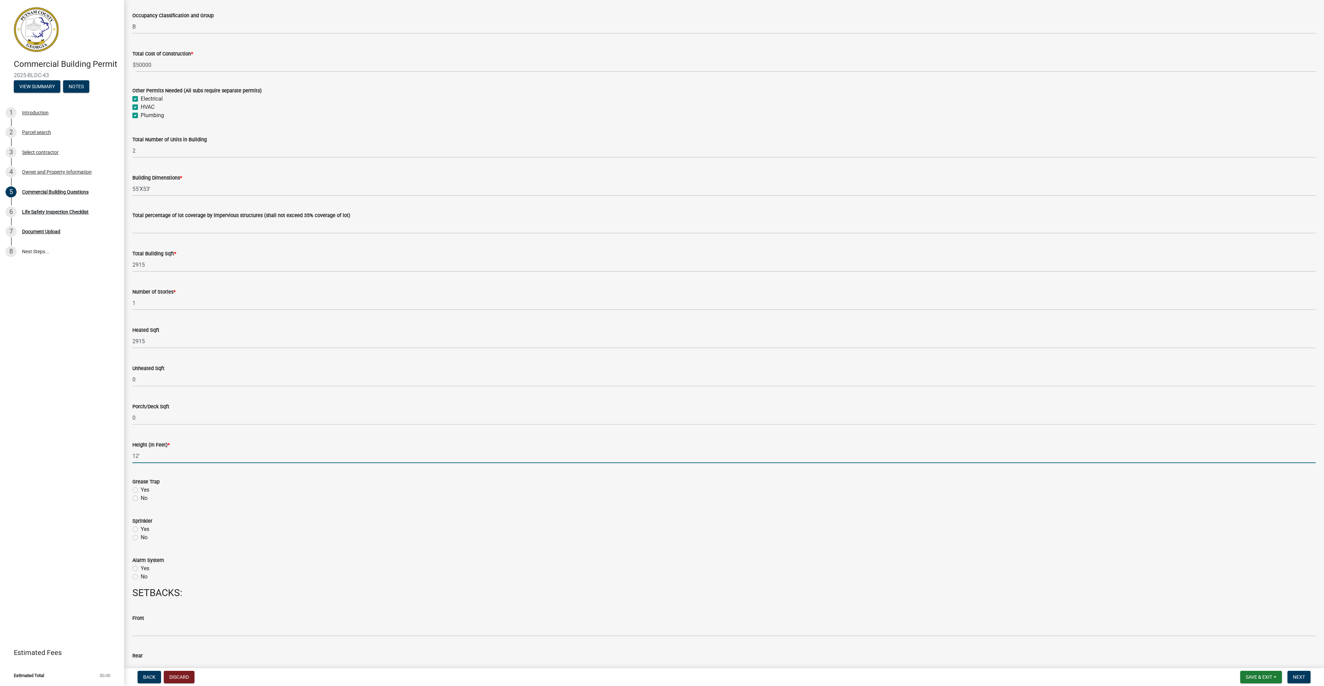
type input "12"
click at [141, 499] on label "No" at bounding box center [144, 498] width 7 height 8
click at [141, 499] on input "No" at bounding box center [143, 496] width 4 height 4
radio input "true"
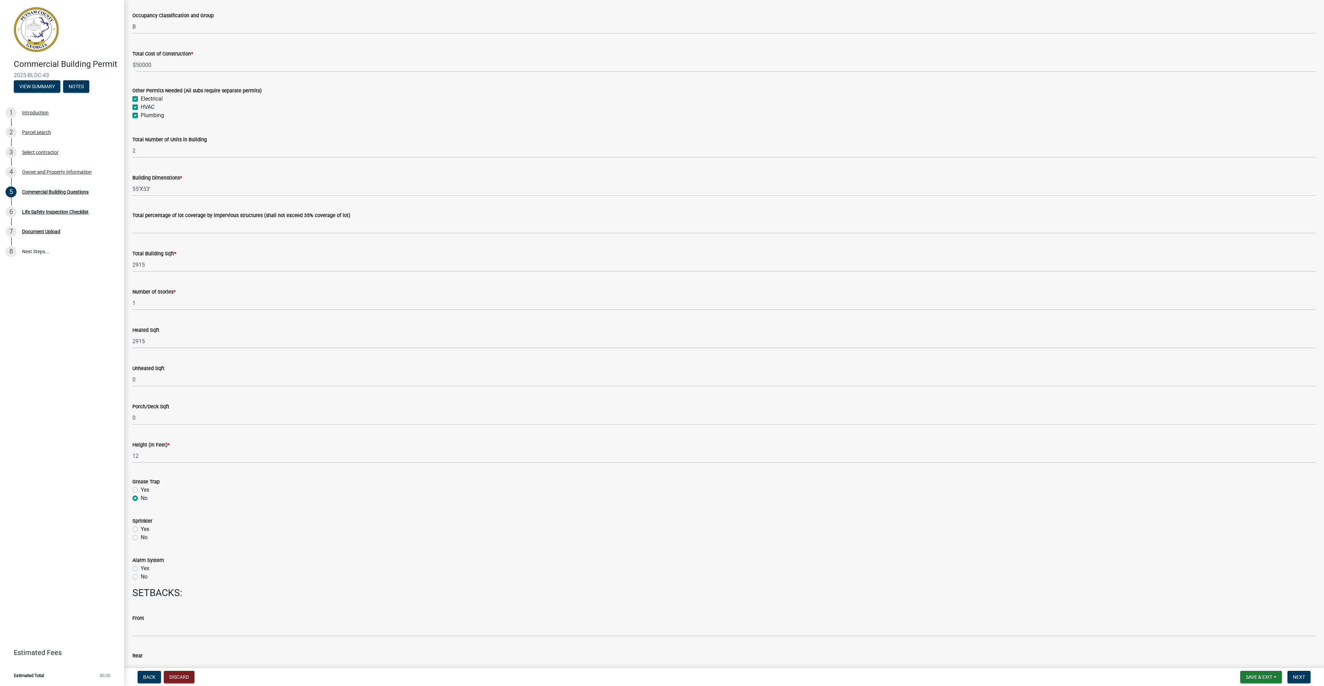
click at [141, 537] on label "No" at bounding box center [144, 538] width 7 height 8
click at [141, 537] on input "No" at bounding box center [143, 536] width 4 height 4
radio input "true"
click at [141, 577] on label "No" at bounding box center [144, 577] width 7 height 8
click at [141, 577] on input "No" at bounding box center [143, 575] width 4 height 4
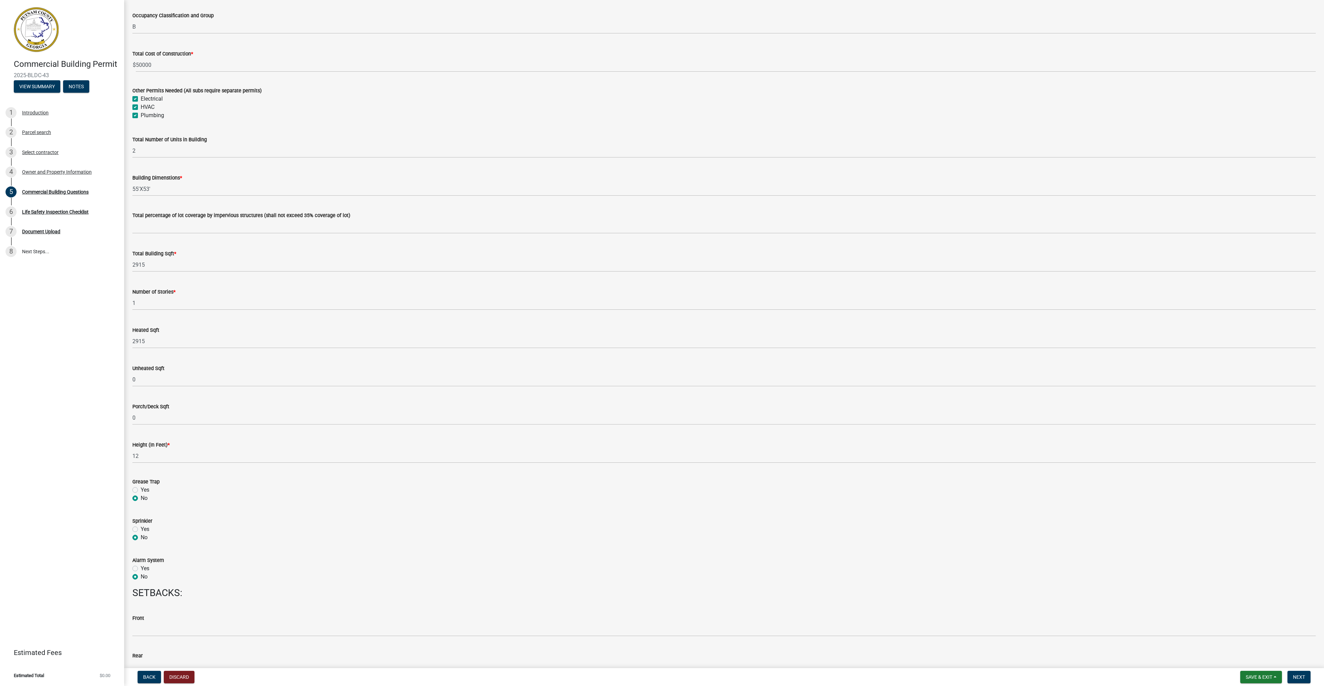
radio input "true"
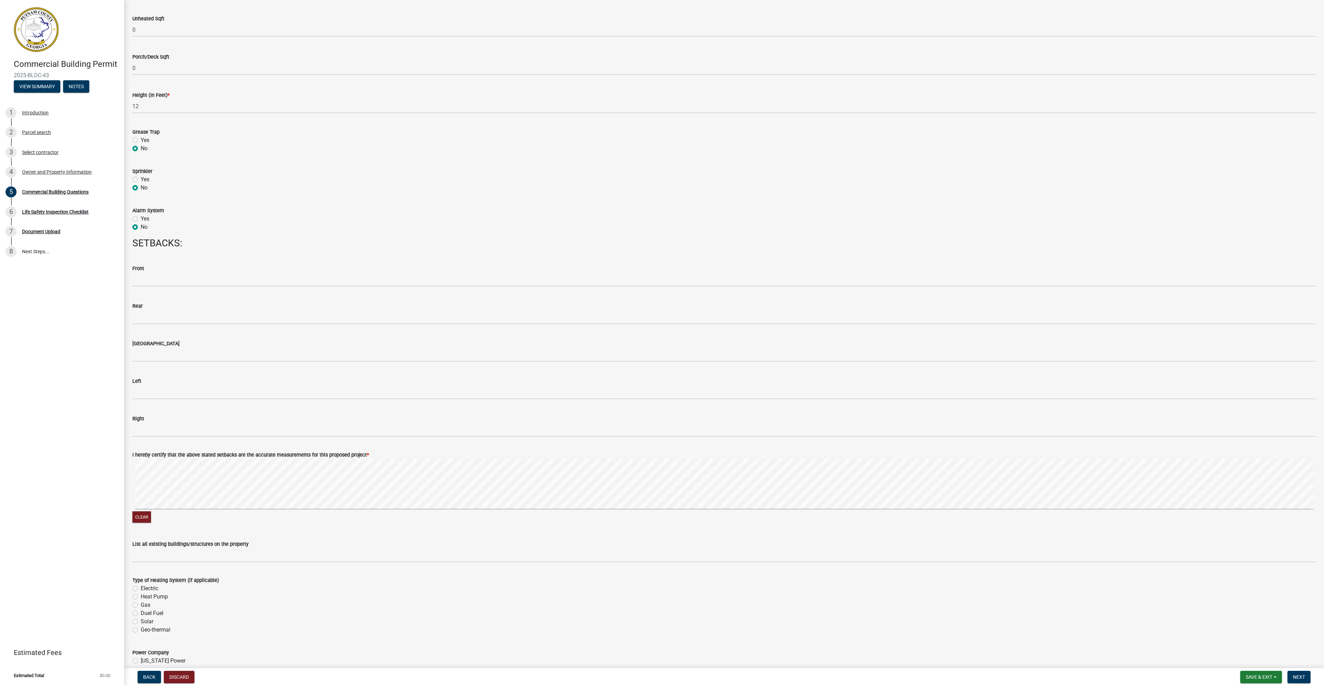
scroll to position [671, 0]
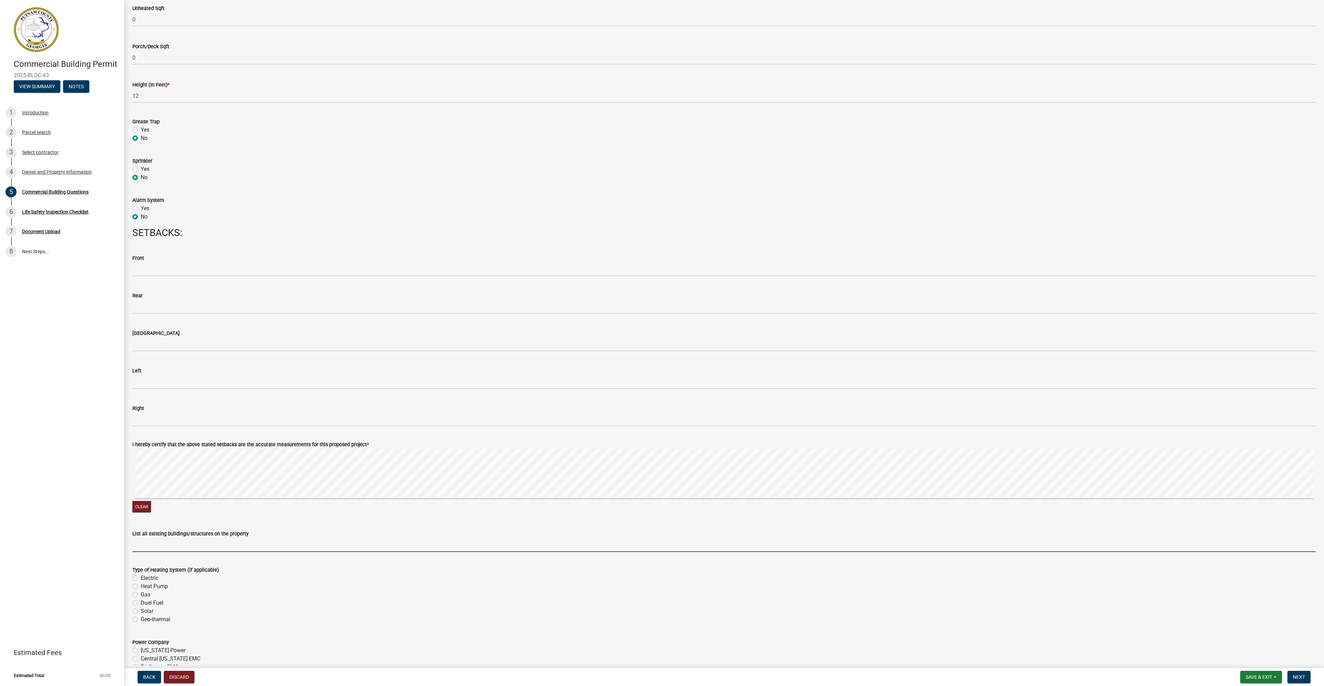
click at [142, 549] on input "List all existing buildings/structures on the property" at bounding box center [723, 545] width 1183 height 14
type input "1 main building 1 out building"
click at [141, 578] on label "Electric" at bounding box center [150, 578] width 18 height 8
click at [141, 578] on input "Electric" at bounding box center [143, 576] width 4 height 4
radio input "true"
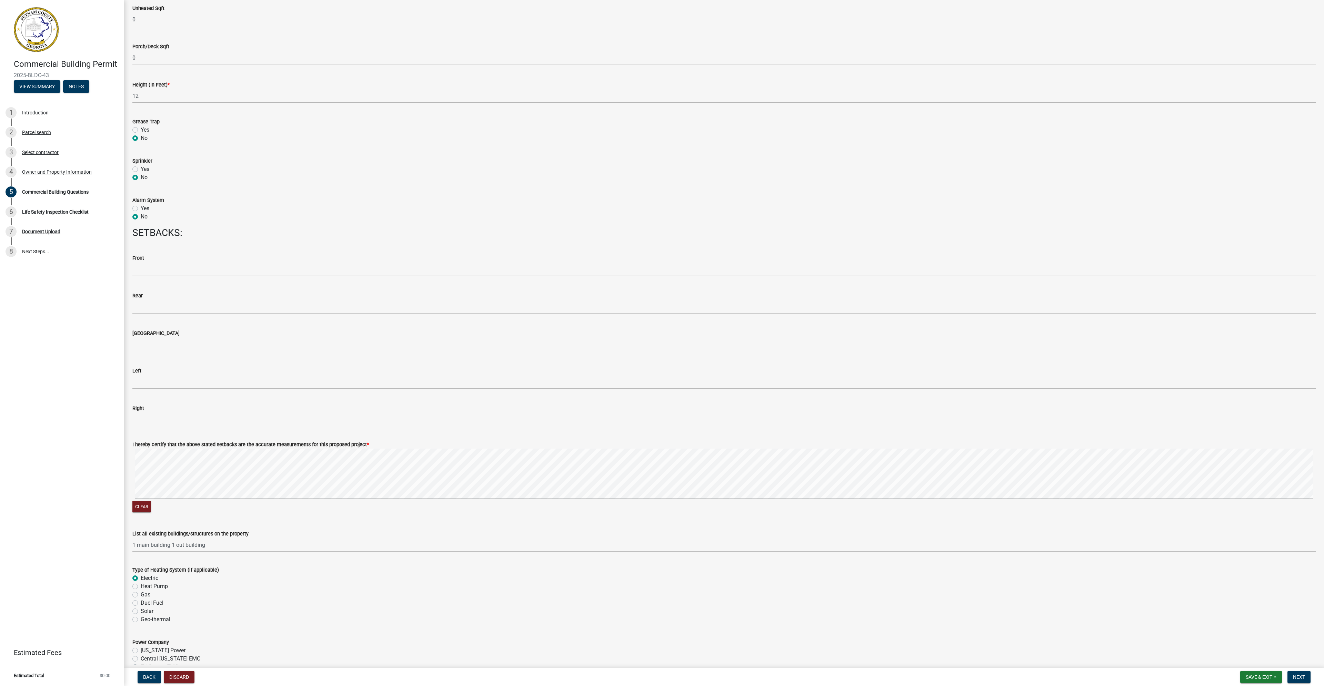
click at [141, 588] on label "Heat Pump" at bounding box center [154, 587] width 27 height 8
click at [141, 587] on input "Heat Pump" at bounding box center [143, 585] width 4 height 4
radio input "true"
click at [141, 578] on label "Electric" at bounding box center [150, 578] width 18 height 8
click at [141, 578] on input "Electric" at bounding box center [143, 576] width 4 height 4
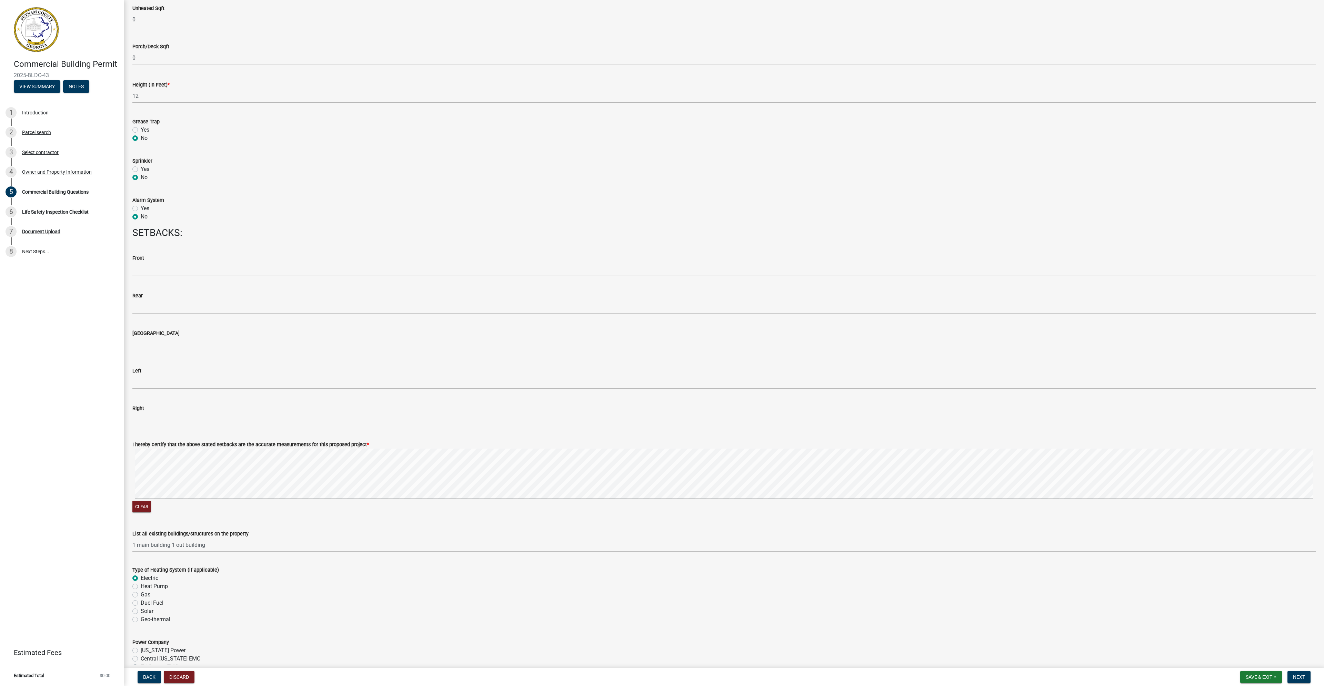
radio input "true"
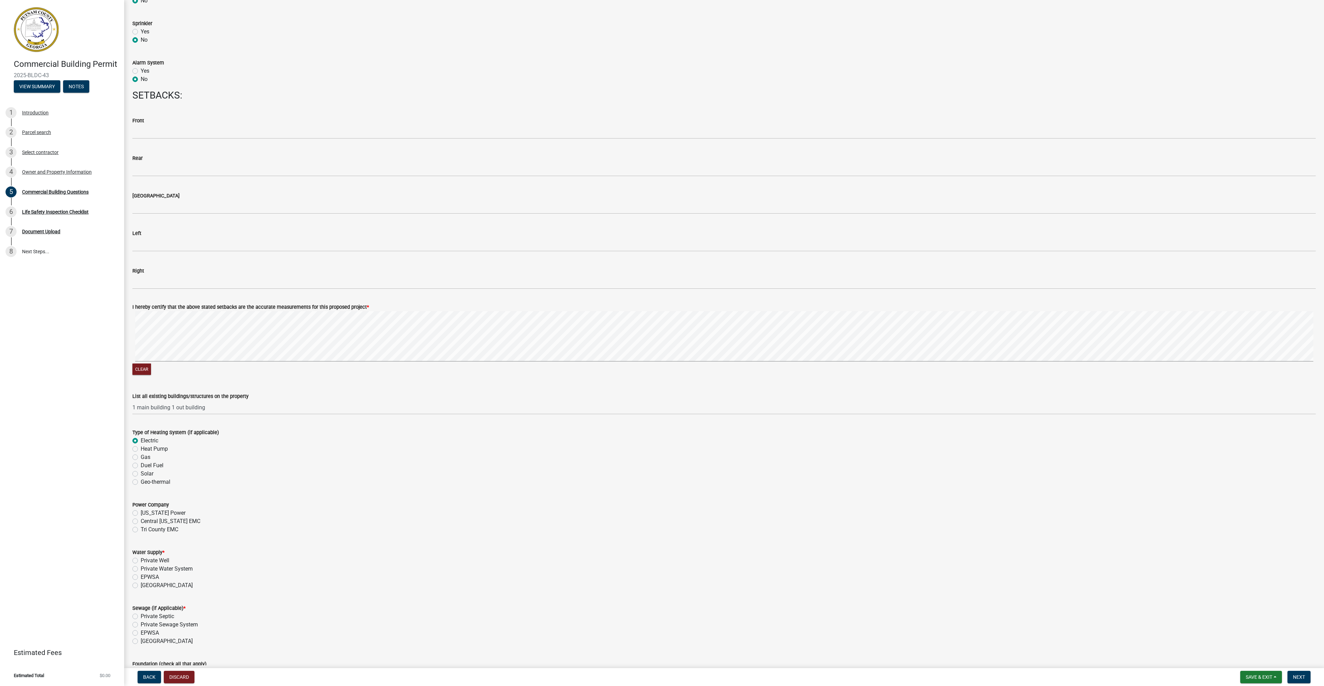
scroll to position [809, 0]
click at [141, 513] on label "[US_STATE] Power" at bounding box center [163, 513] width 45 height 8
click at [141, 513] on input "[US_STATE] Power" at bounding box center [143, 511] width 4 height 4
radio input "true"
click at [141, 577] on label "EPWSA" at bounding box center [150, 577] width 18 height 8
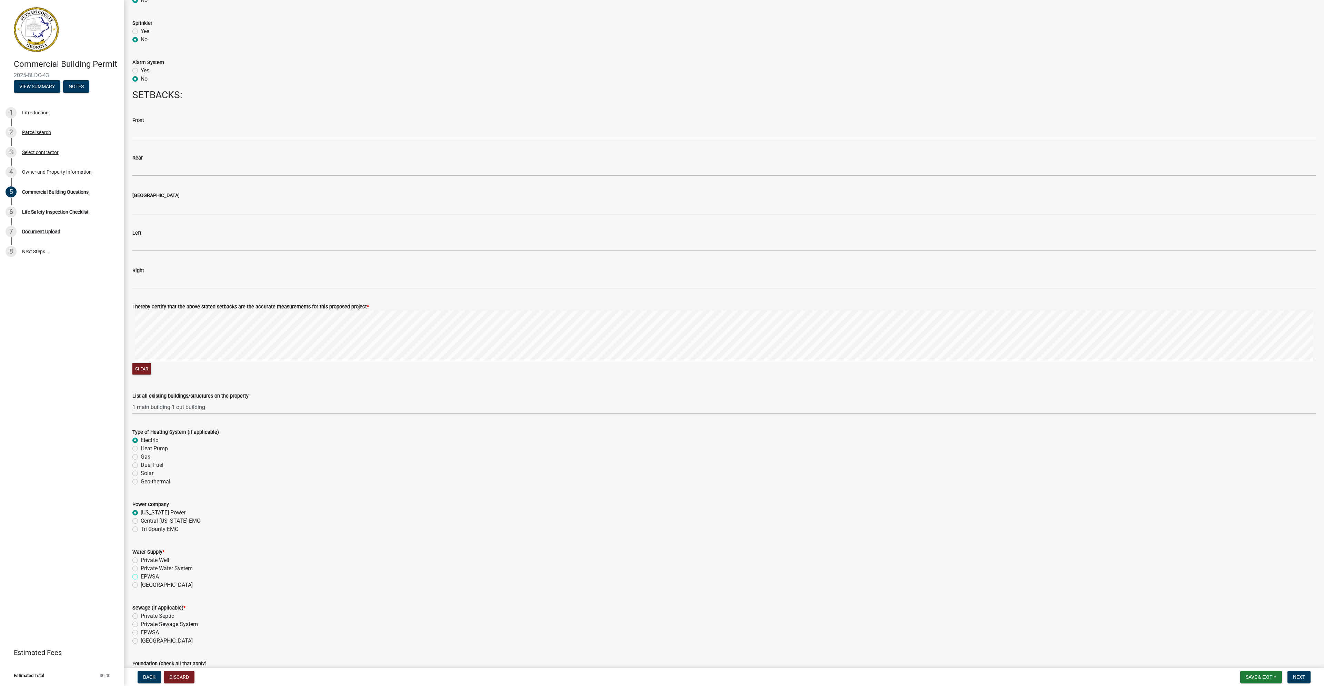
click at [141, 577] on input "EPWSA" at bounding box center [143, 575] width 4 height 4
radio input "true"
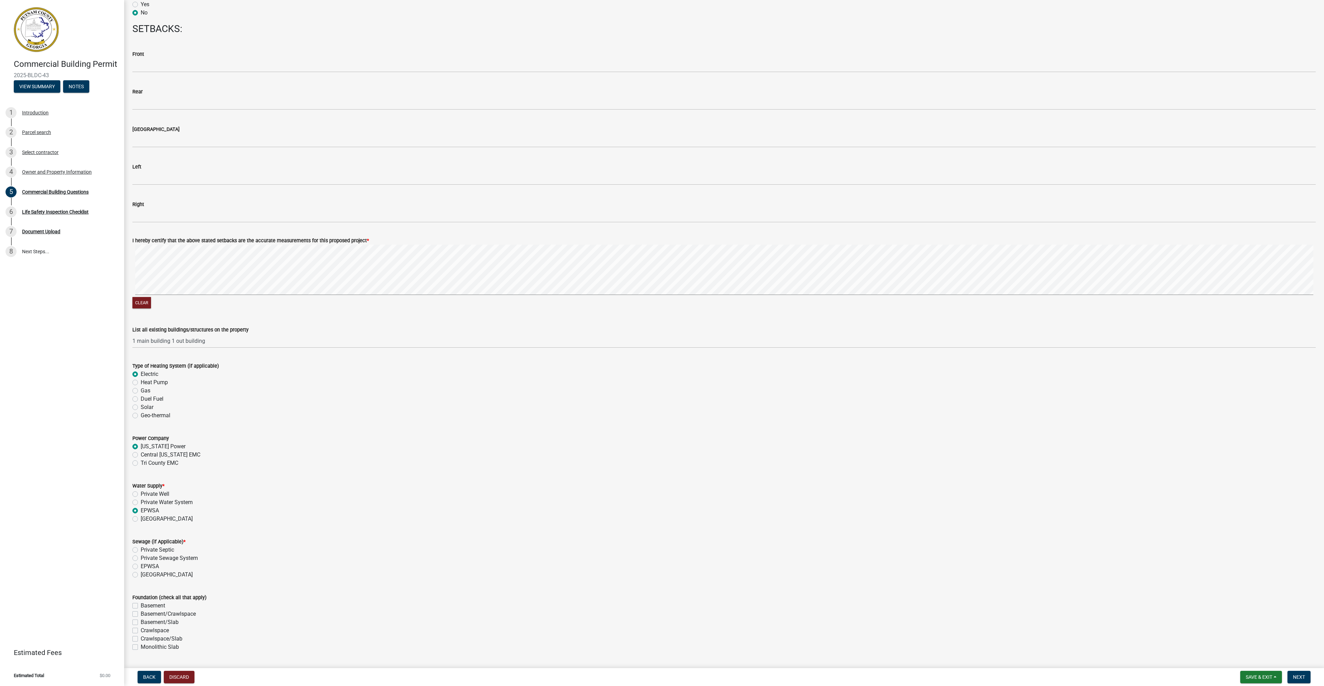
scroll to position [877, 0]
drag, startPoint x: 136, startPoint y: 564, endPoint x: 141, endPoint y: 559, distance: 7.4
click at [141, 563] on label "EPWSA" at bounding box center [150, 564] width 18 height 8
click at [141, 563] on input "EPWSA" at bounding box center [143, 562] width 4 height 4
radio input "true"
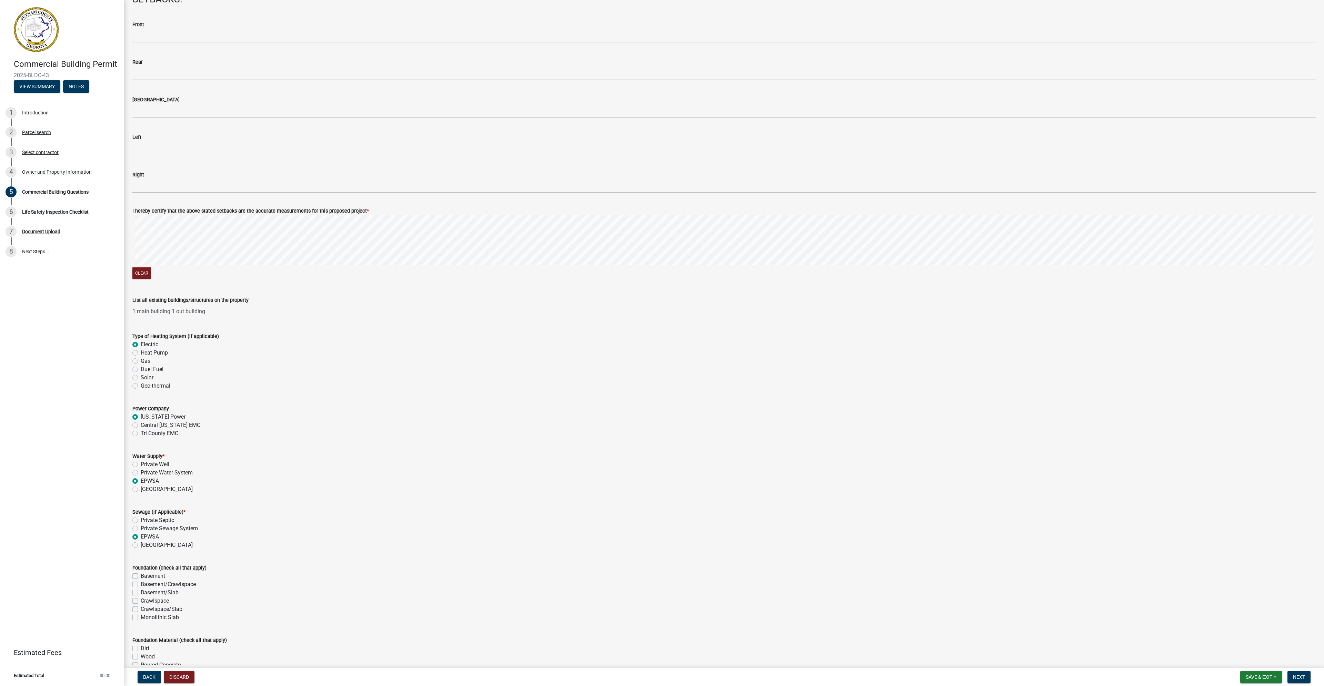
scroll to position [946, 0]
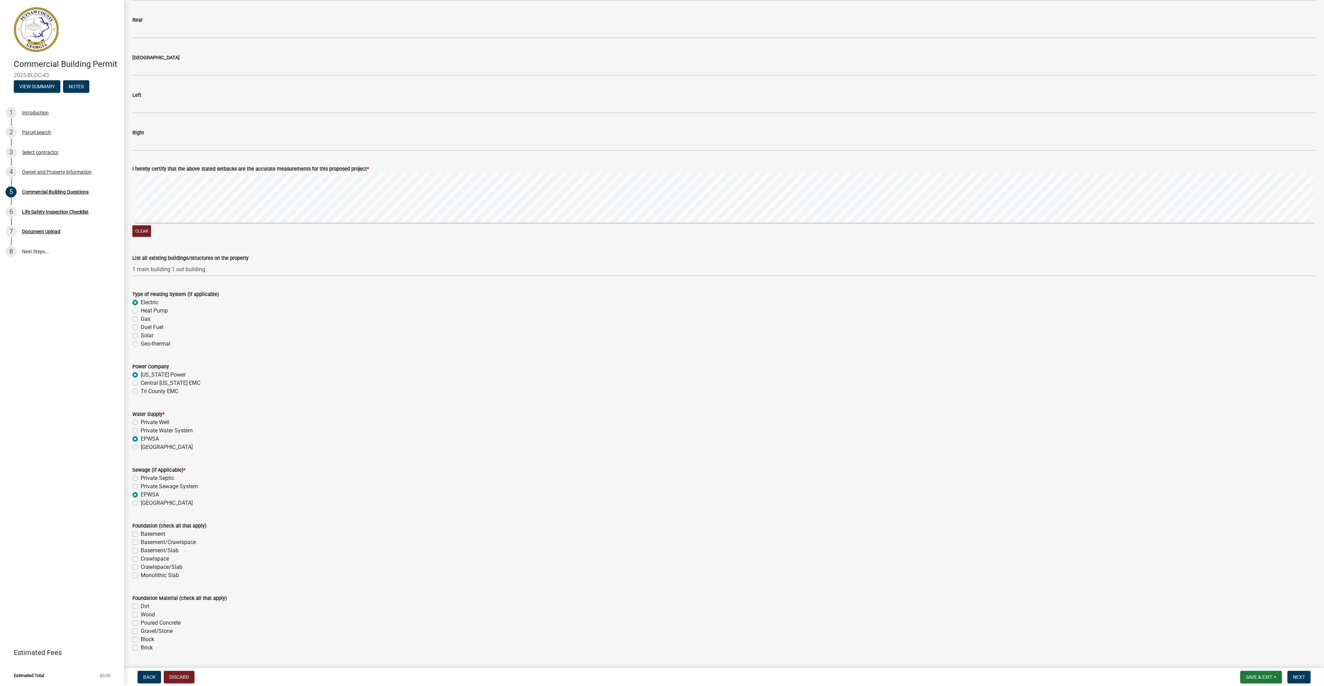
click at [141, 576] on label "Monolithic Slab" at bounding box center [160, 576] width 38 height 8
click at [141, 576] on input "Monolithic Slab" at bounding box center [143, 574] width 4 height 4
checkbox input "true"
checkbox input "false"
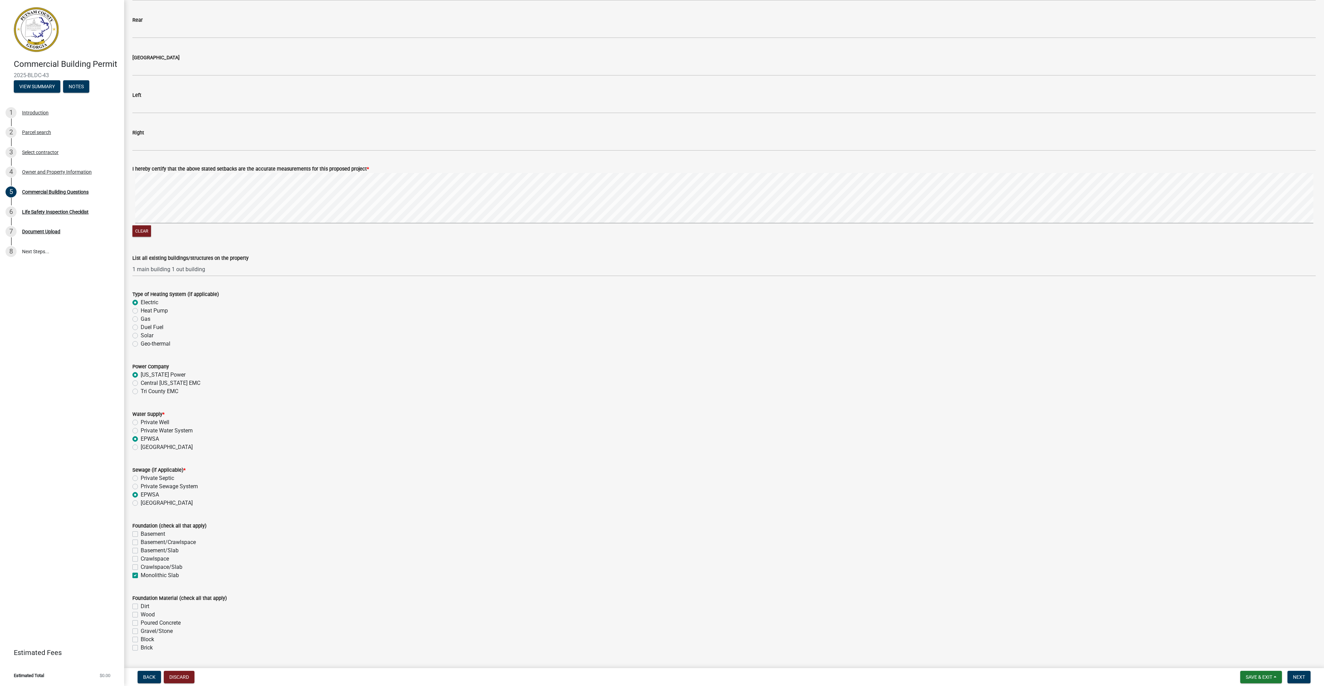
checkbox input "false"
checkbox input "true"
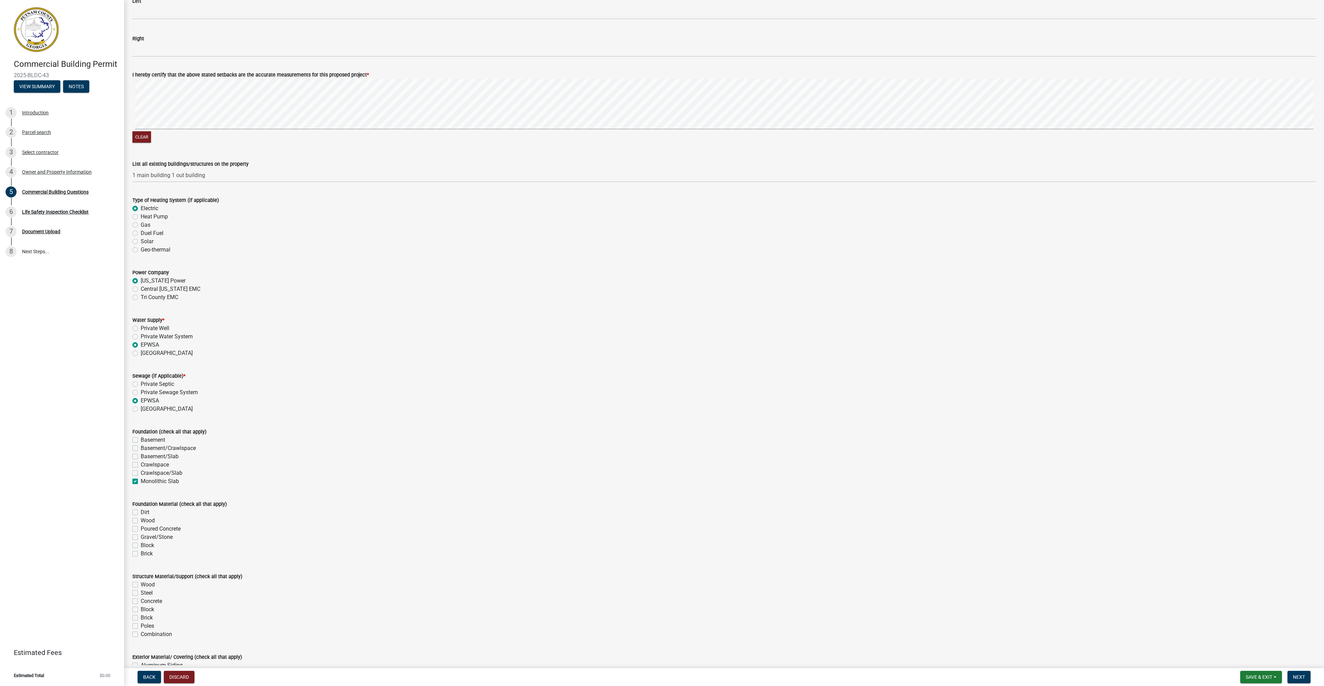
scroll to position [1050, 0]
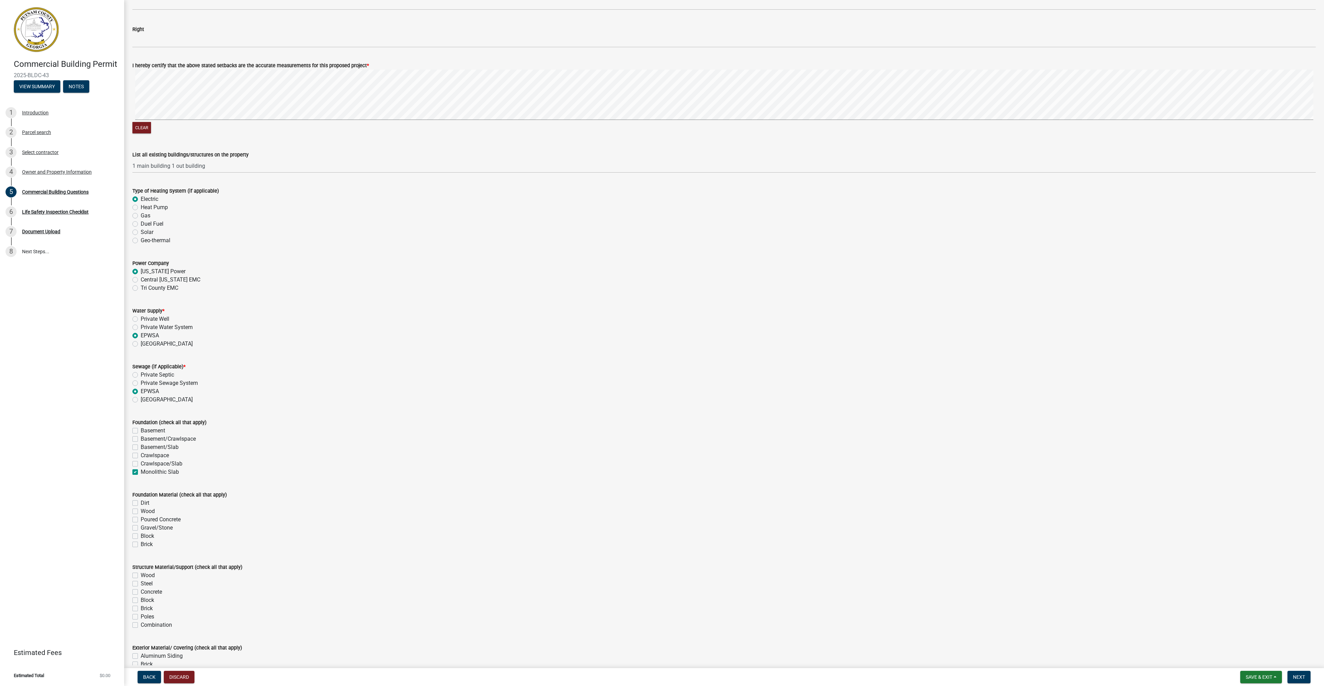
click at [141, 520] on label "Poured Concrete" at bounding box center [161, 520] width 40 height 8
click at [141, 520] on input "Poured Concrete" at bounding box center [143, 518] width 4 height 4
checkbox input "true"
checkbox input "false"
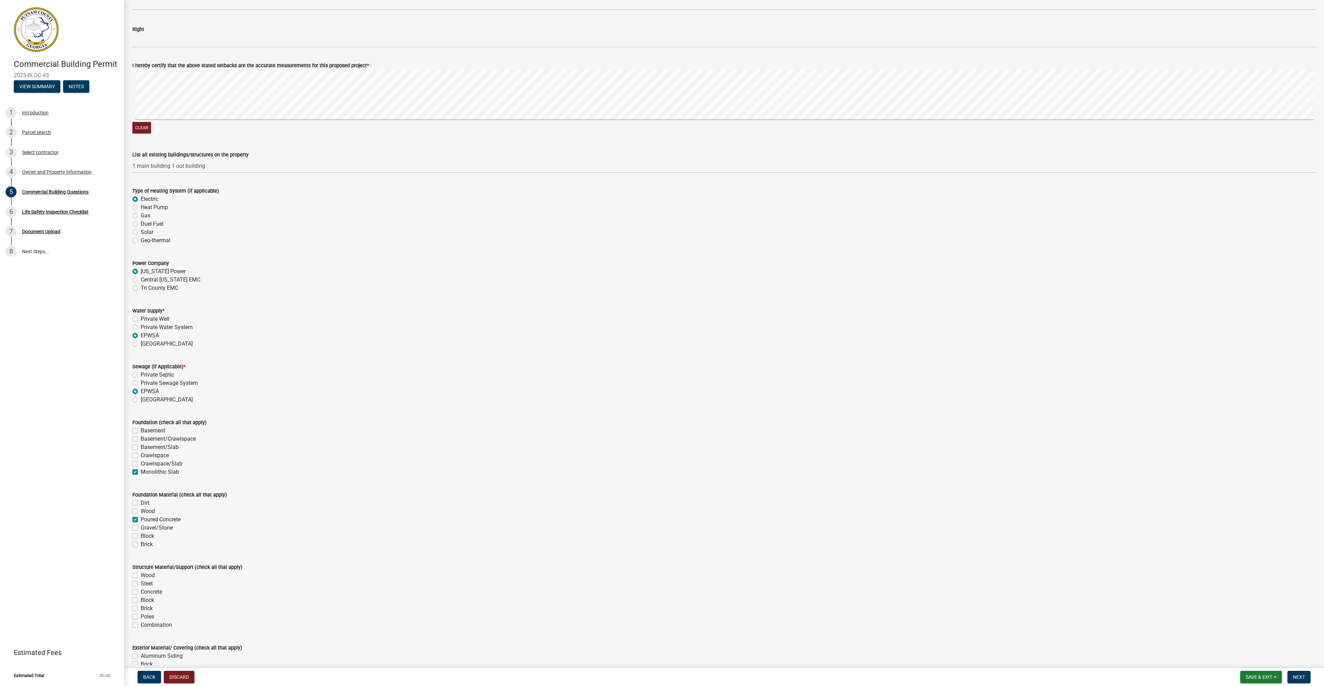
checkbox input "true"
checkbox input "false"
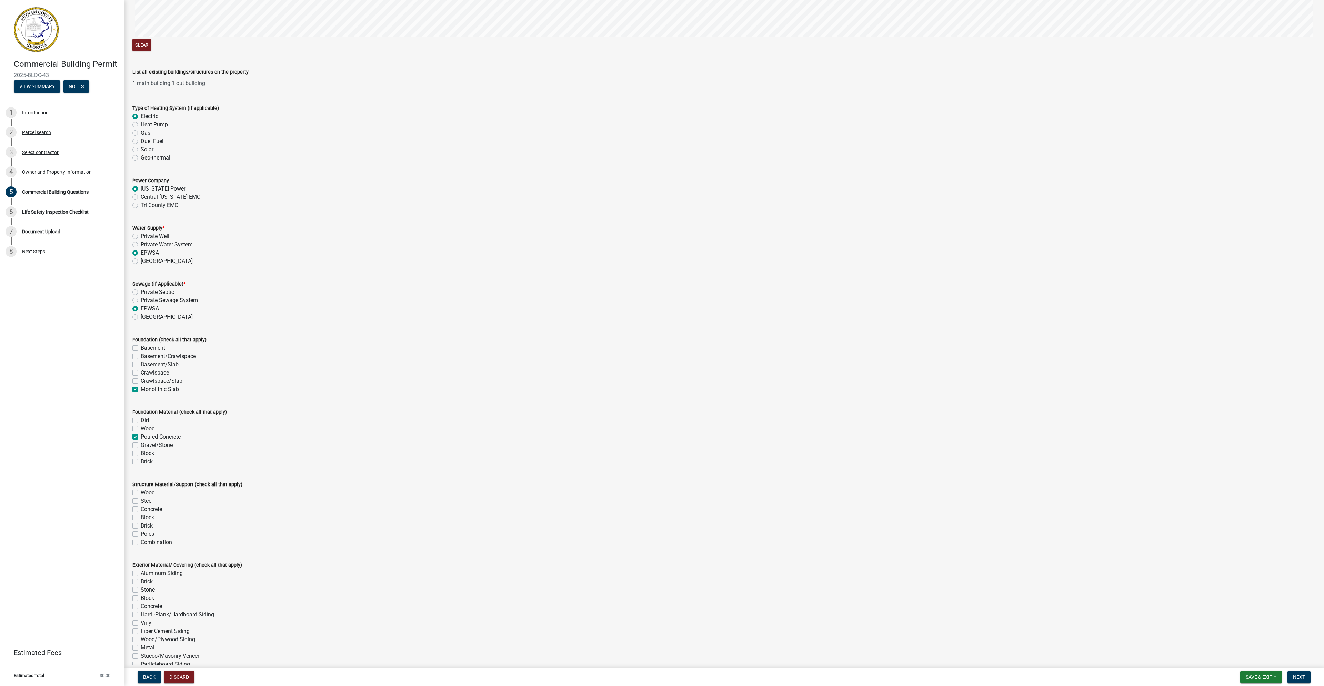
scroll to position [1153, 0]
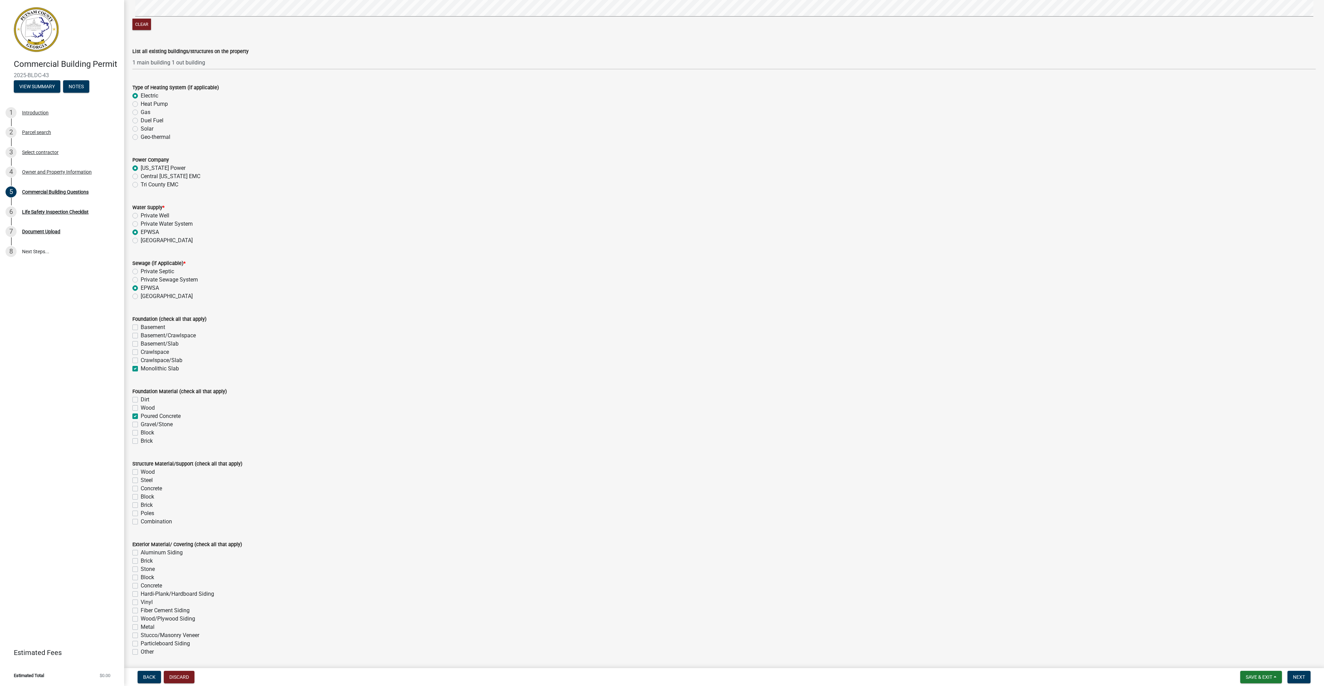
click at [141, 480] on label "Steel" at bounding box center [147, 480] width 12 height 8
click at [141, 480] on input "Steel" at bounding box center [143, 478] width 4 height 4
checkbox input "true"
checkbox input "false"
checkbox input "true"
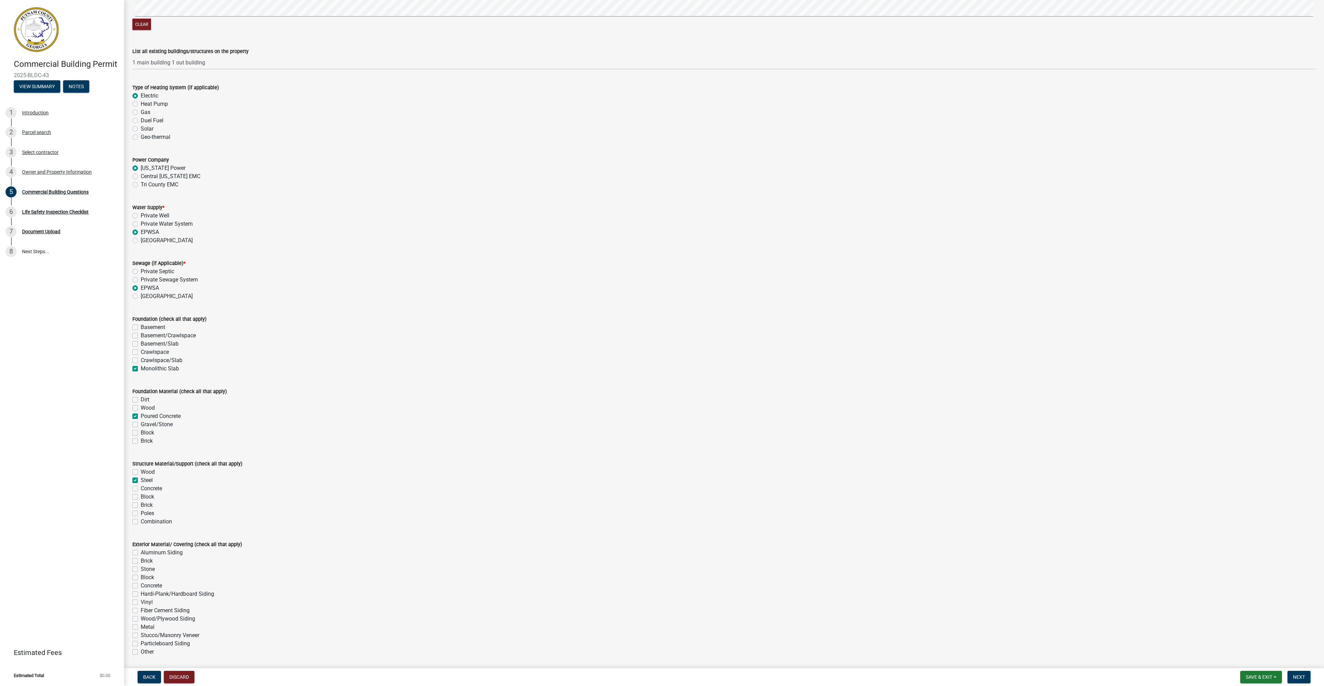
checkbox input "false"
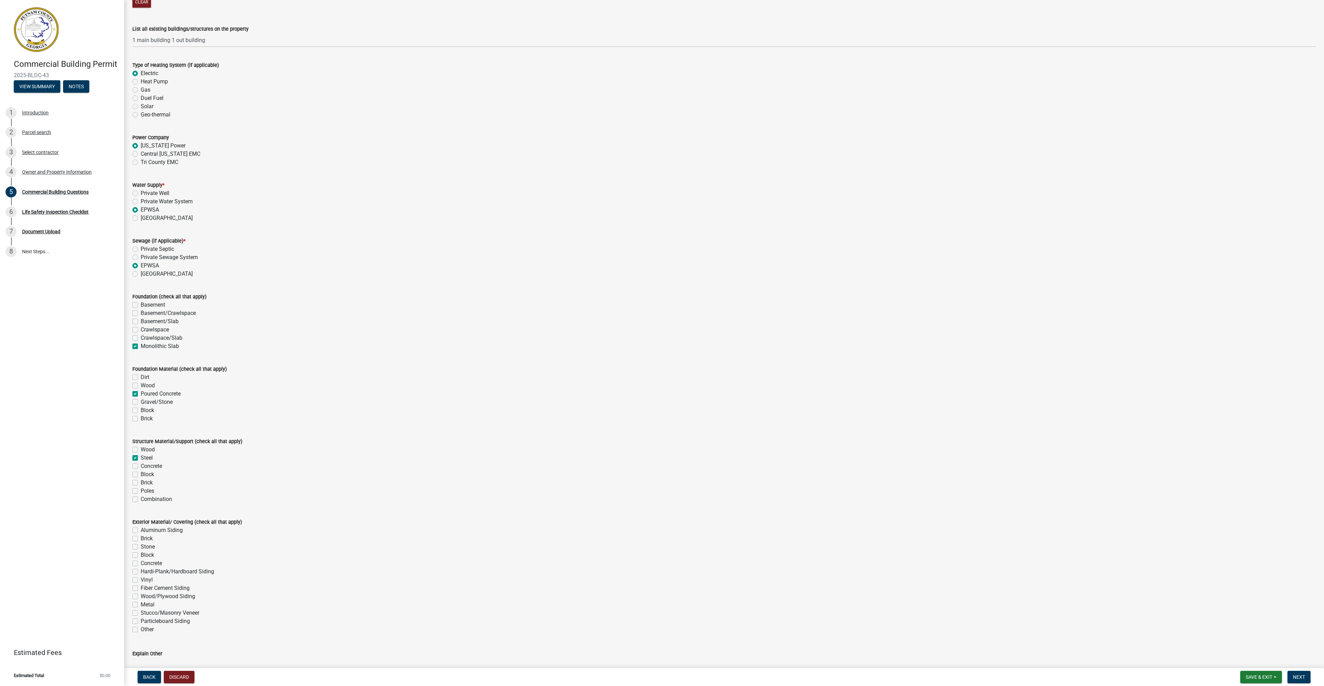
scroll to position [1188, 0]
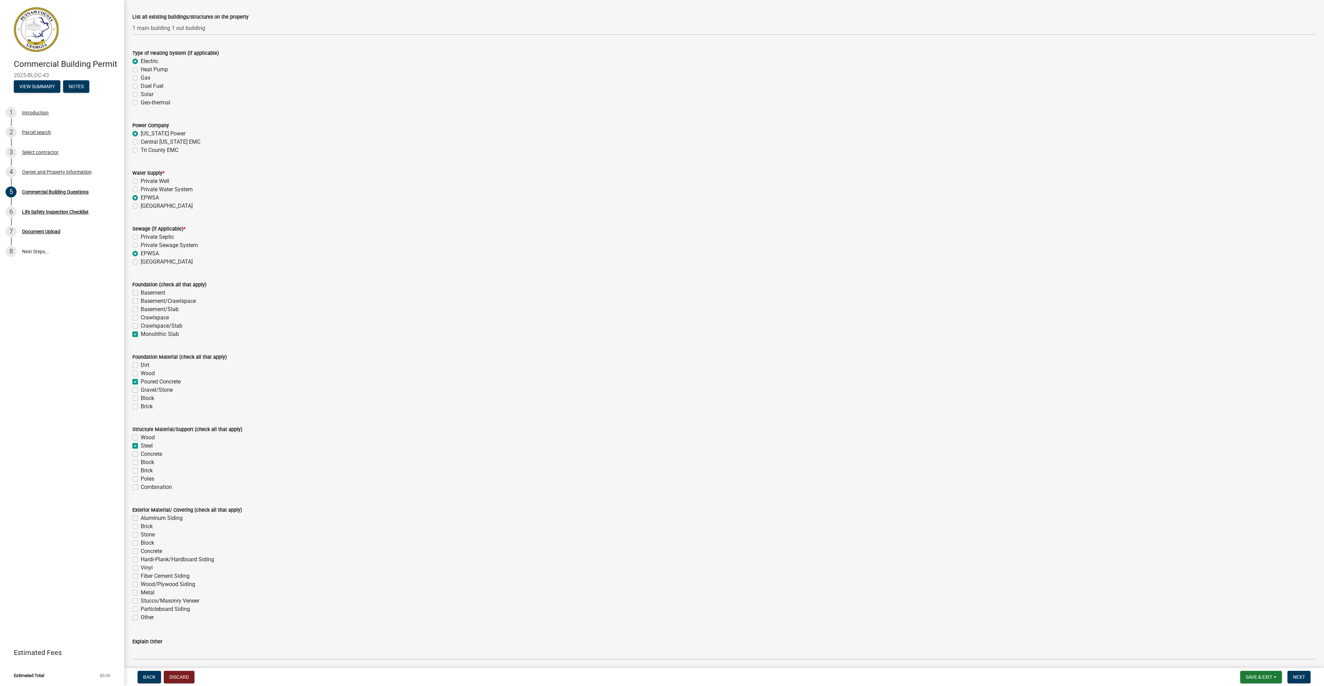
click at [141, 592] on label "Metal" at bounding box center [148, 593] width 14 height 8
click at [141, 592] on input "Metal" at bounding box center [143, 591] width 4 height 4
checkbox input "true"
checkbox input "false"
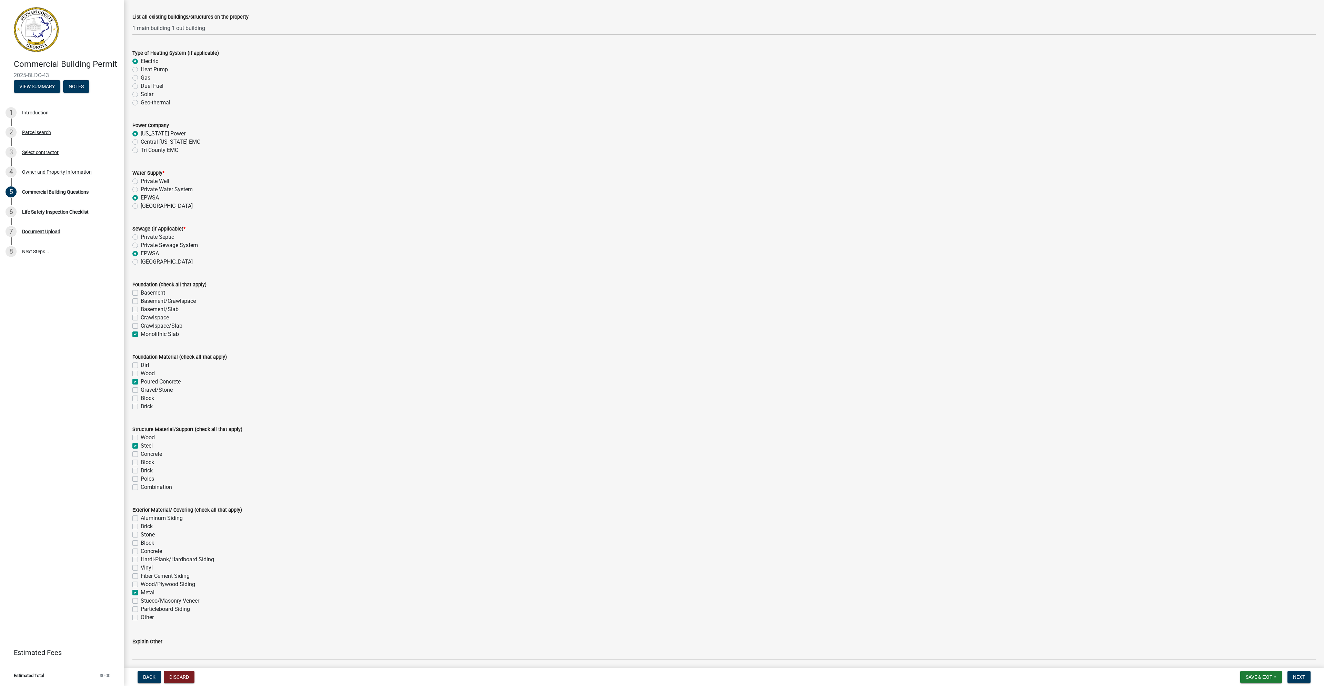
checkbox input "false"
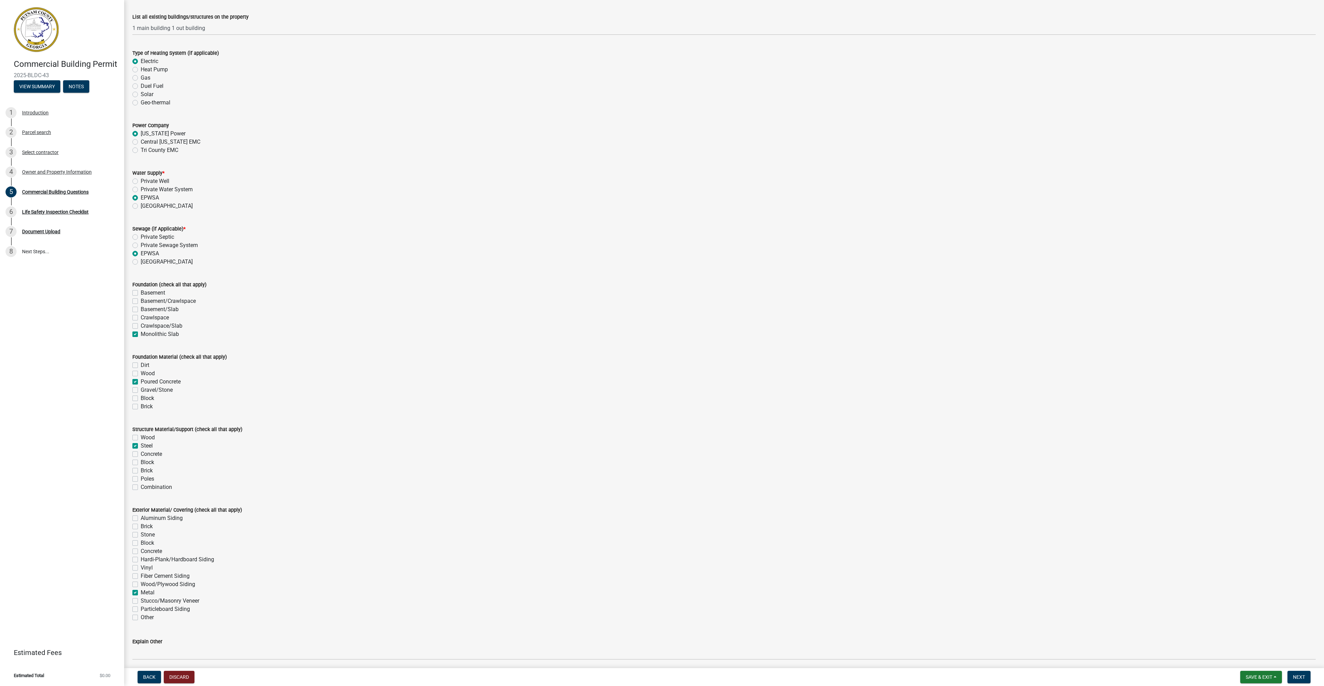
checkbox input "false"
checkbox input "true"
checkbox input "false"
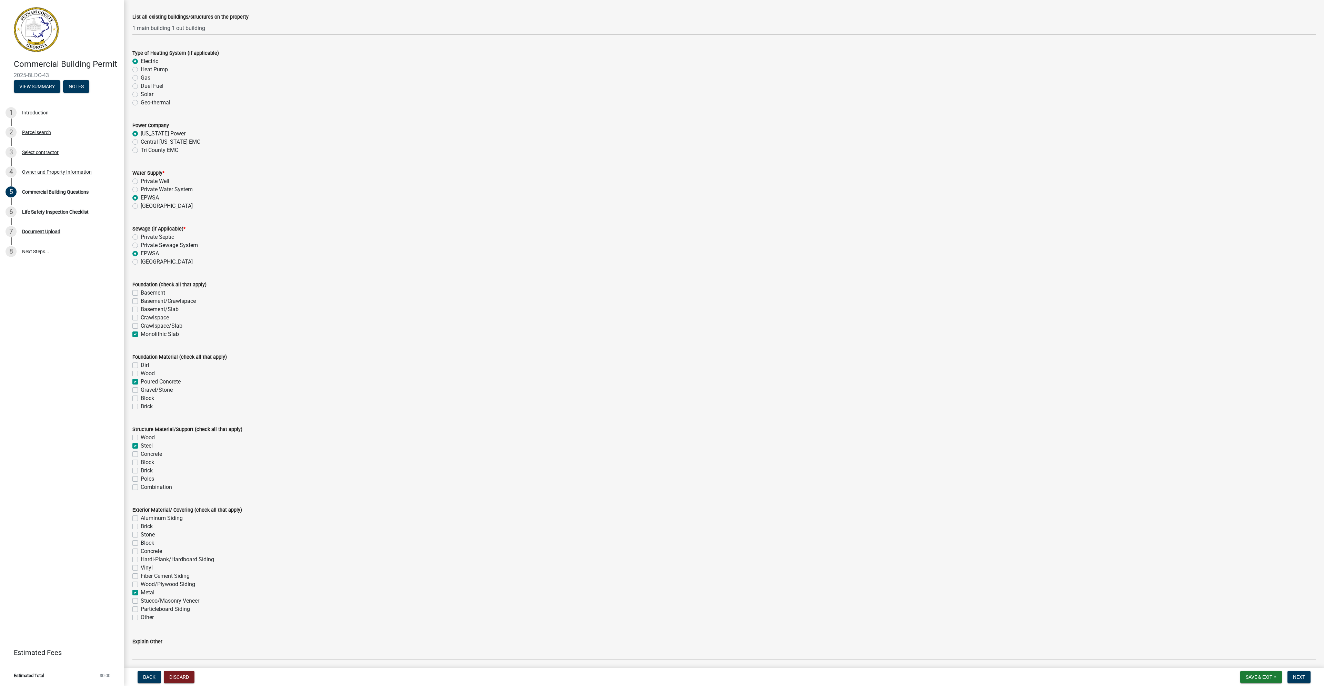
checkbox input "false"
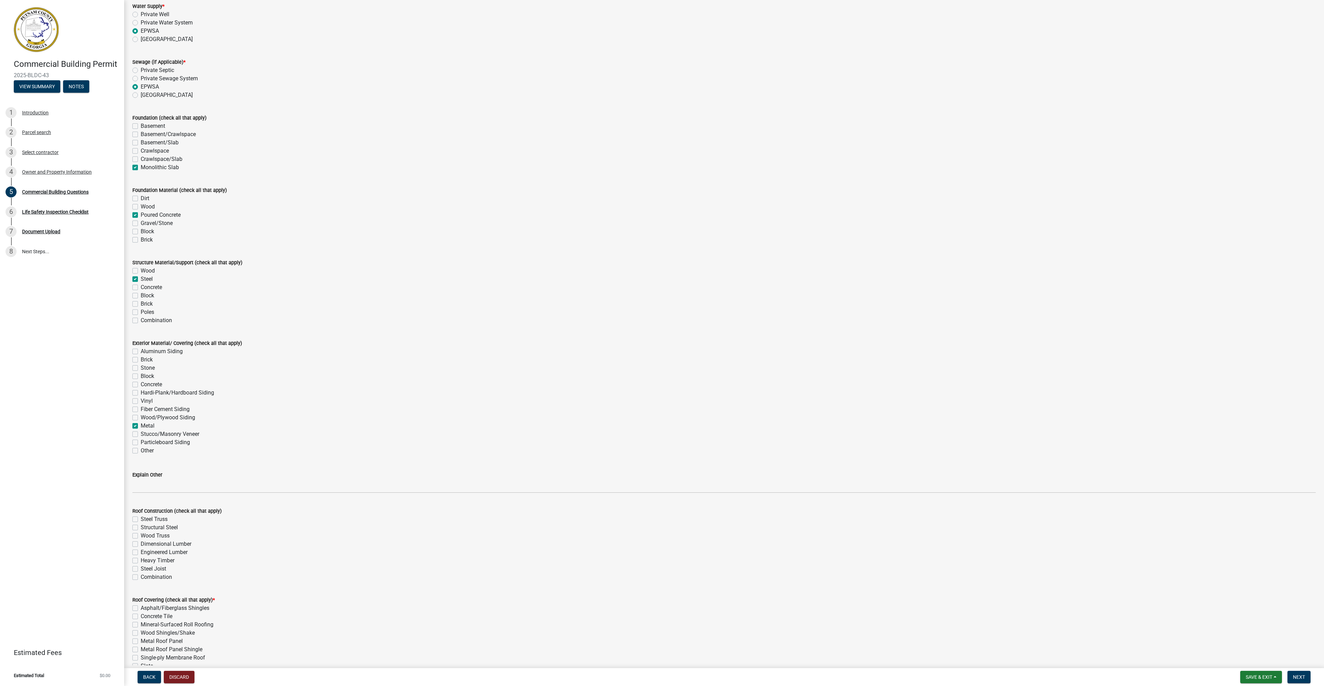
scroll to position [1360, 0]
click at [141, 523] on label "Structural Steel" at bounding box center [159, 522] width 37 height 8
click at [141, 523] on input "Structural Steel" at bounding box center [143, 520] width 4 height 4
checkbox input "true"
checkbox input "false"
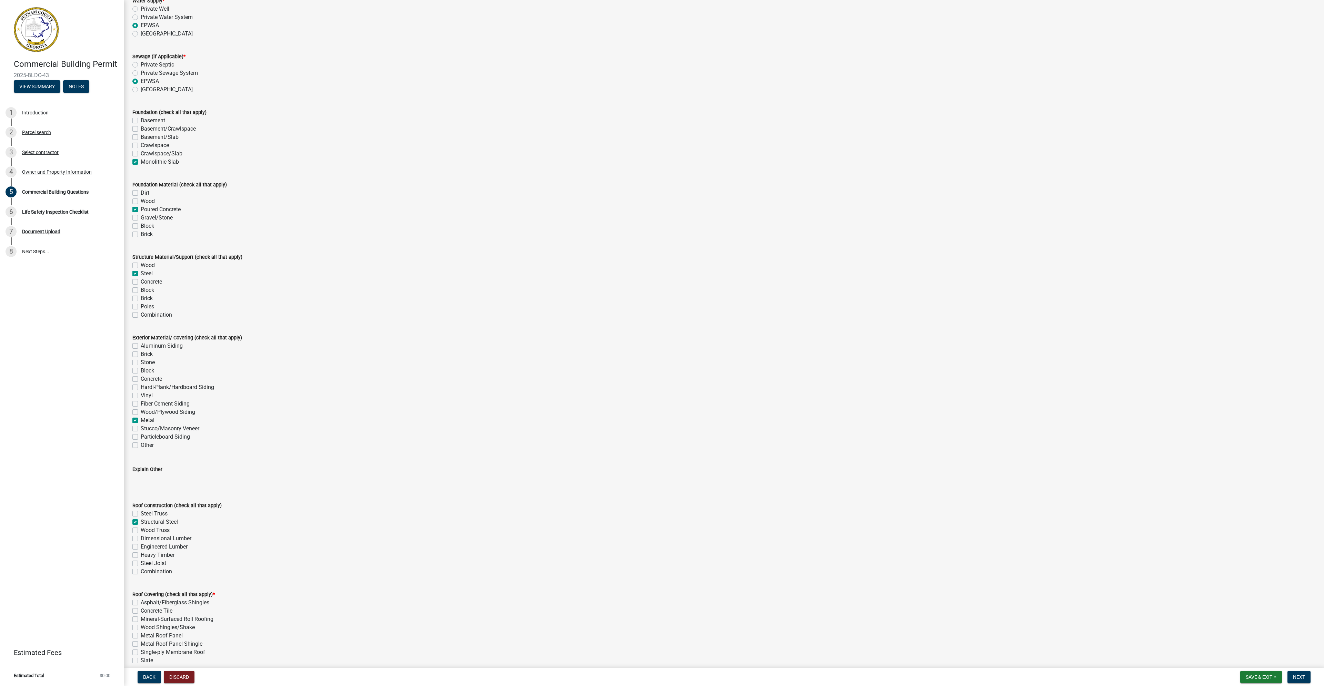
checkbox input "true"
checkbox input "false"
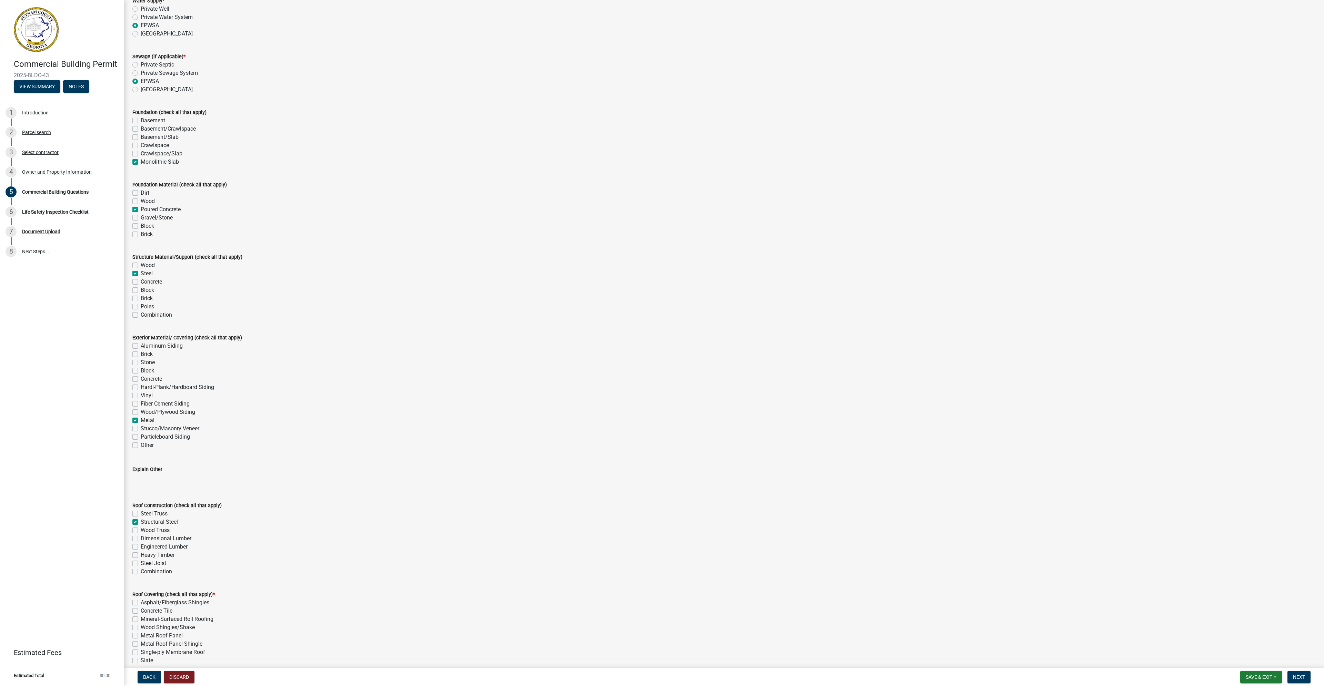
checkbox input "false"
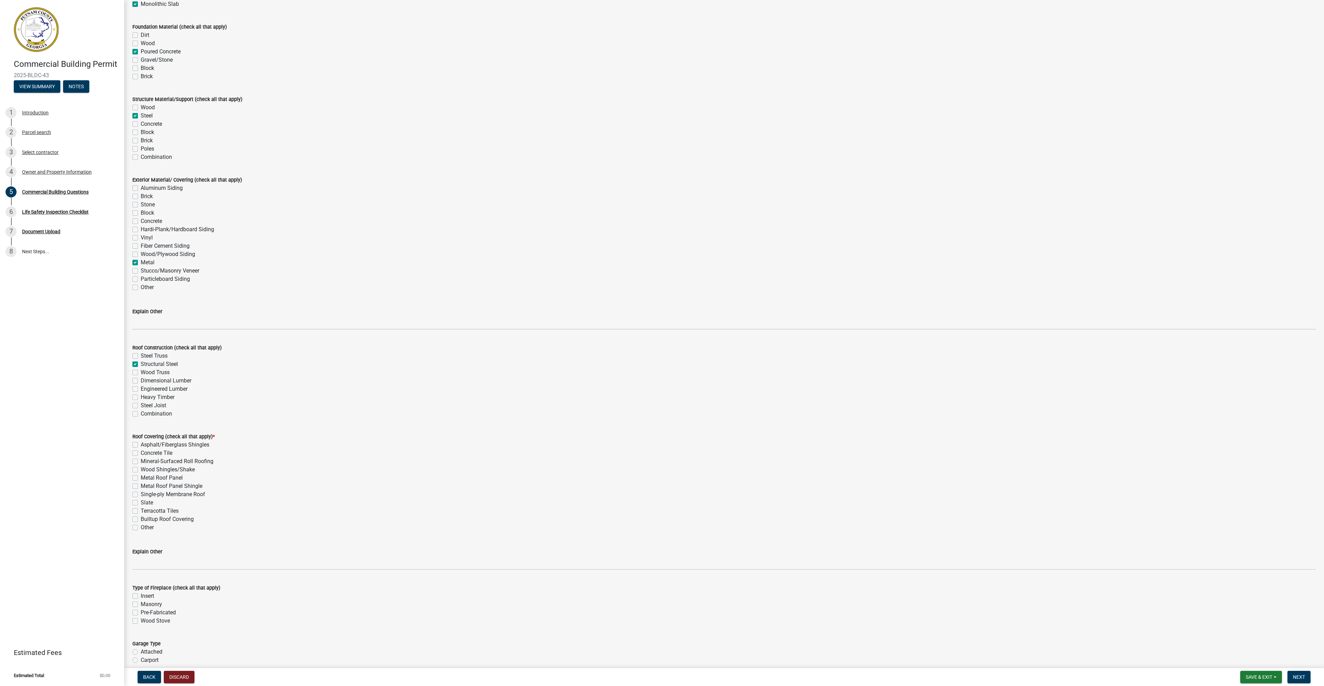
scroll to position [1533, 0]
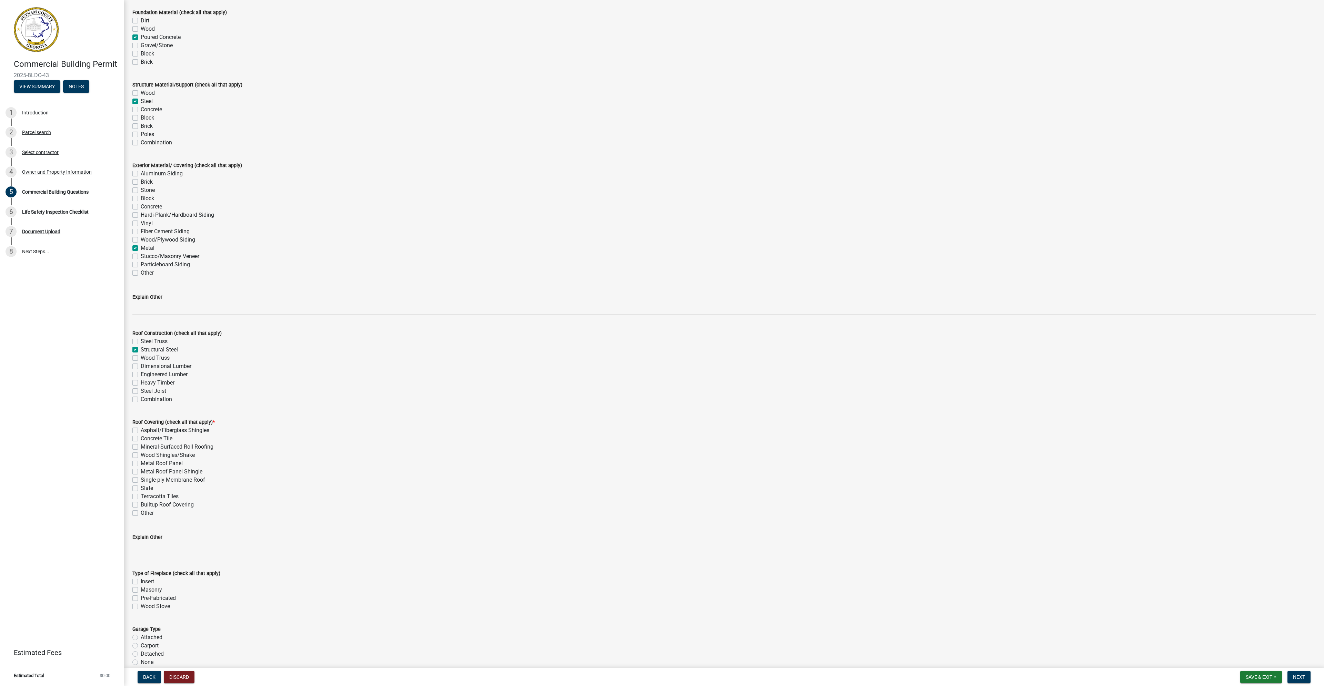
click at [141, 463] on label "Metal Roof Panel" at bounding box center [162, 464] width 42 height 8
click at [141, 463] on input "Metal Roof Panel" at bounding box center [143, 462] width 4 height 4
checkbox input "true"
checkbox input "false"
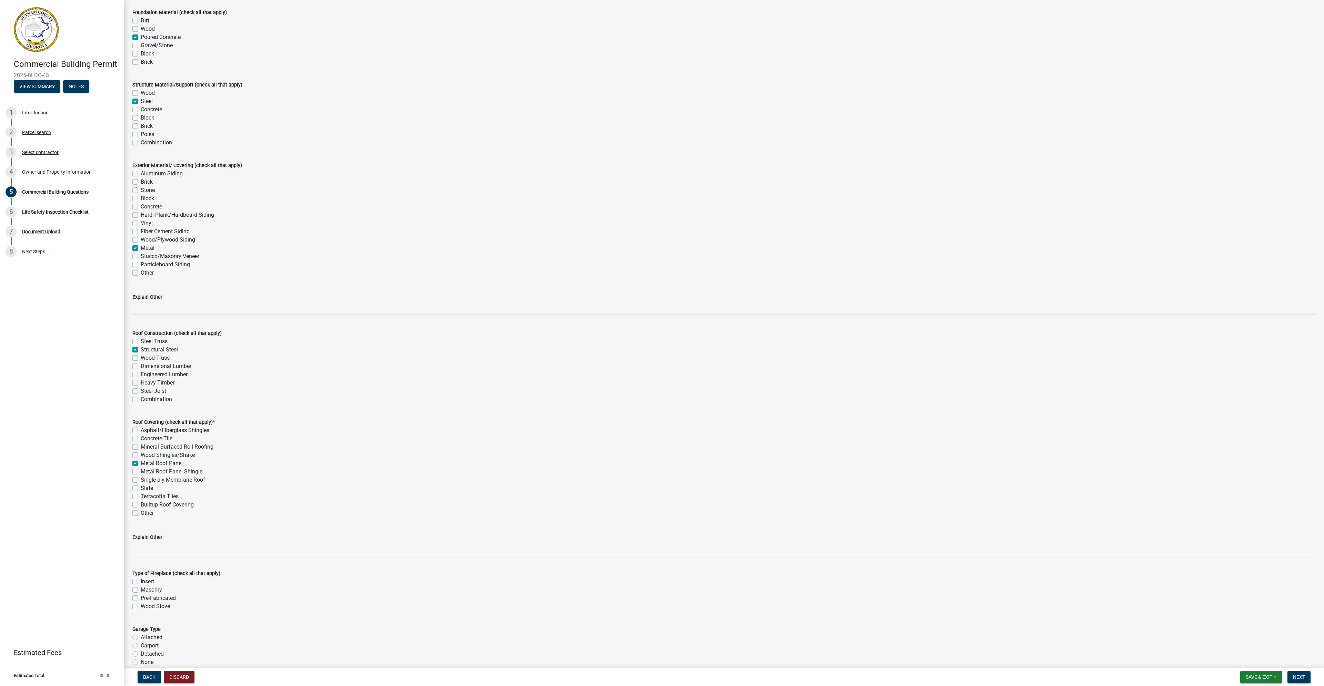
checkbox input "false"
checkbox input "true"
checkbox input "false"
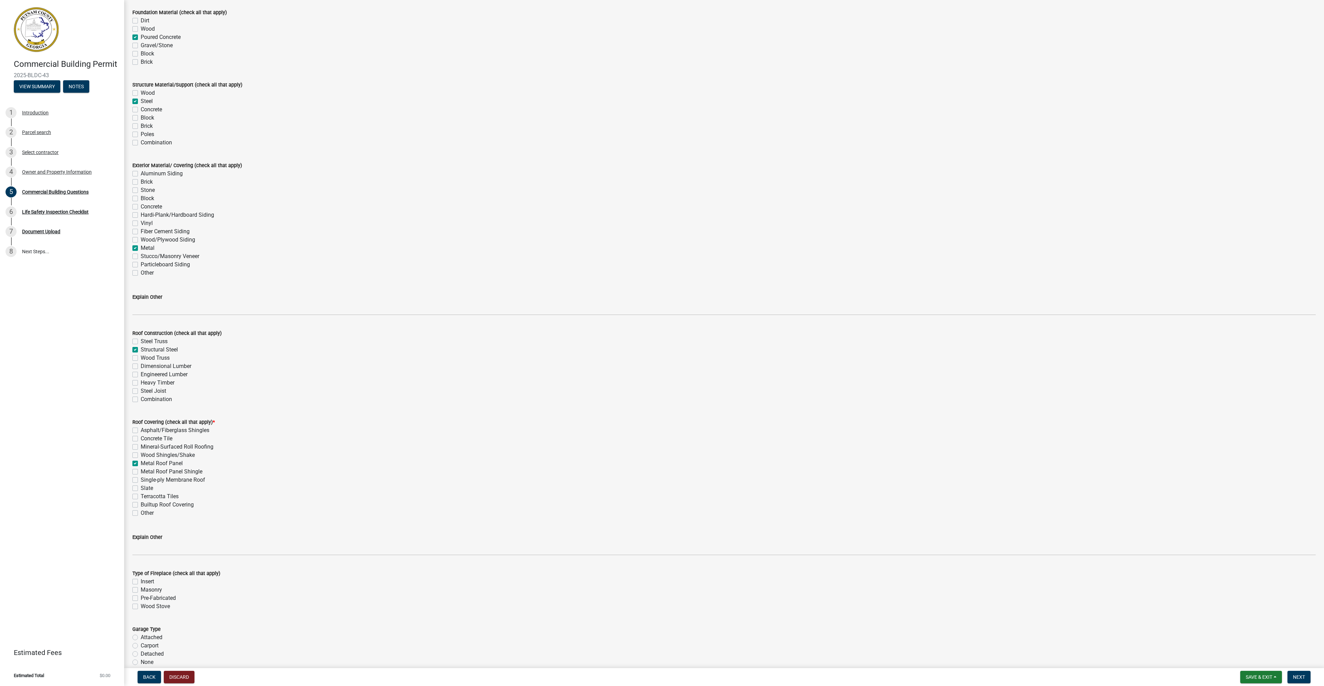
checkbox input "false"
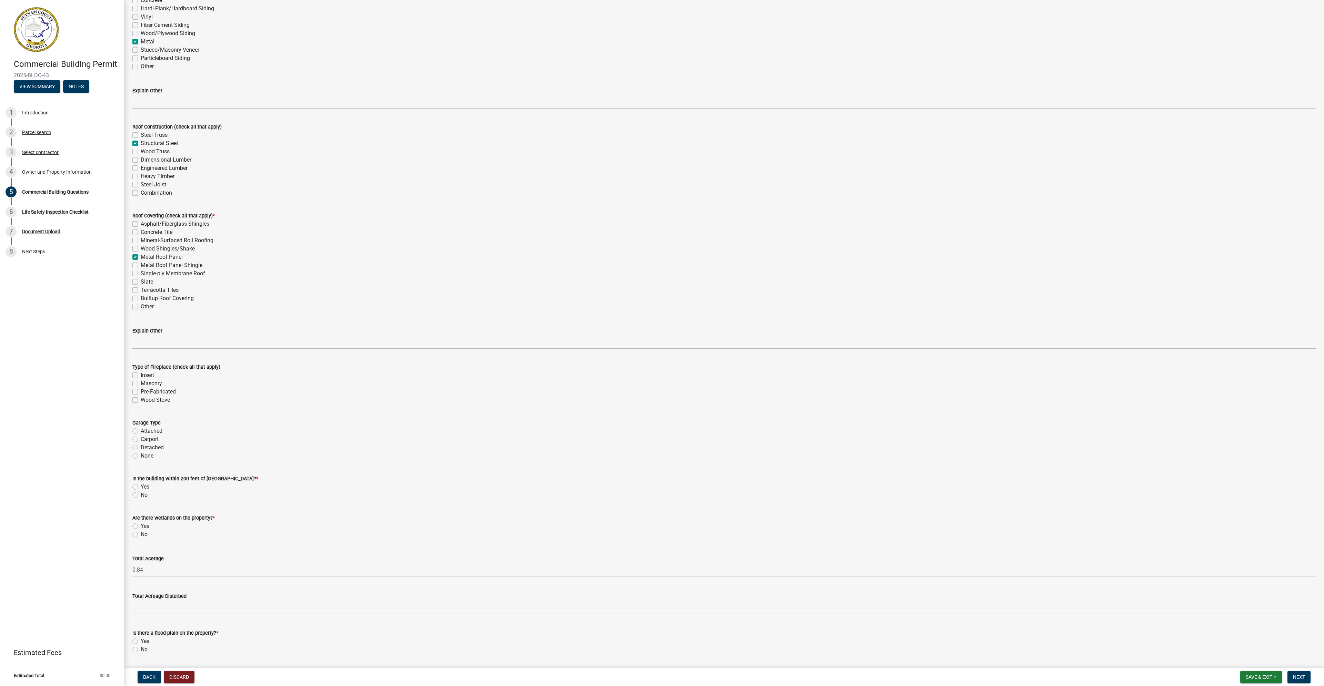
scroll to position [1739, 0]
click at [141, 456] on label "None" at bounding box center [147, 456] width 13 height 8
click at [141, 456] on input "None" at bounding box center [143, 454] width 4 height 4
radio input "true"
click at [141, 495] on label "No" at bounding box center [144, 495] width 7 height 8
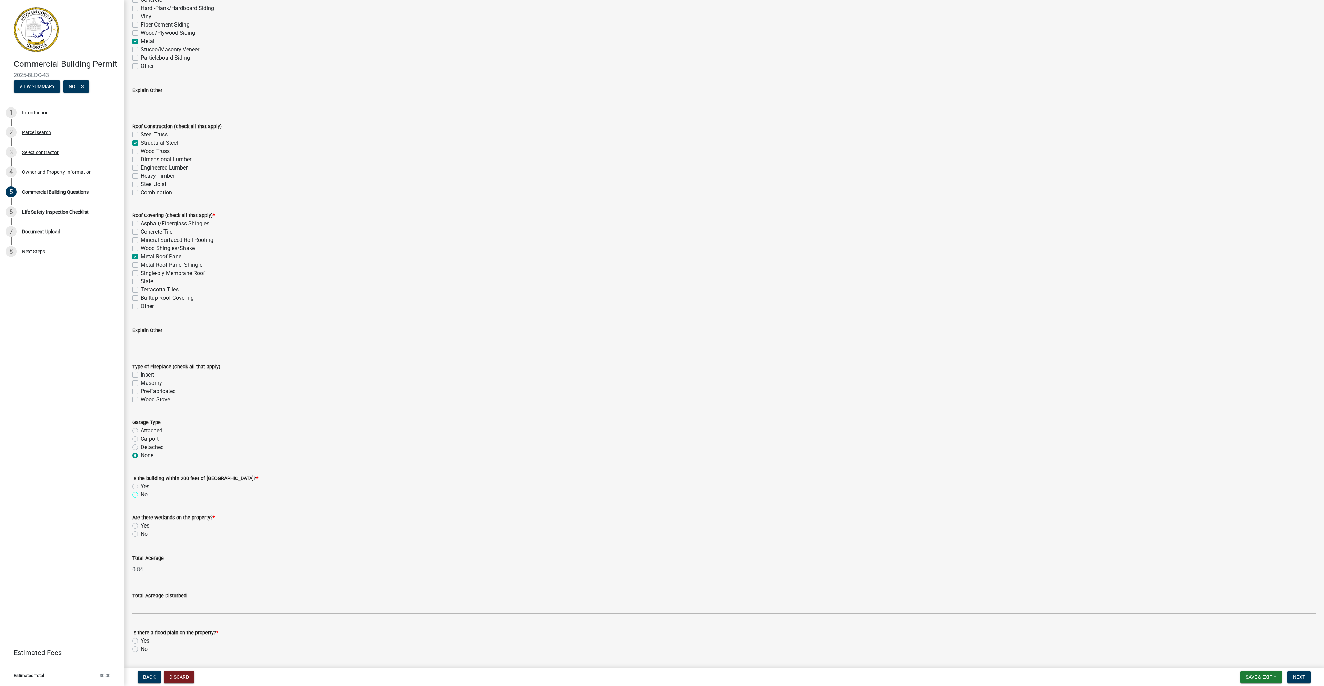
click at [141, 495] on input "No" at bounding box center [143, 493] width 4 height 4
radio input "true"
click at [141, 534] on label "No" at bounding box center [144, 534] width 7 height 8
click at [141, 534] on input "No" at bounding box center [143, 532] width 4 height 4
radio input "true"
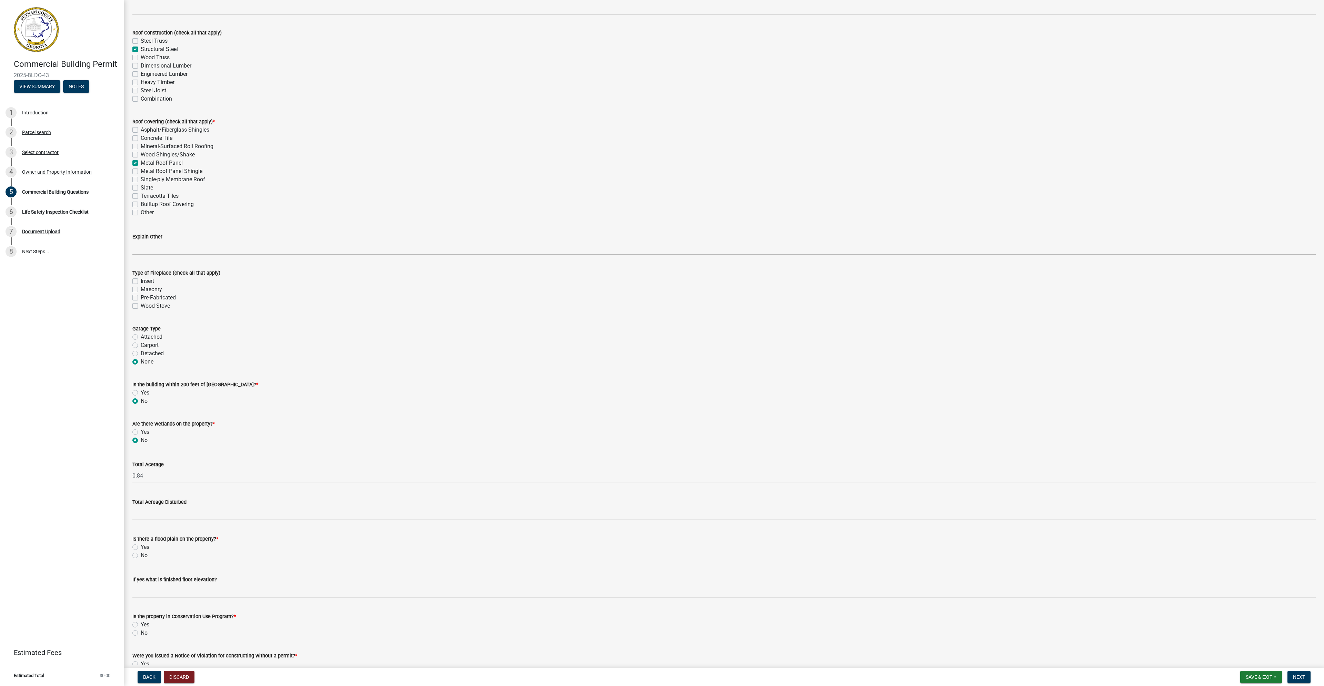
scroll to position [1843, 0]
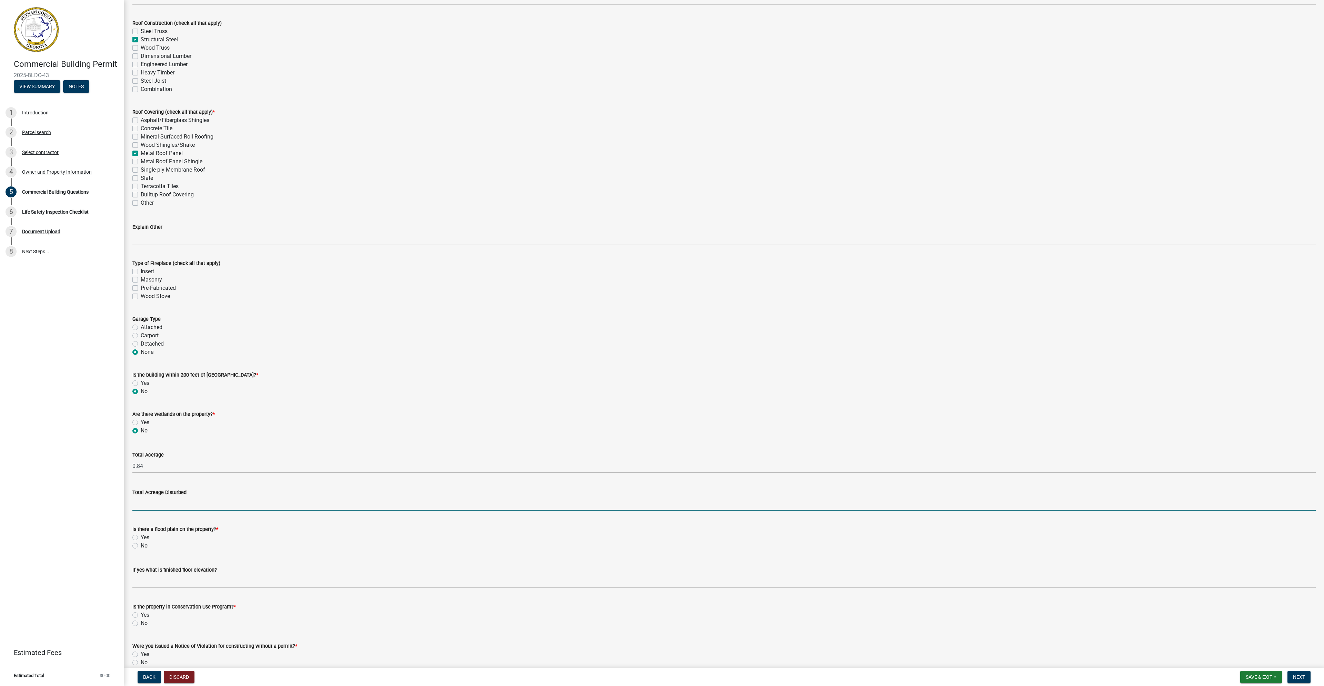
click at [147, 505] on input "text" at bounding box center [723, 504] width 1183 height 14
type input "0"
click at [141, 546] on label "No" at bounding box center [144, 546] width 7 height 8
click at [141, 546] on input "No" at bounding box center [143, 544] width 4 height 4
radio input "true"
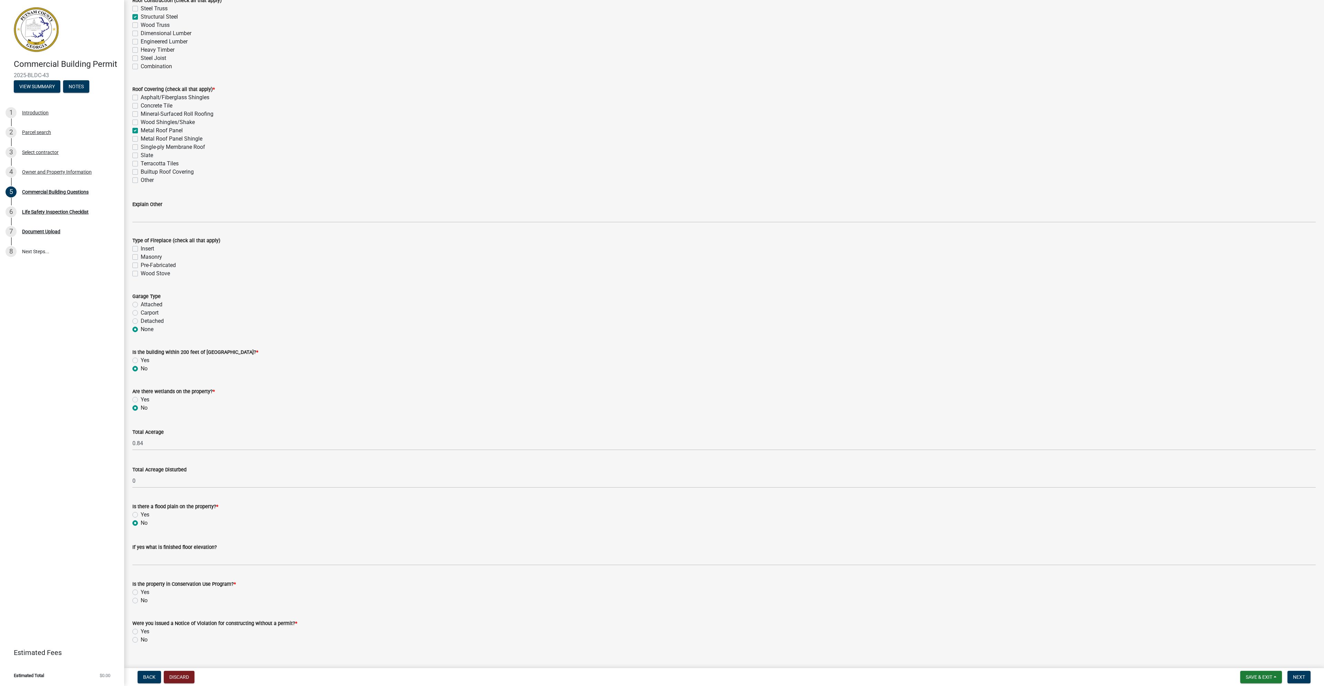
scroll to position [1877, 0]
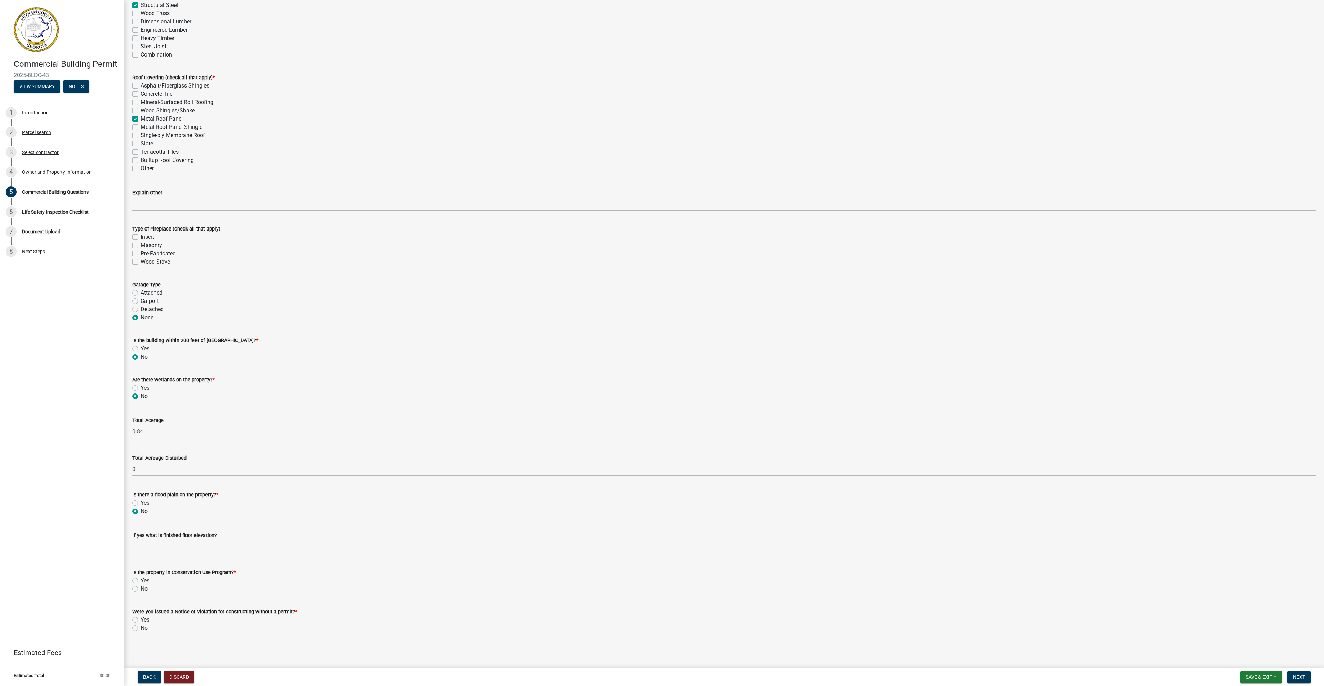
click at [141, 591] on label "No" at bounding box center [144, 589] width 7 height 8
click at [141, 590] on input "No" at bounding box center [143, 587] width 4 height 4
radio input "true"
click at [141, 629] on label "No" at bounding box center [144, 628] width 7 height 8
click at [141, 629] on input "No" at bounding box center [143, 626] width 4 height 4
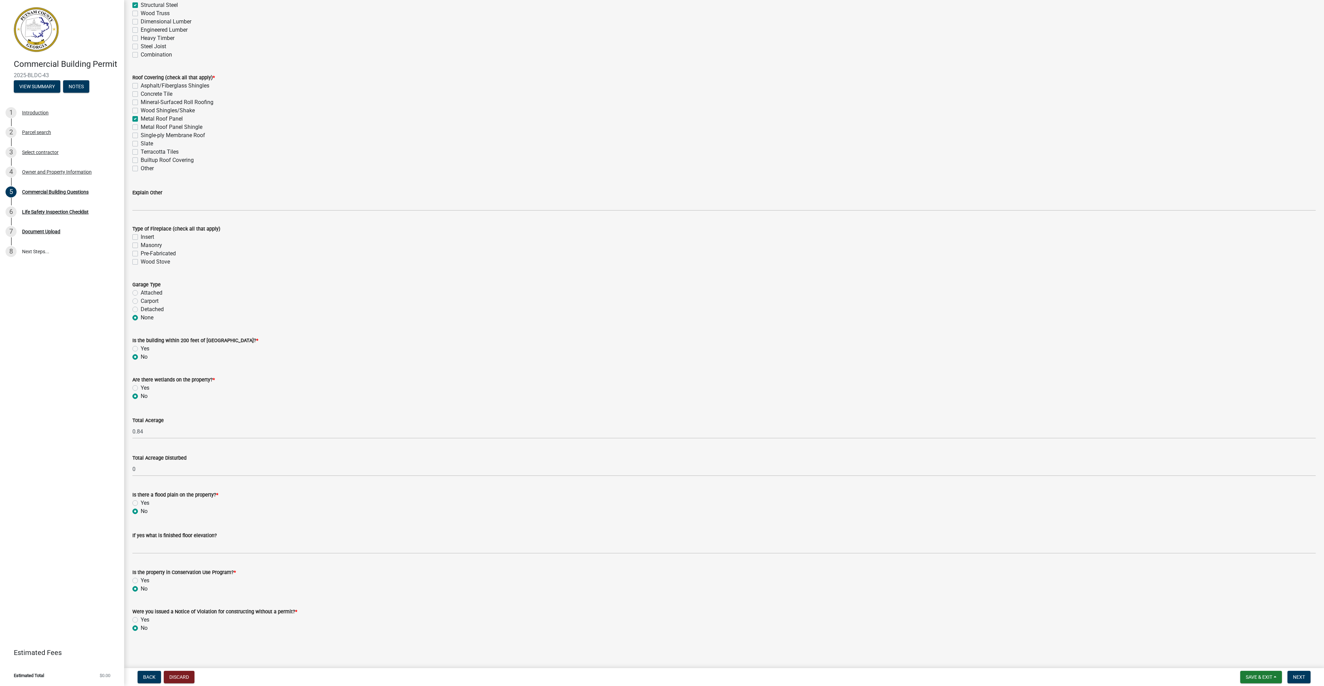
radio input "true"
click at [1299, 676] on span "Next" at bounding box center [1299, 678] width 12 height 6
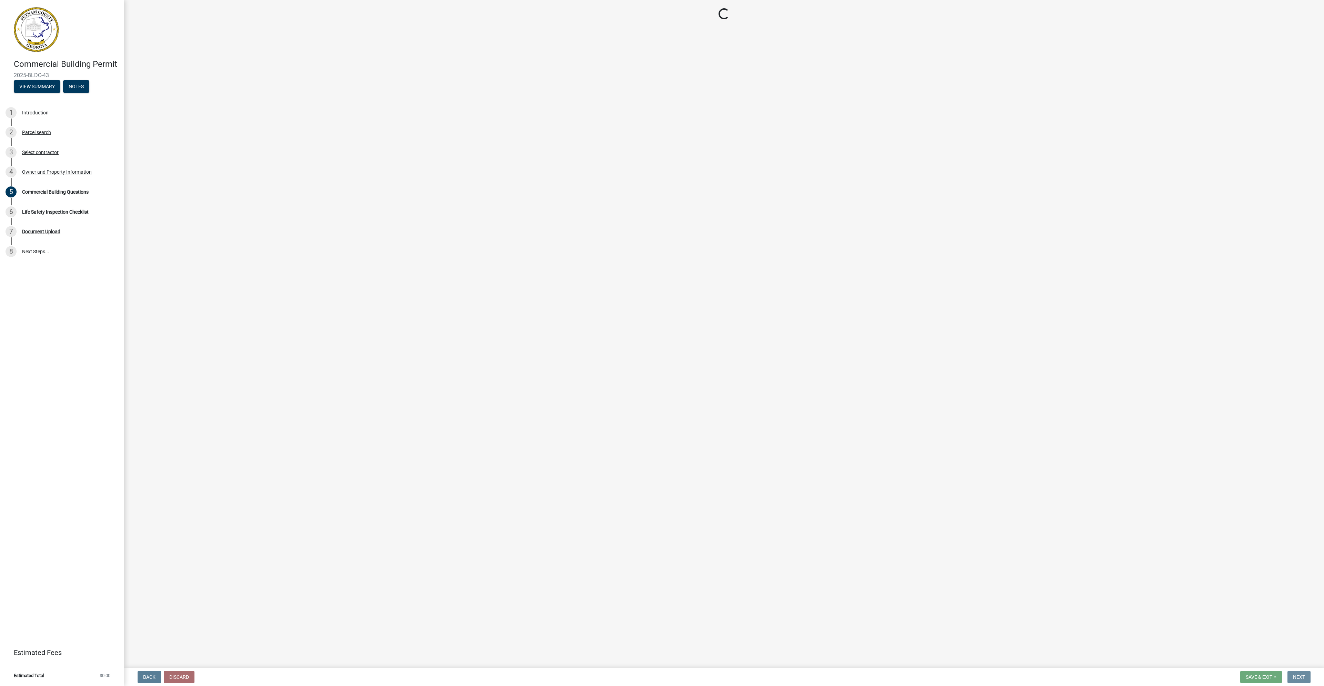
scroll to position [0, 0]
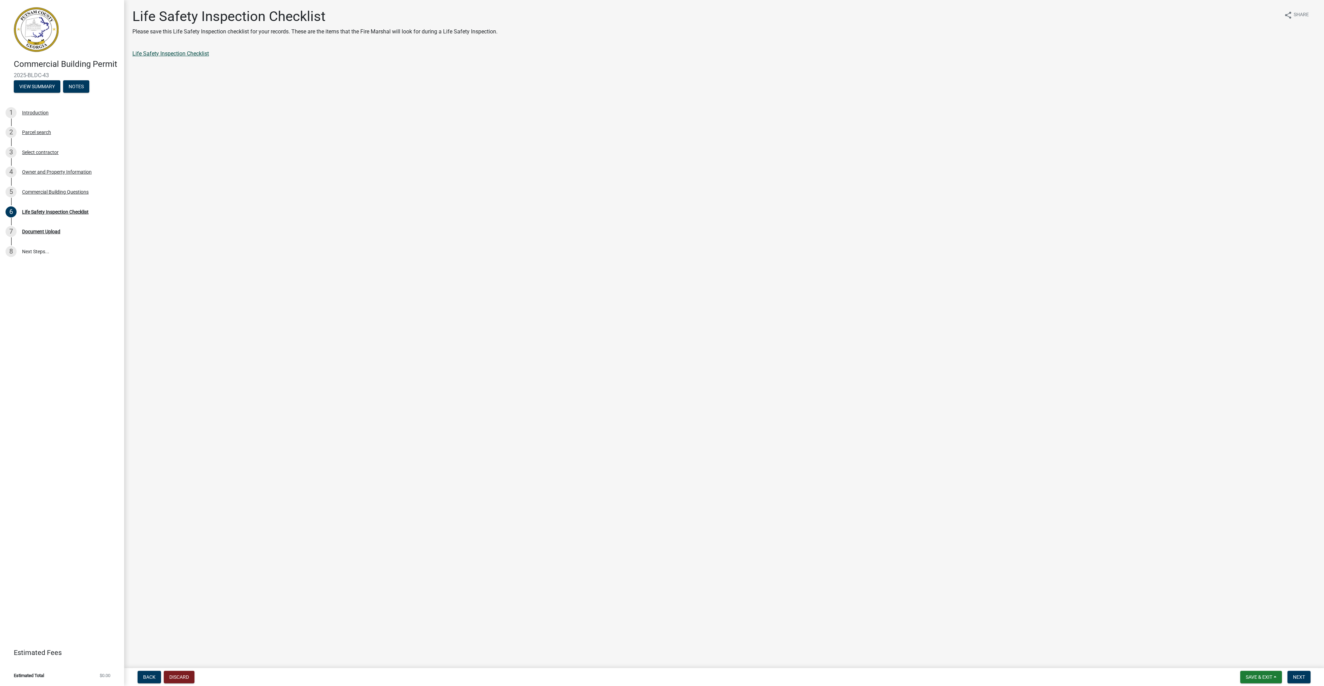
click at [175, 56] on link "Life Safety Inspection Checklist" at bounding box center [170, 53] width 77 height 7
click at [1297, 675] on span "Next" at bounding box center [1299, 678] width 12 height 6
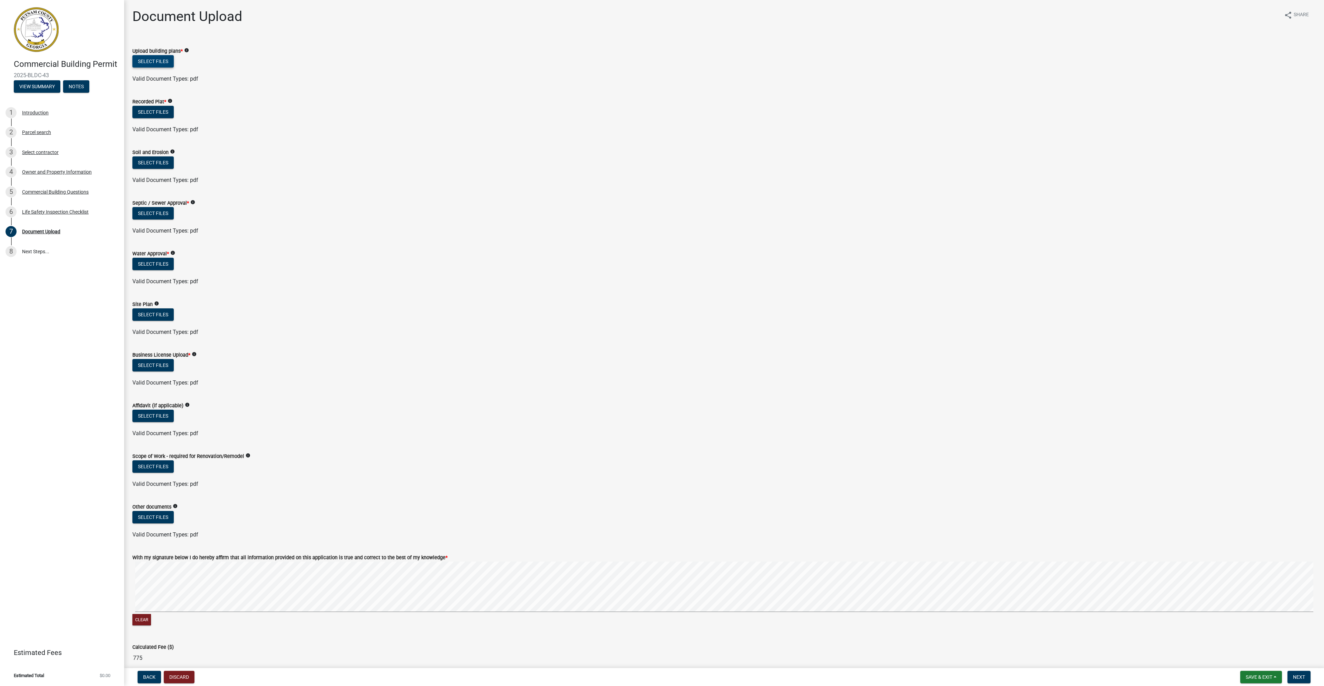
click at [153, 59] on button "Select files" at bounding box center [152, 61] width 41 height 12
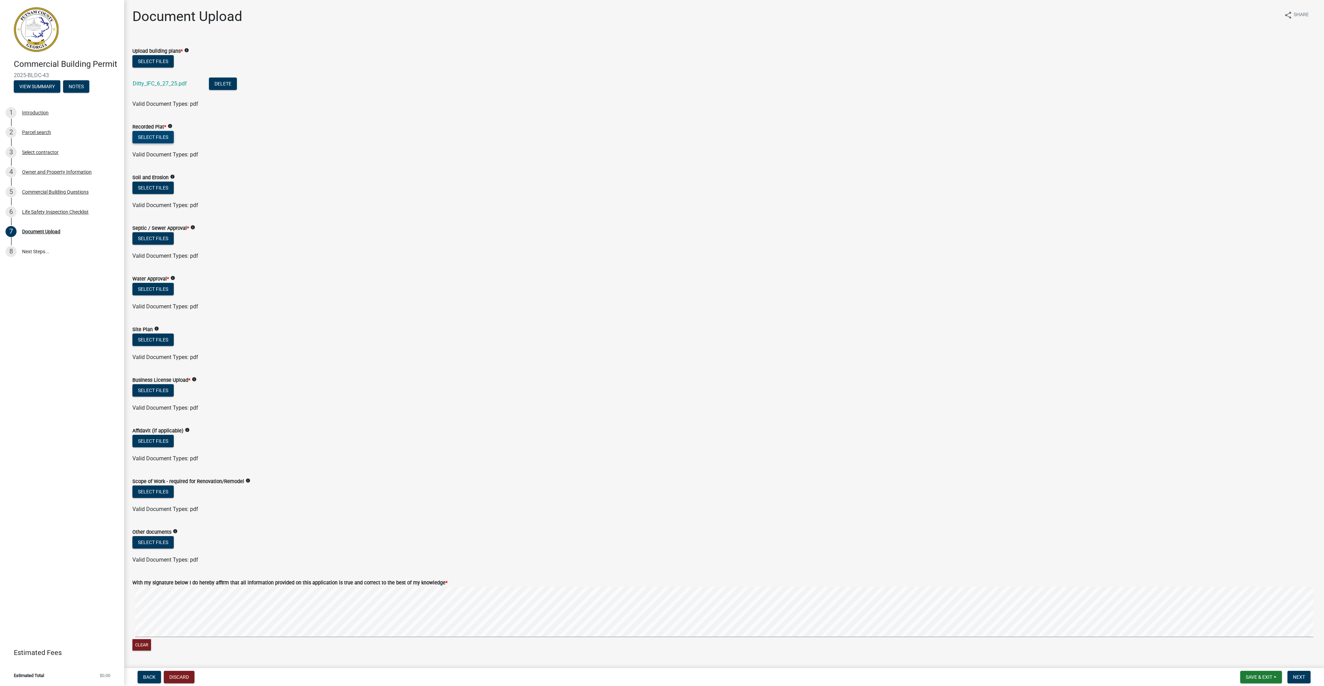
click at [149, 136] on button "Select files" at bounding box center [152, 137] width 41 height 12
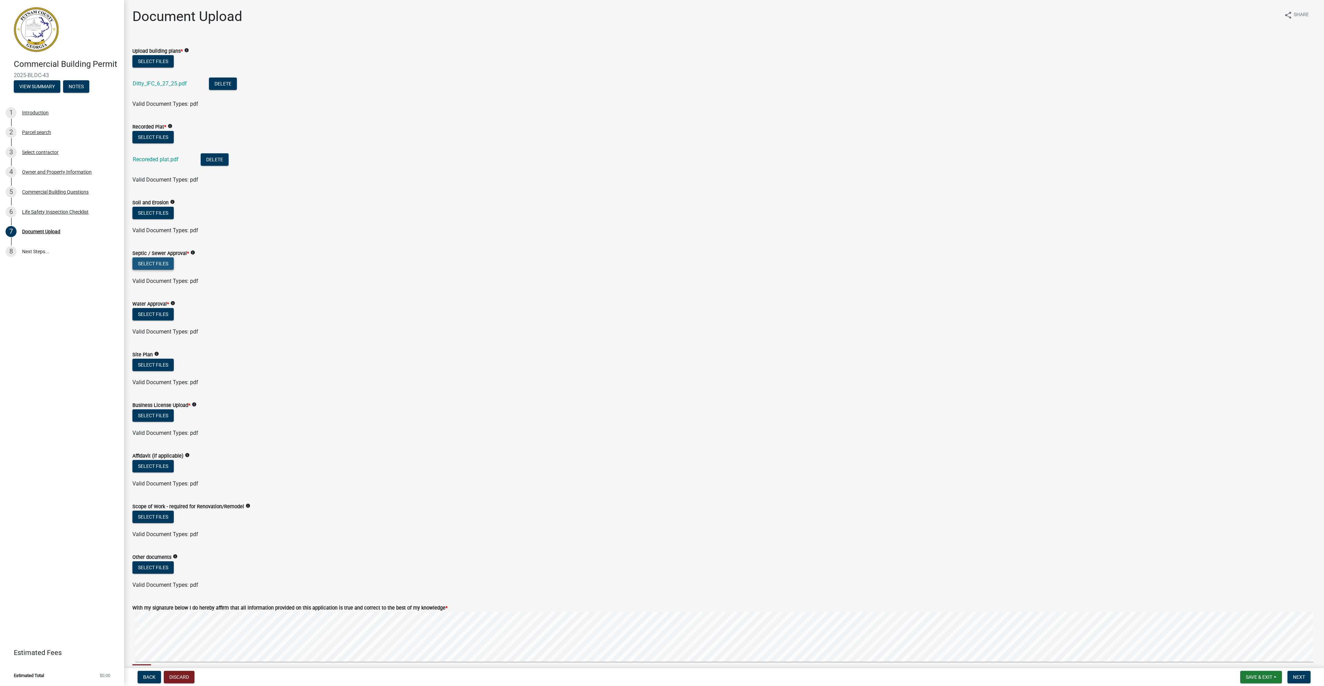
click at [153, 265] on button "Select files" at bounding box center [152, 264] width 41 height 12
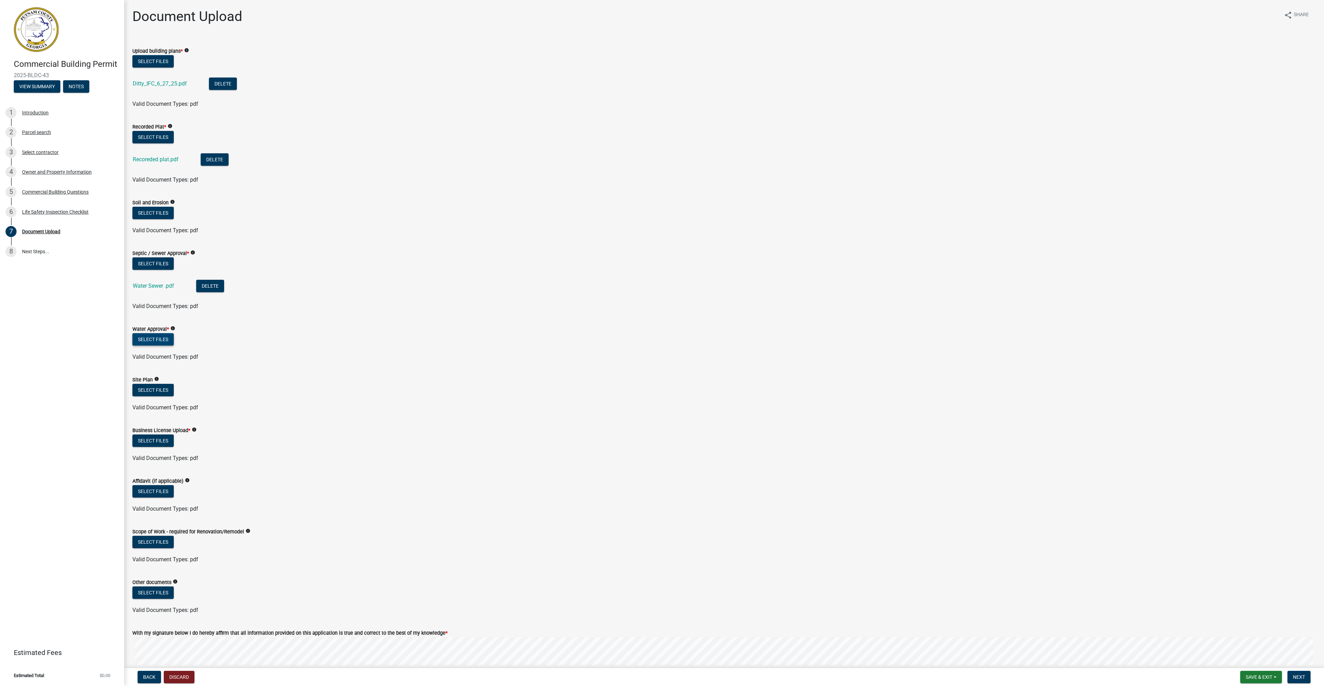
click at [152, 340] on button "Select files" at bounding box center [152, 339] width 41 height 12
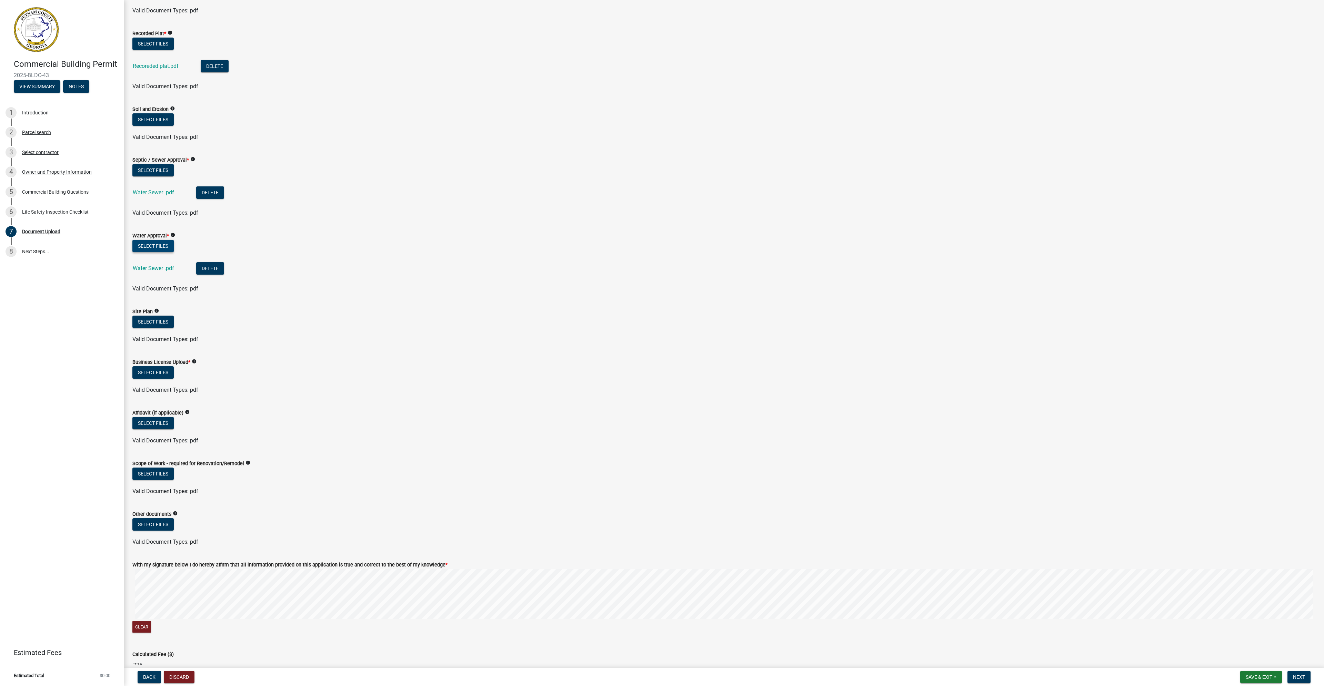
scroll to position [103, 0]
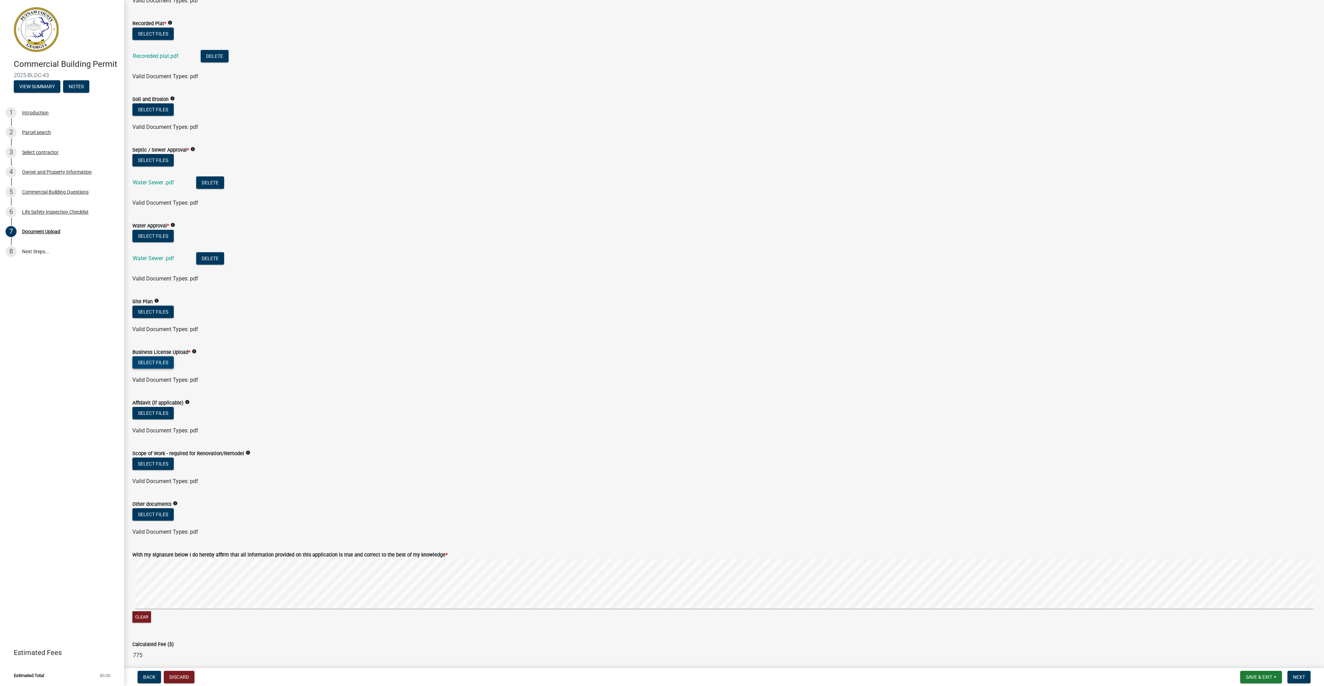
click at [151, 363] on button "Select files" at bounding box center [152, 363] width 41 height 12
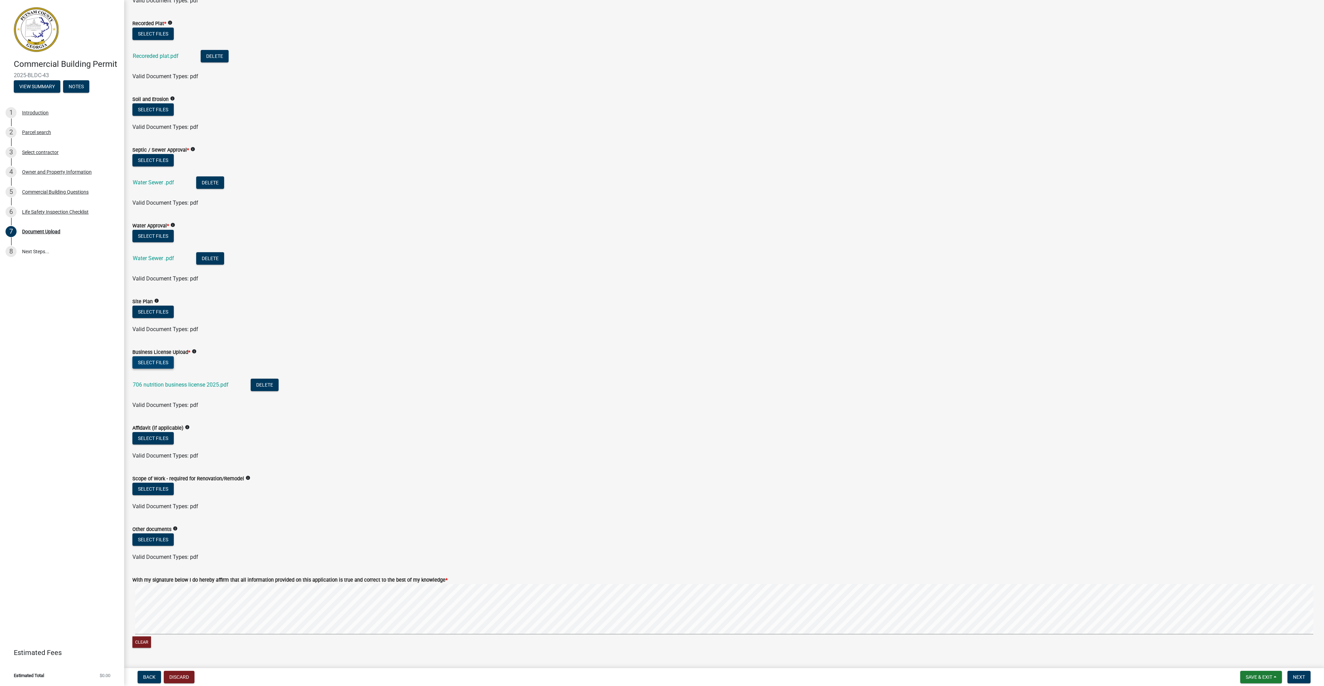
scroll to position [138, 0]
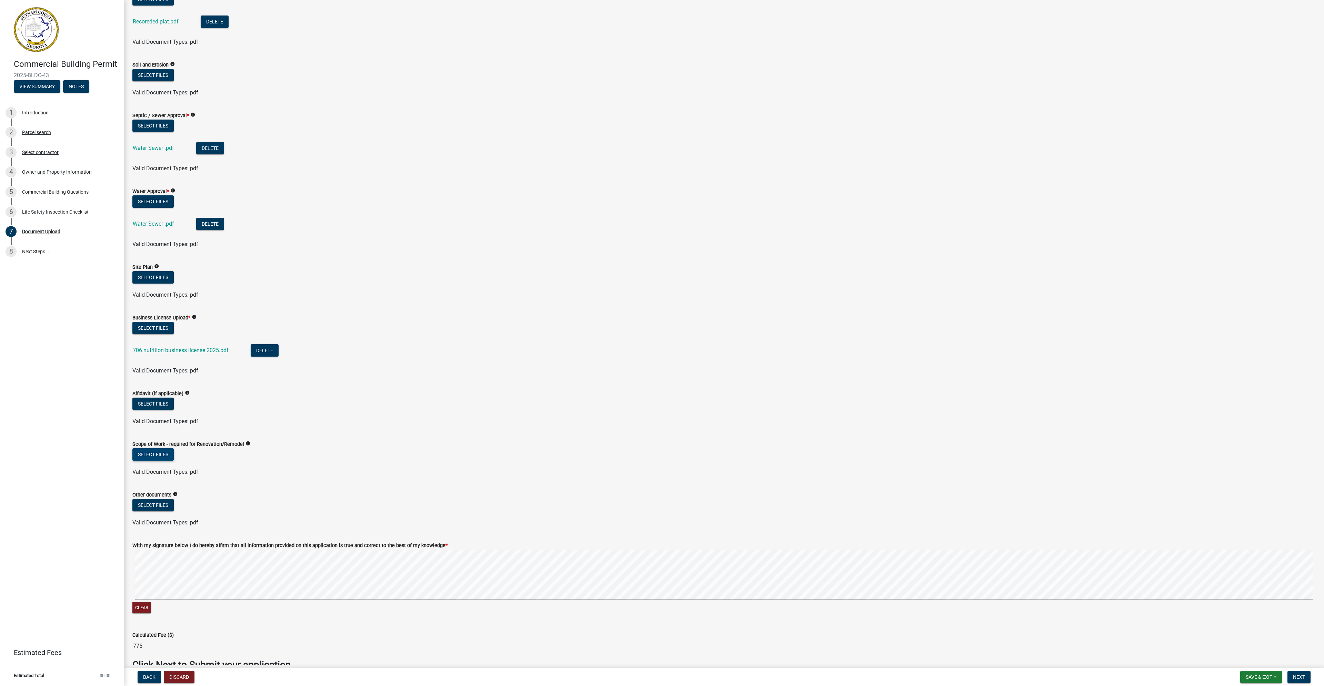
click at [161, 454] on button "Select files" at bounding box center [152, 455] width 41 height 12
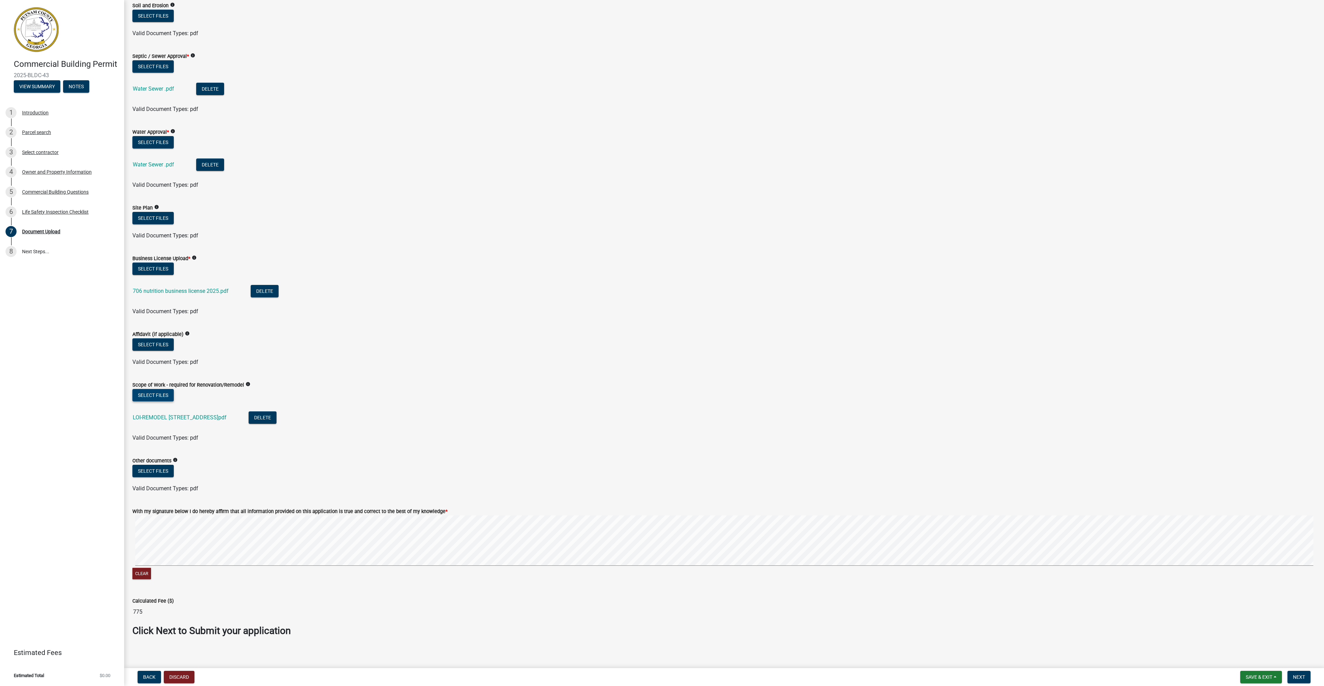
scroll to position [201, 0]
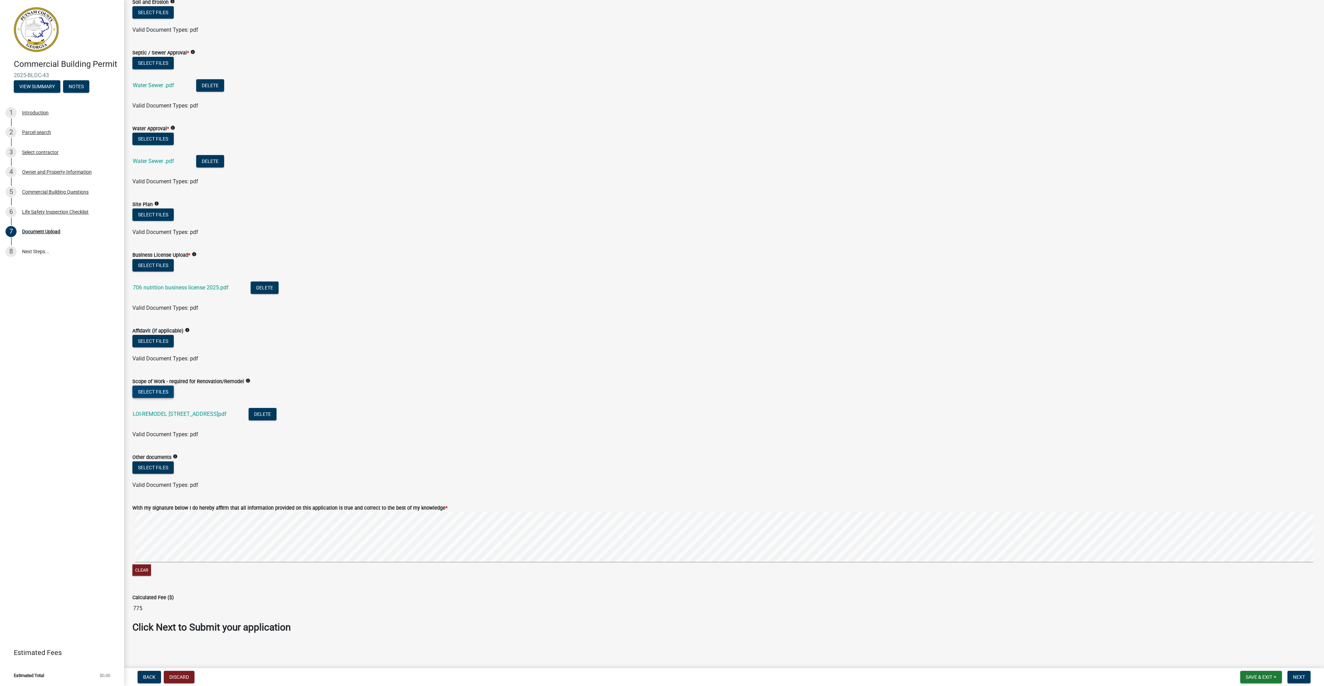
click at [398, 565] on div "Clear" at bounding box center [723, 545] width 1183 height 66
click at [141, 570] on button "Clear" at bounding box center [141, 570] width 19 height 11
click at [1302, 676] on span "Next" at bounding box center [1299, 678] width 12 height 6
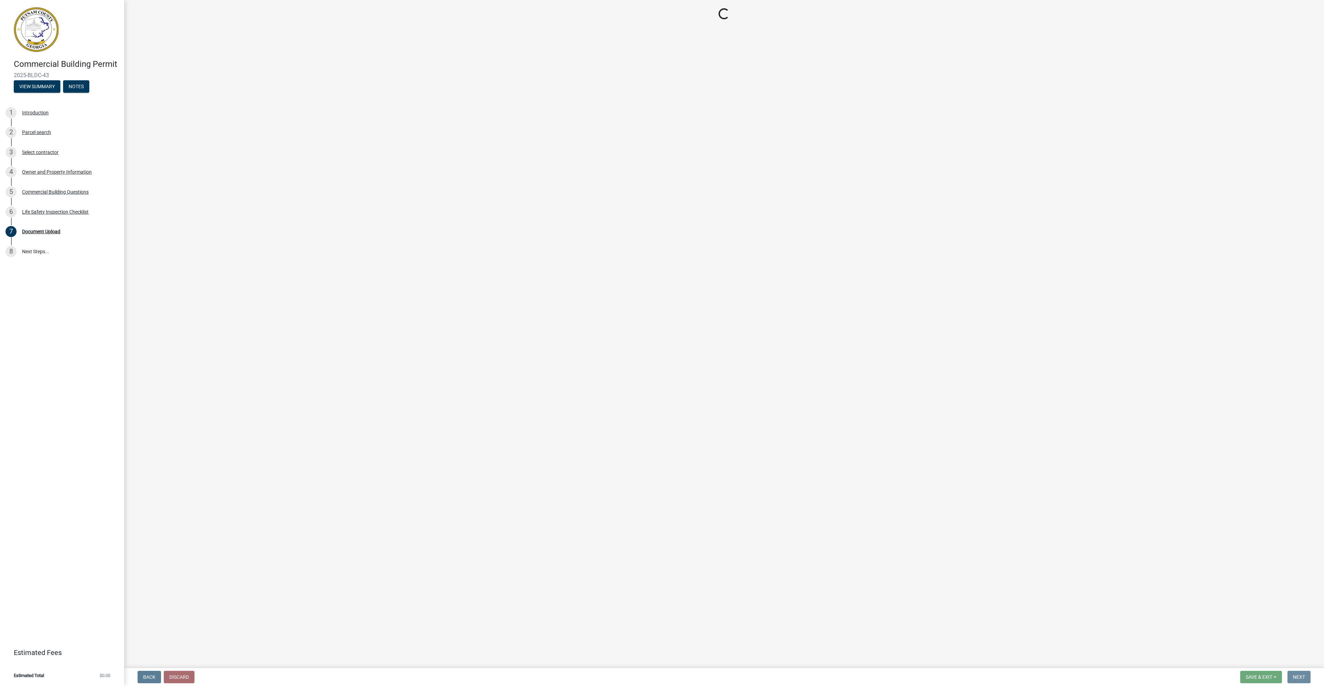
scroll to position [0, 0]
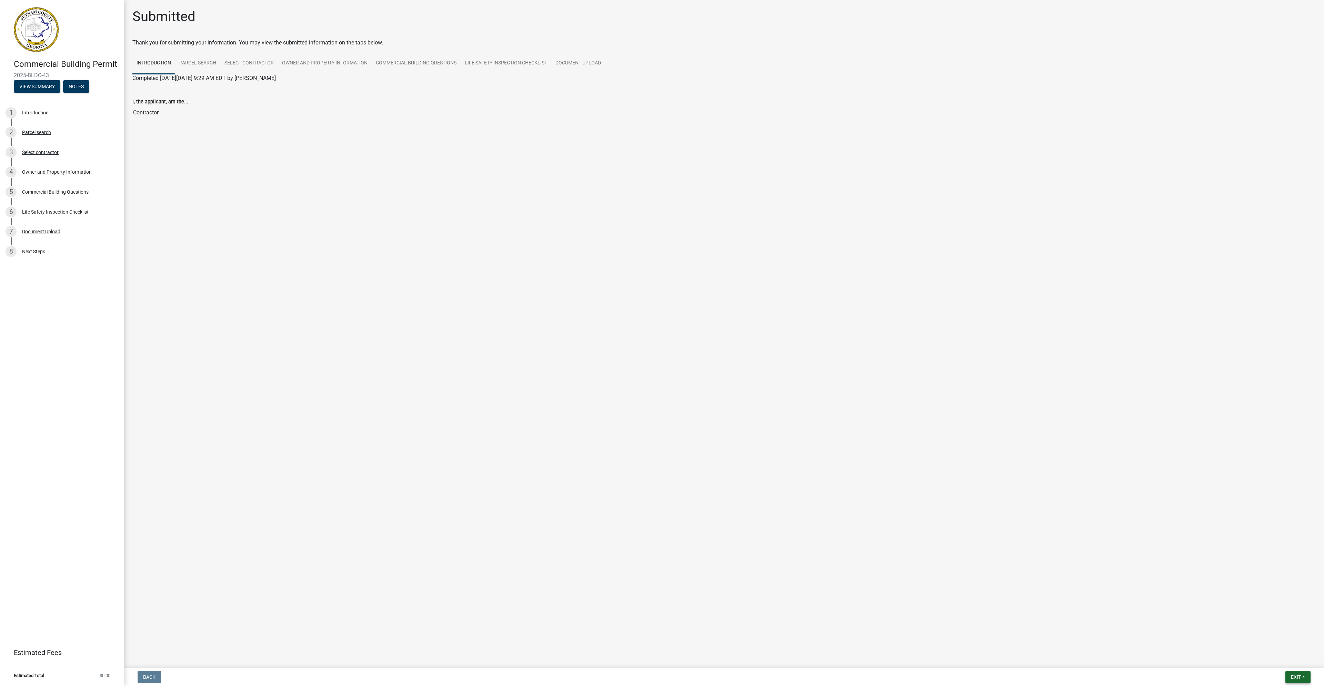
click at [1296, 675] on span "Exit" at bounding box center [1296, 678] width 10 height 6
